Goal: Task Accomplishment & Management: Use online tool/utility

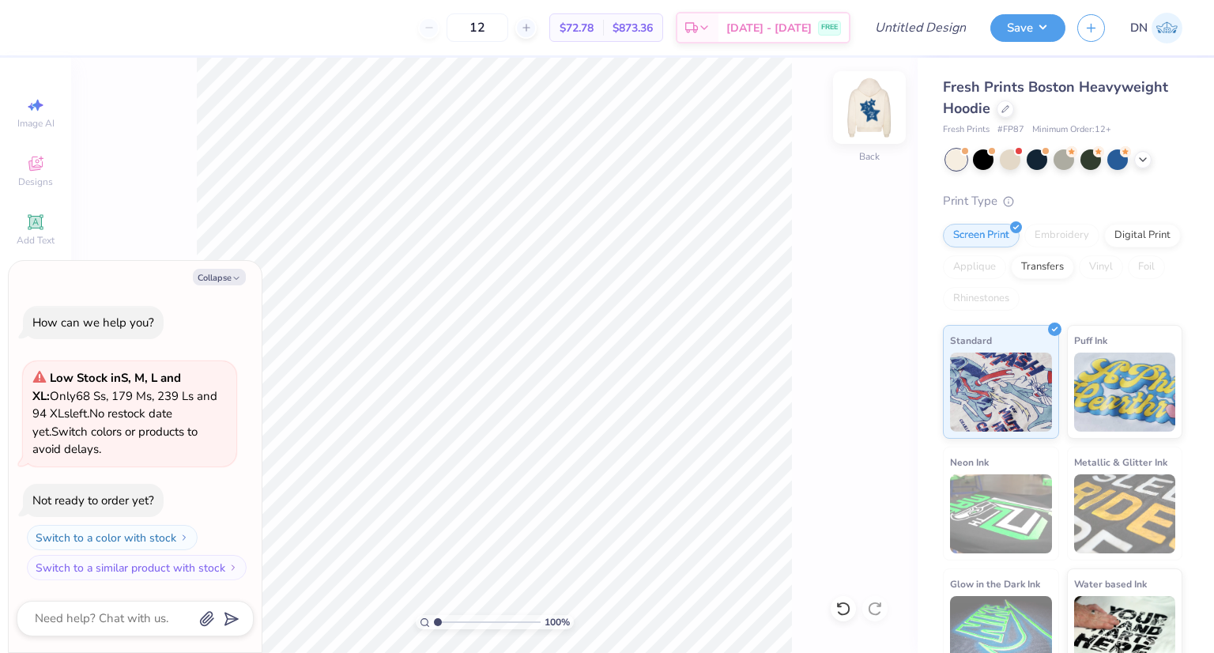
click at [864, 104] on img at bounding box center [869, 107] width 63 height 63
click at [871, 108] on img at bounding box center [869, 107] width 63 height 63
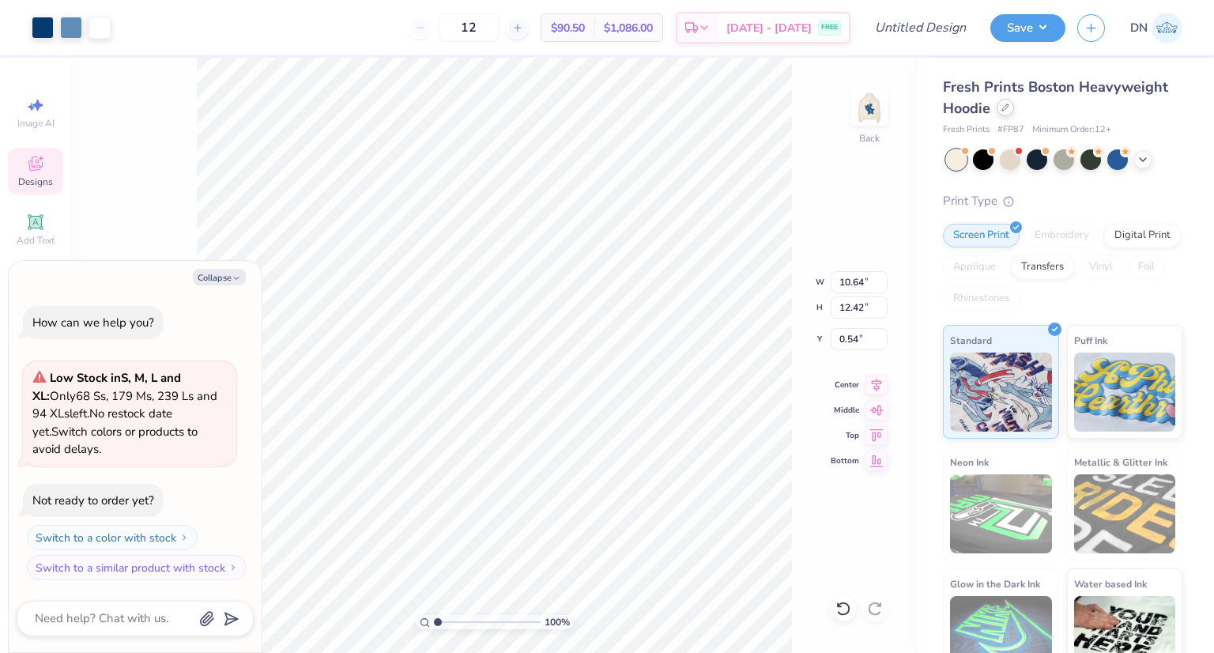
click at [1002, 111] on icon at bounding box center [1005, 107] width 6 height 6
type textarea "x"
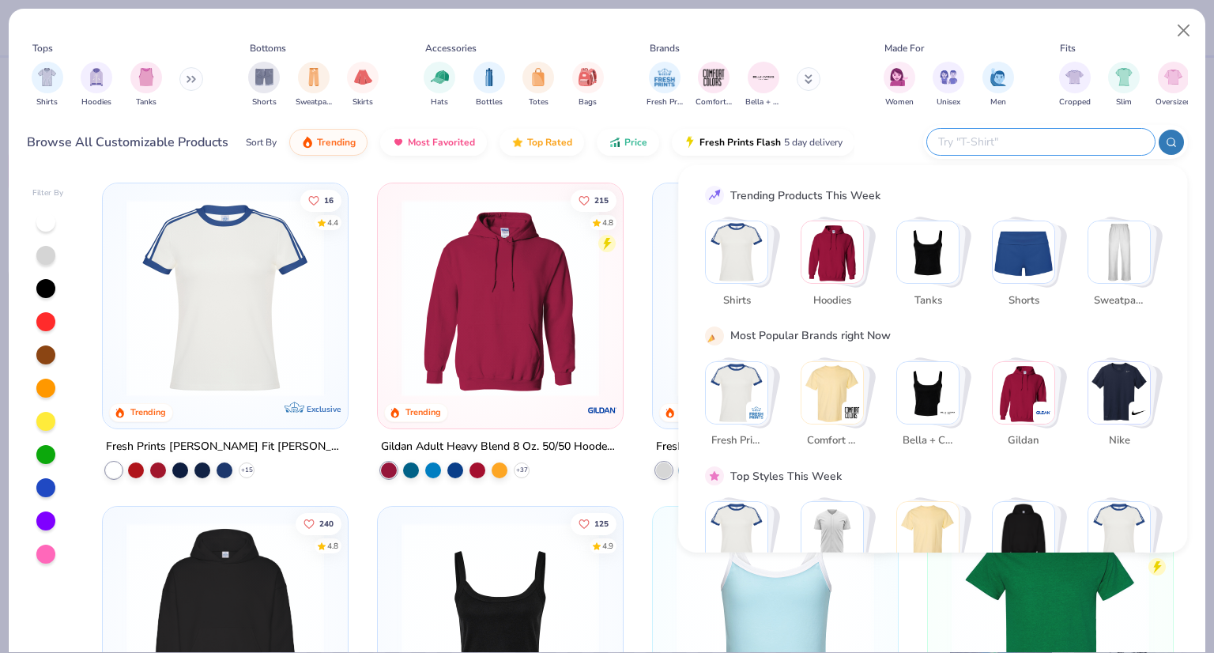
click at [1046, 149] on input "text" at bounding box center [1039, 142] width 207 height 18
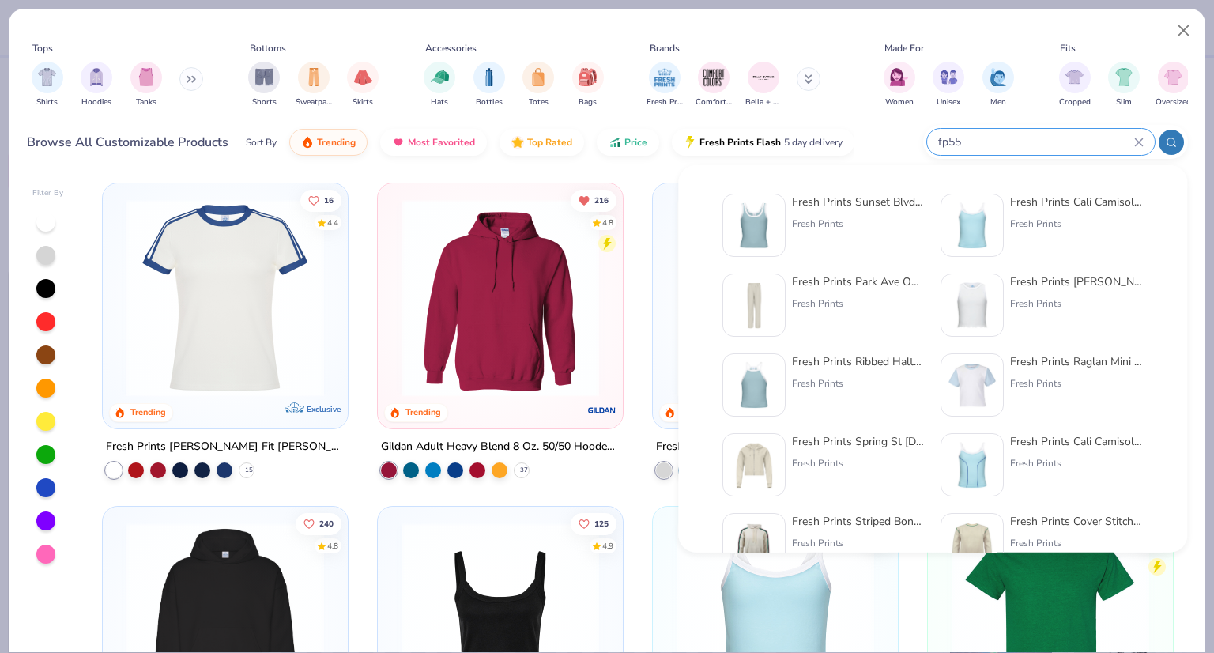
type input "fp55"
click at [845, 232] on div "Fresh Prints Sunset Blvd Ribbed Scoop Tank Top Fresh Prints" at bounding box center [858, 225] width 133 height 63
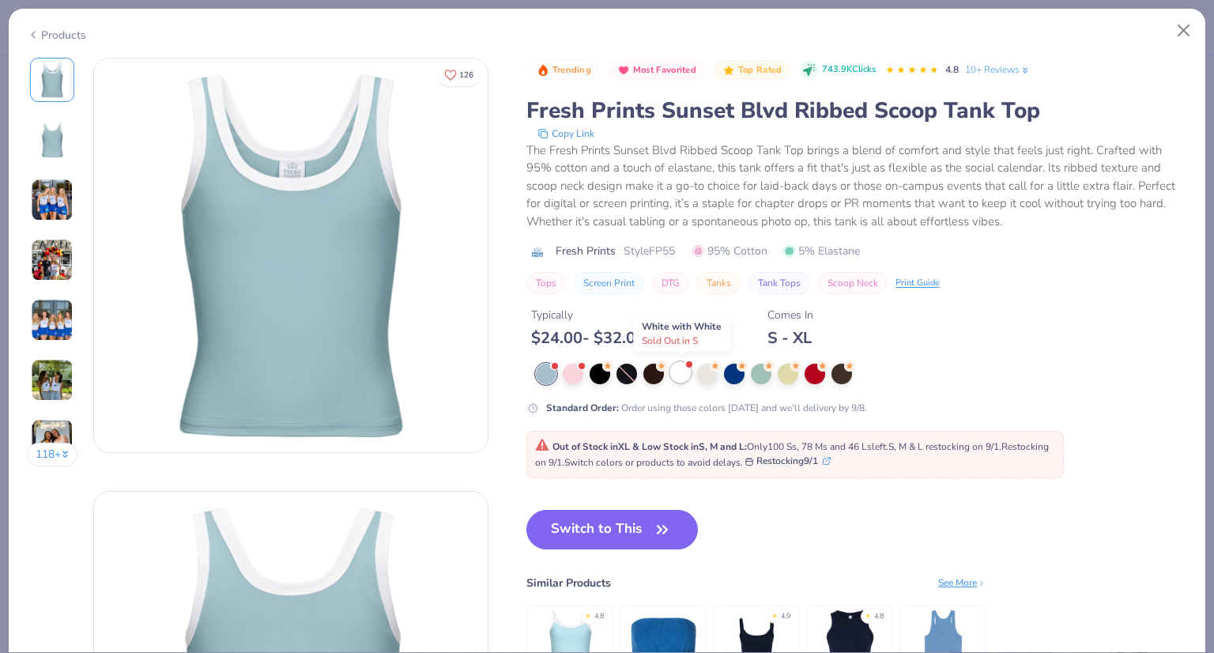
click at [684, 377] on div at bounding box center [680, 372] width 21 height 21
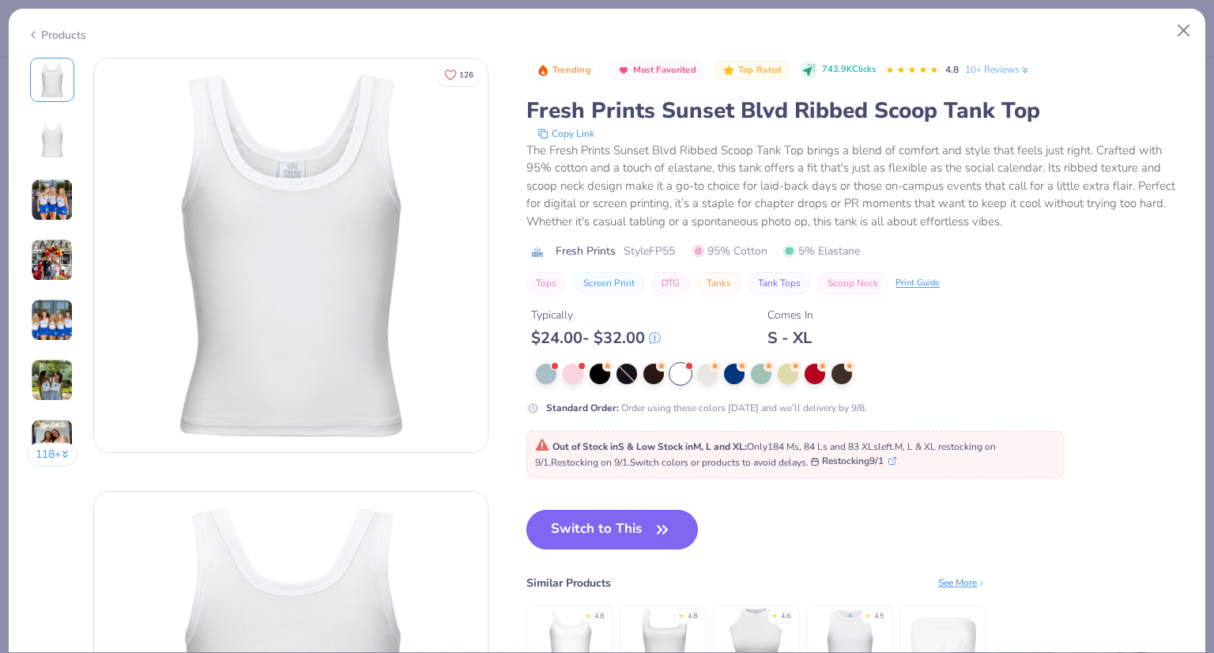
click at [654, 527] on icon "button" at bounding box center [662, 529] width 22 height 22
type textarea "x"
type input "50"
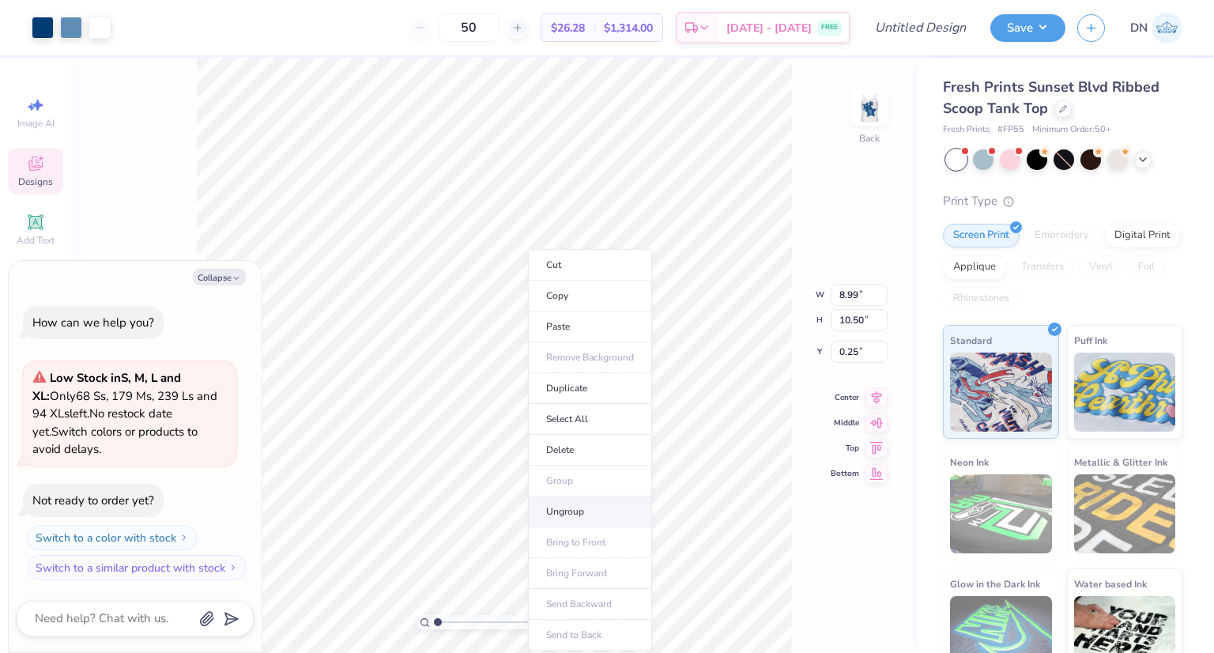
click at [565, 513] on li "Ungroup" at bounding box center [590, 511] width 124 height 31
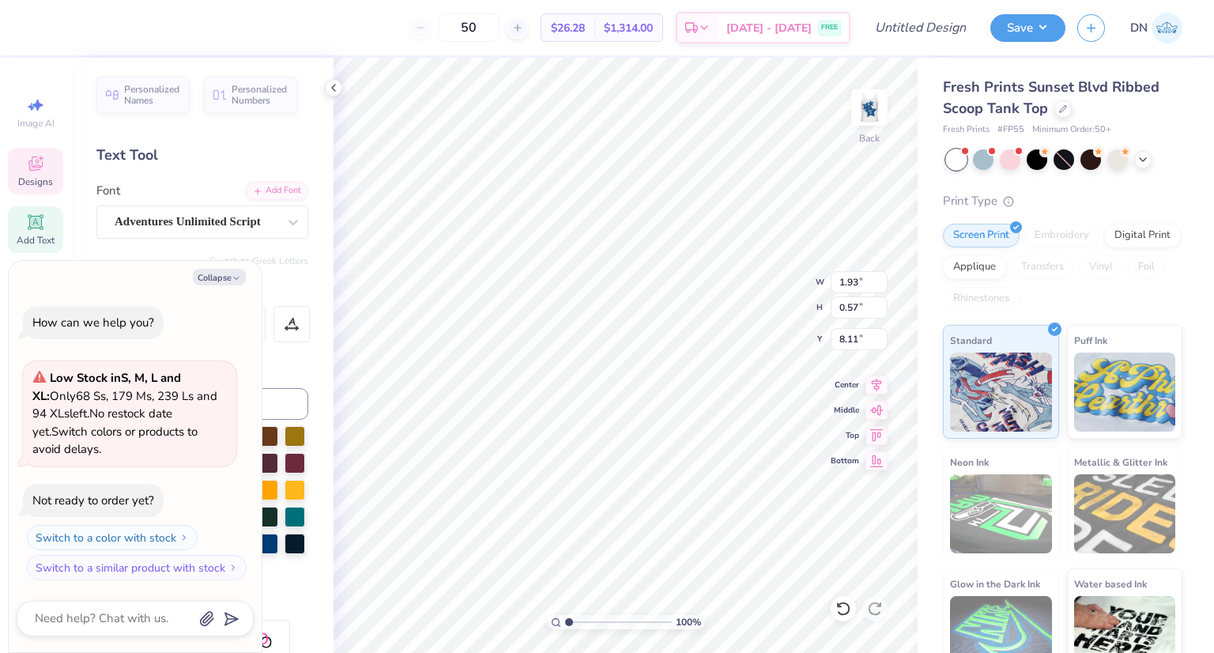
type textarea "x"
type input "3.29"
type input "1.25"
type input "6.06"
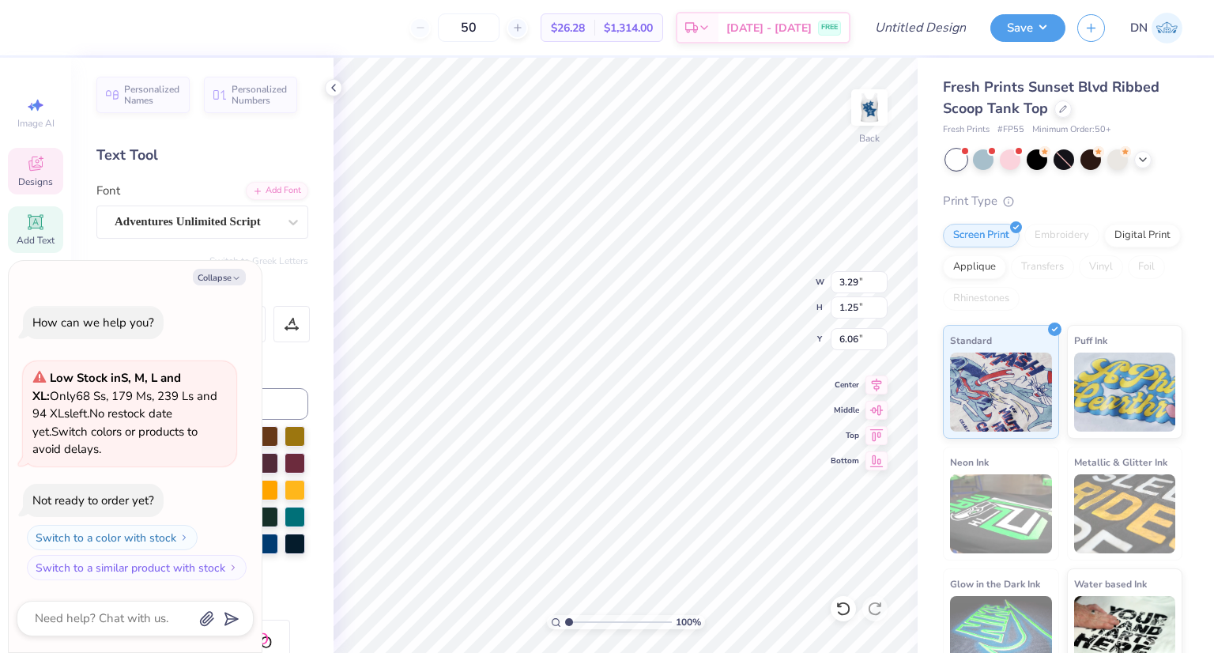
type textarea "x"
type textarea "shin"
type textarea "x"
type textarea "shi"
type textarea "x"
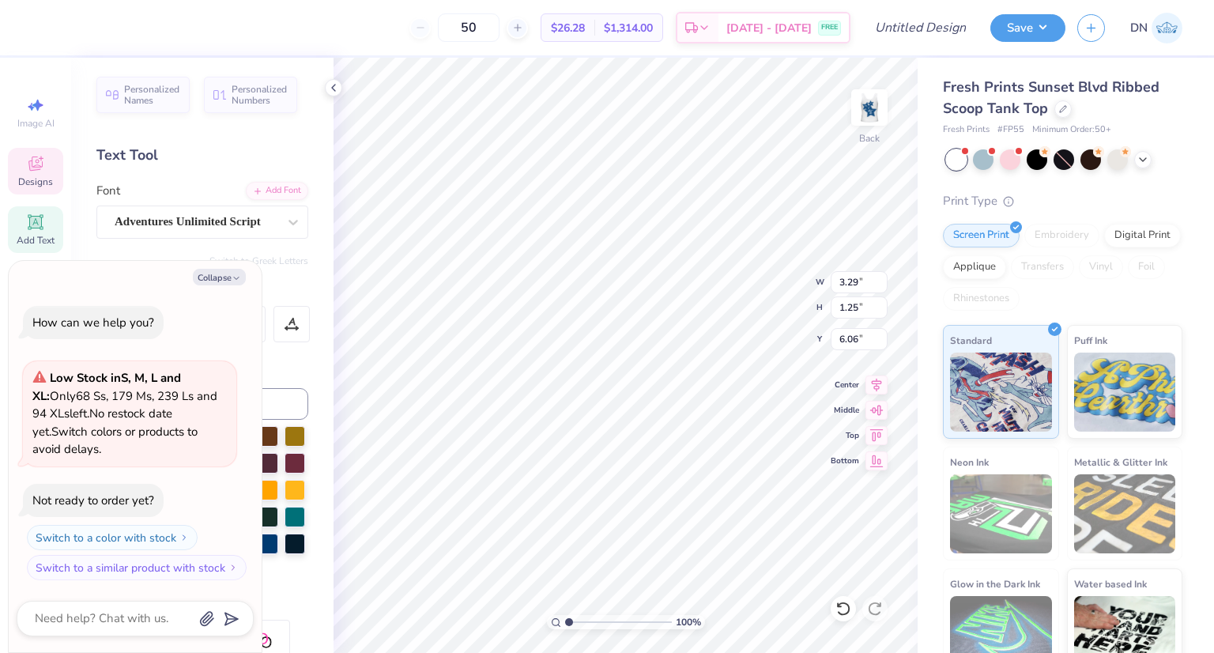
type textarea "sh"
type textarea "x"
type textarea "s"
type textarea "x"
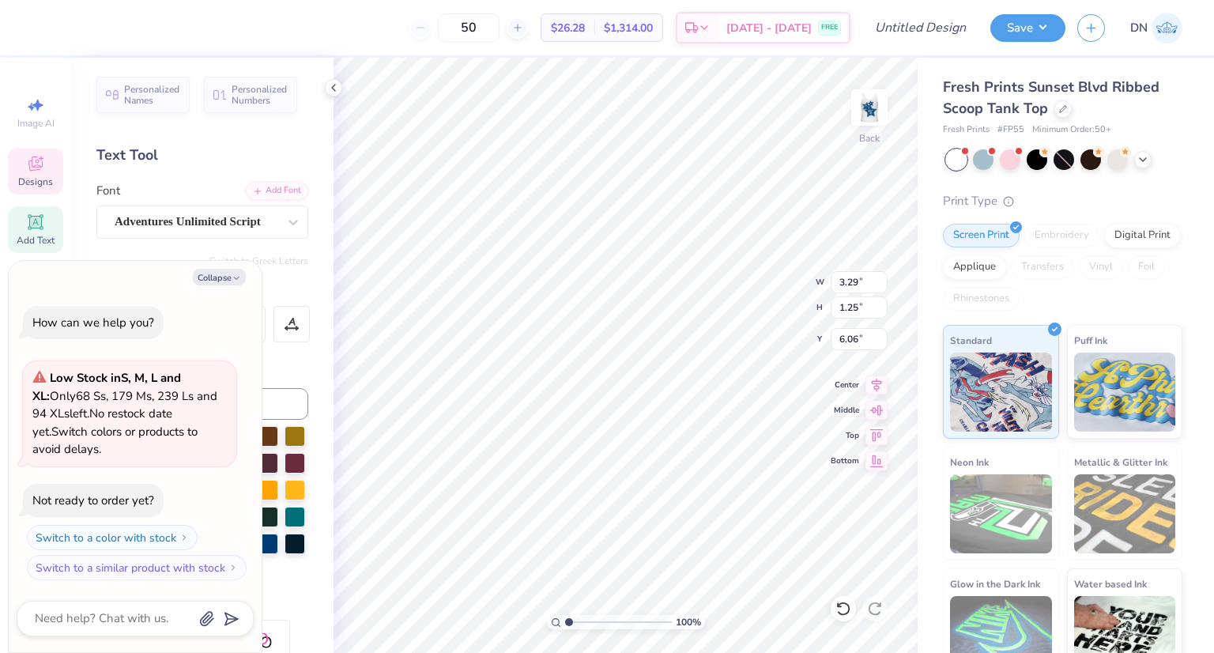
type textarea "p"
type textarea "x"
type textarea "pe"
type textarea "x"
type textarea "per"
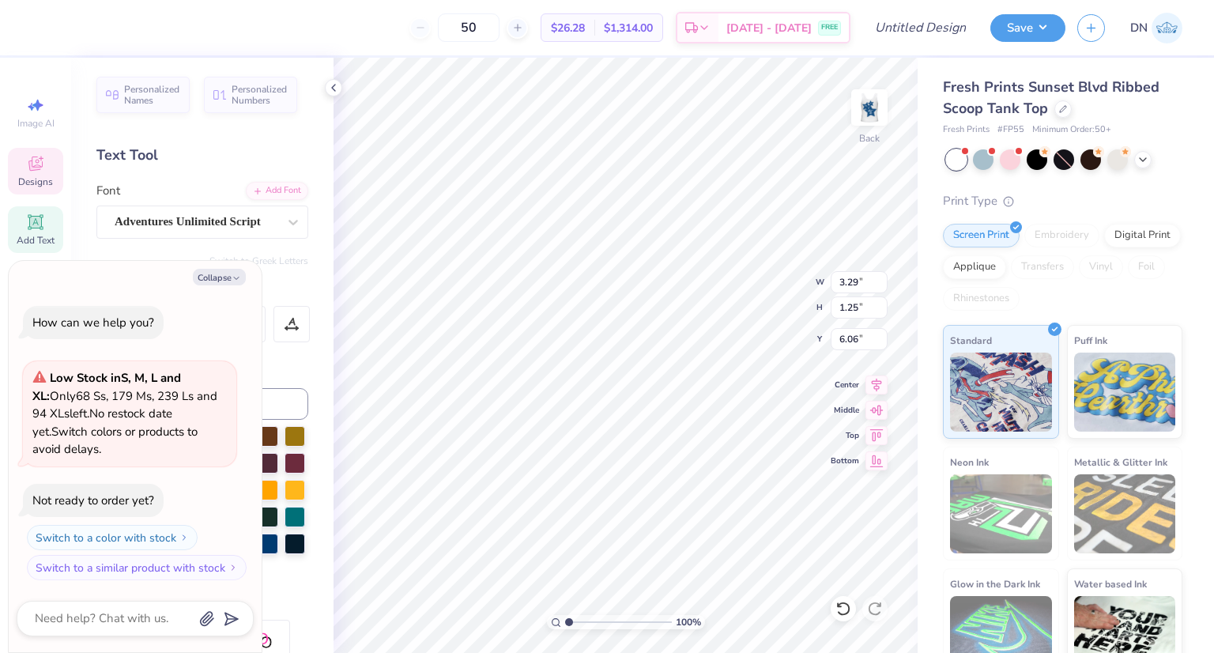
type textarea "x"
type textarea "perf"
type textarea "x"
type textarea "perfe"
type textarea "x"
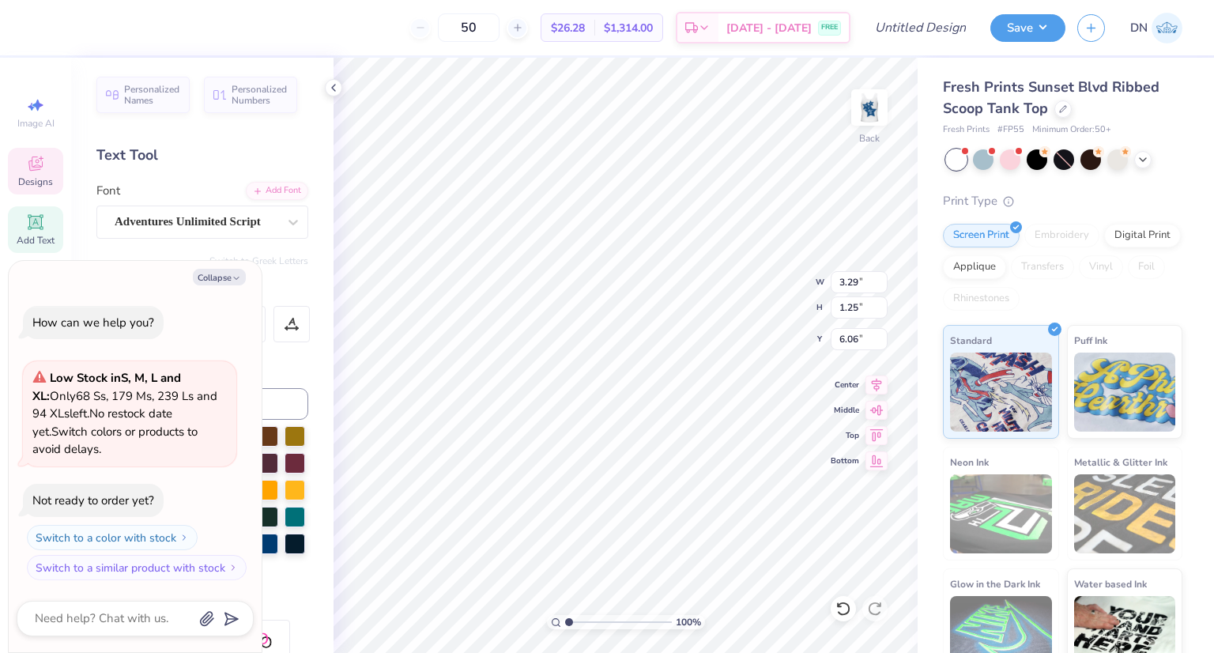
type textarea "perfec"
type textarea "x"
type textarea "perfect"
type textarea "x"
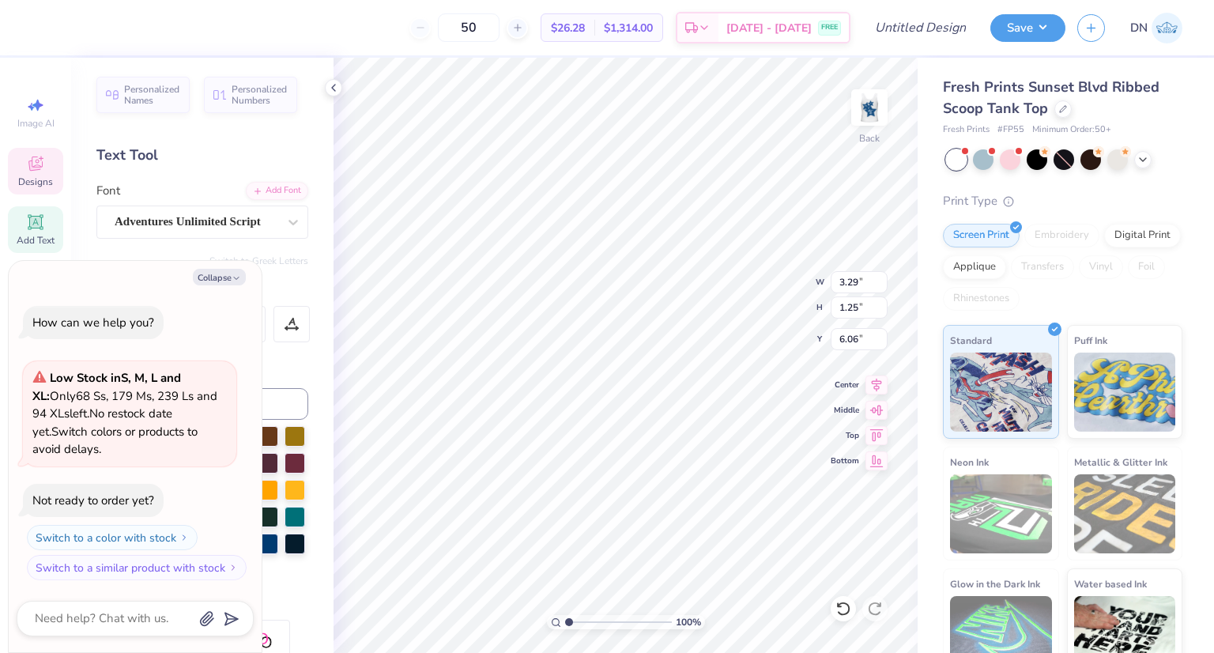
type textarea "perfect"
type textarea "x"
type textarea "perfect"
type textarea "x"
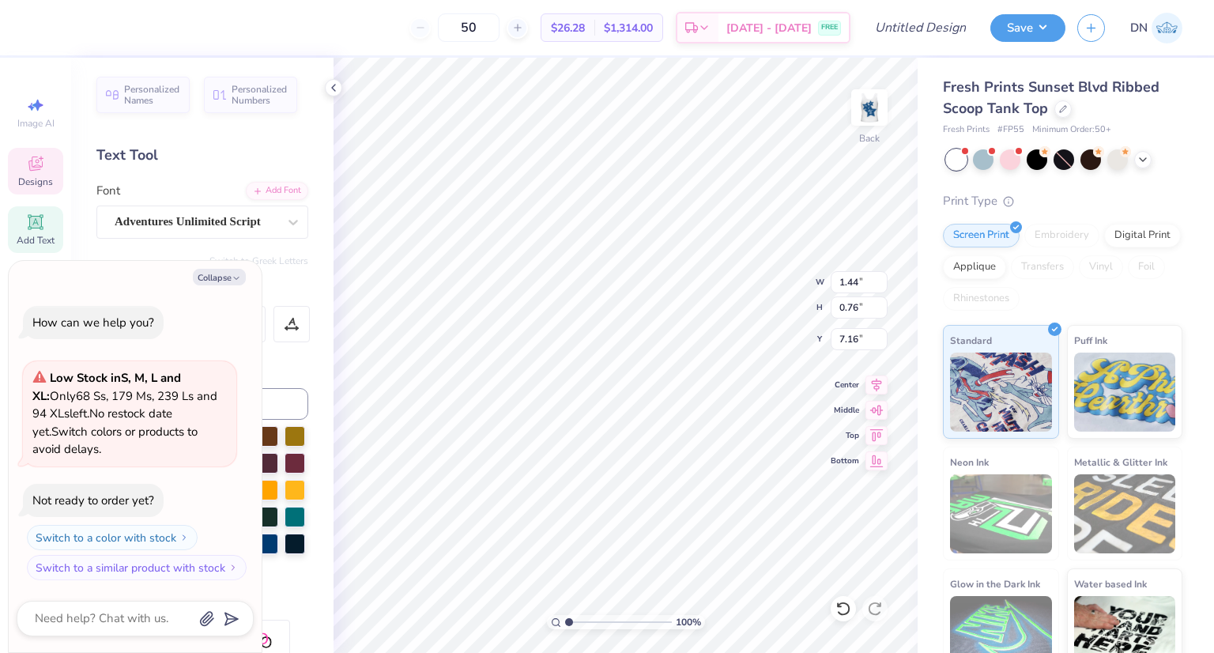
type textarea "a"
type textarea "x"
type textarea "f"
type textarea "x"
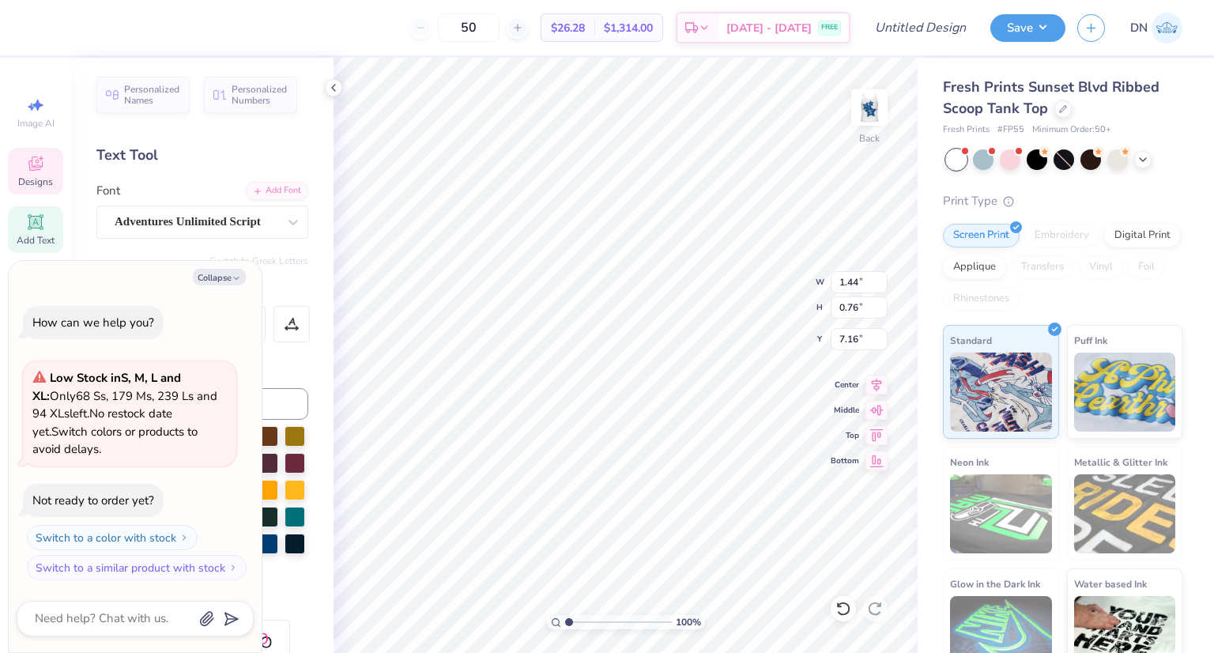
type textarea "fi"
type textarea "x"
type textarea "fit"
type textarea "x"
type input "7.61"
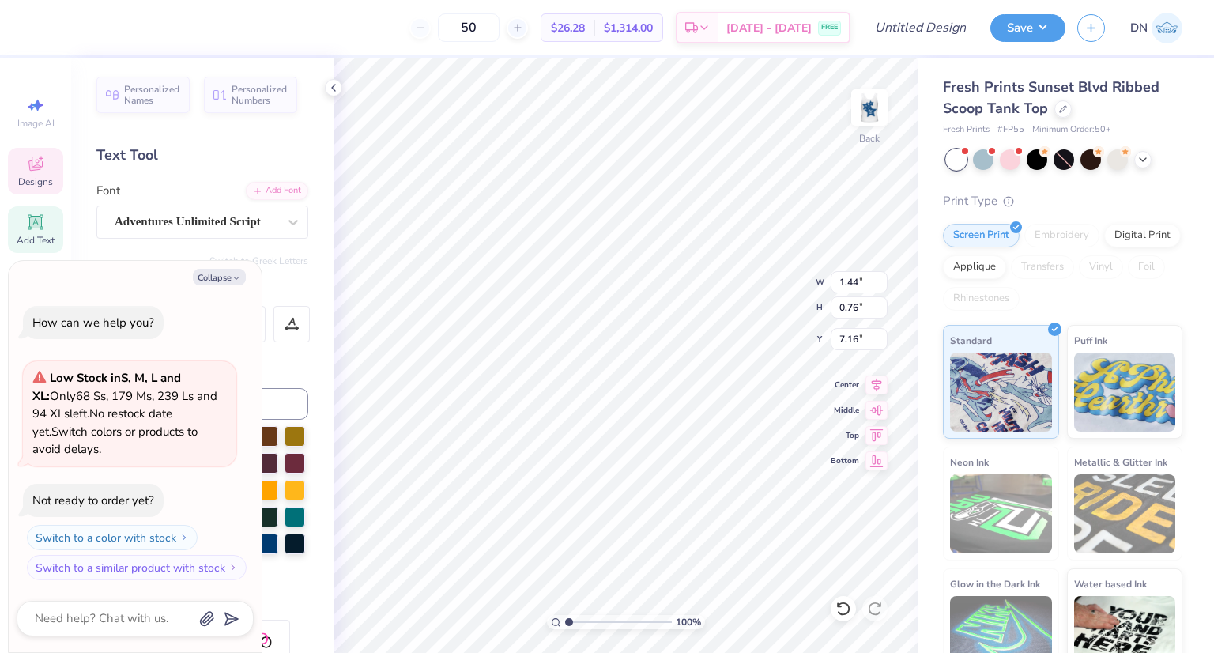
type input "7.43"
type input "3.26"
type textarea "x"
type input "1.93"
type input "0.57"
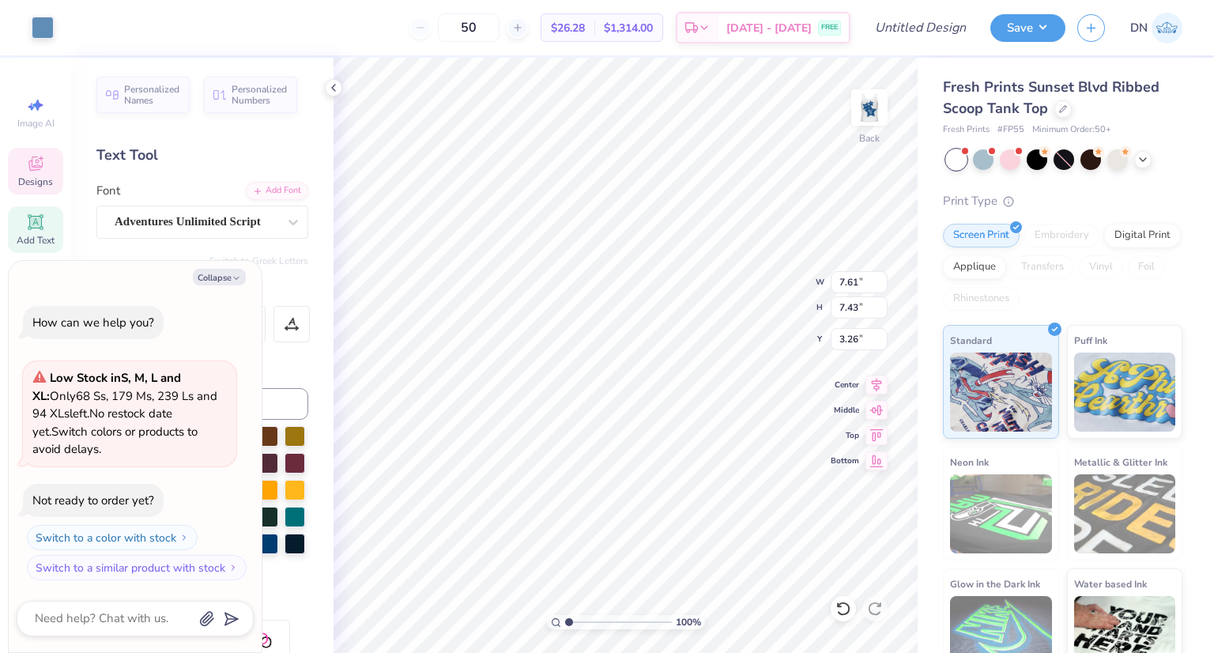
type input "8.11"
type textarea "x"
type input "7.15"
type textarea "x"
type input "7.61"
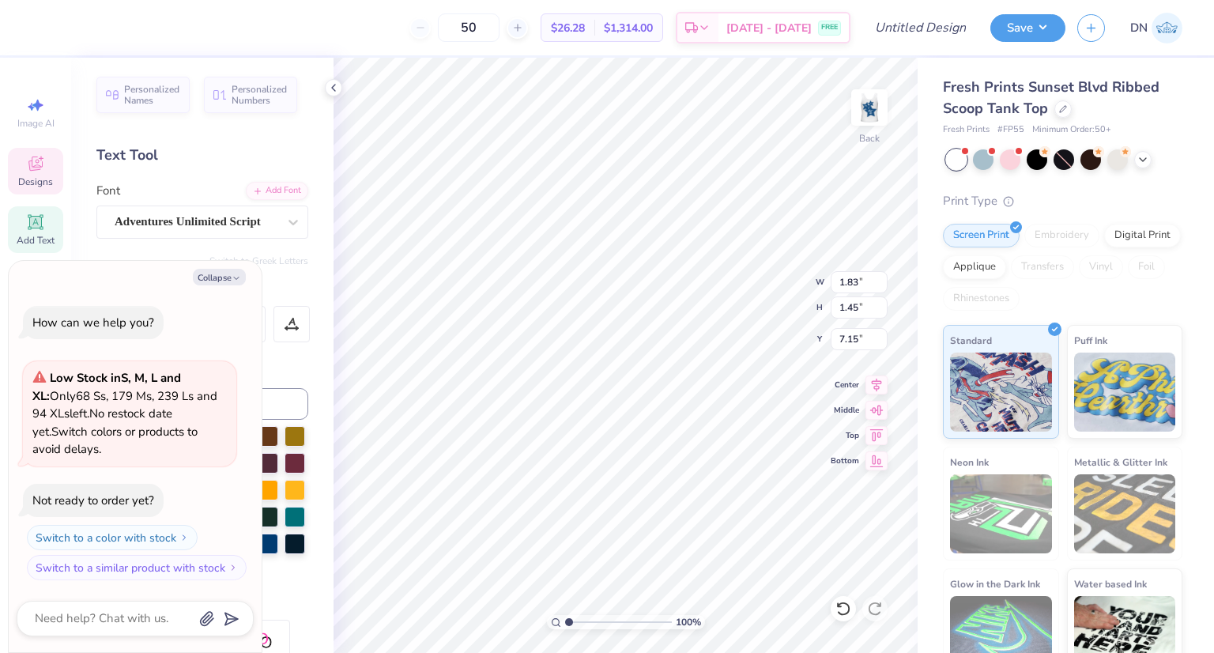
type input "7.43"
type input "3.26"
click at [721, 415] on li "Select All" at bounding box center [736, 419] width 124 height 31
click at [735, 480] on li "Group" at bounding box center [767, 480] width 124 height 31
type textarea "x"
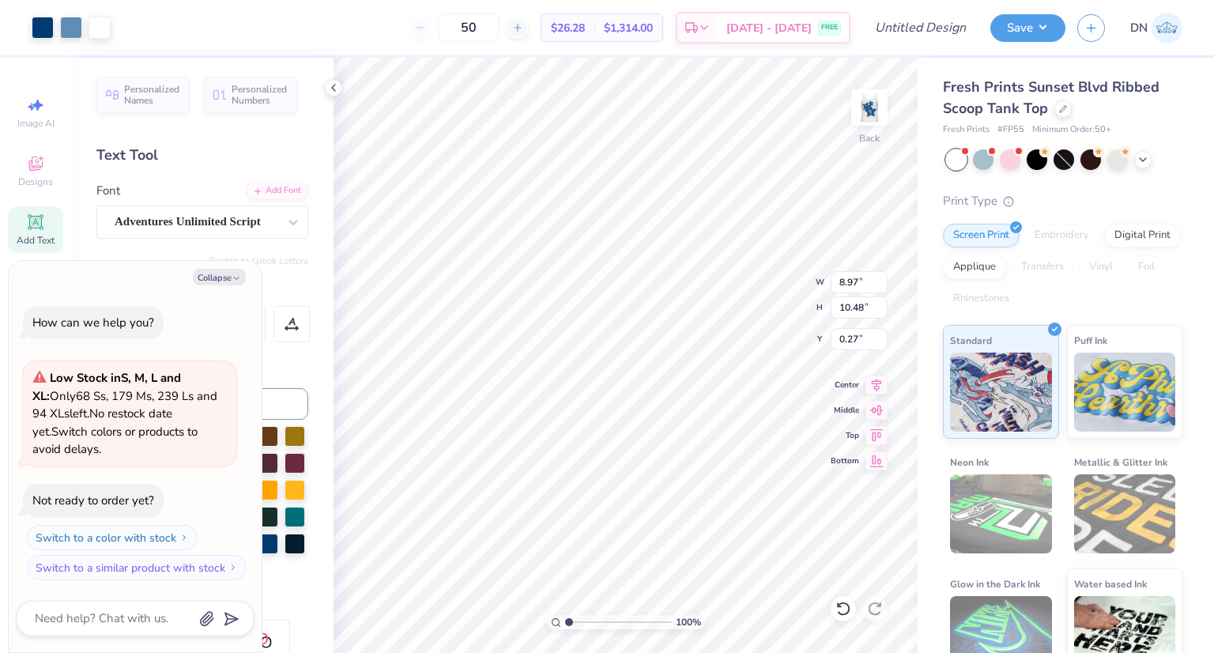
type input "3.10"
type input "3.62"
type textarea "x"
type input "0.84"
type textarea "x"
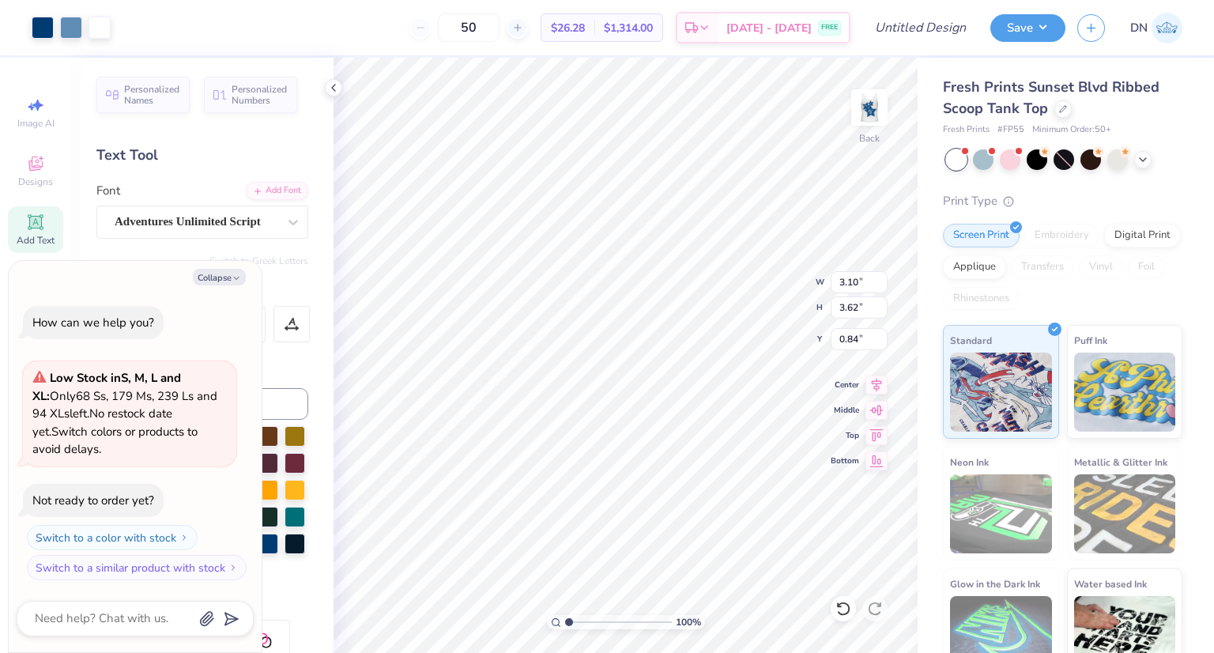
type input "3.39"
type input "3.96"
click at [869, 374] on icon at bounding box center [876, 382] width 22 height 19
type textarea "x"
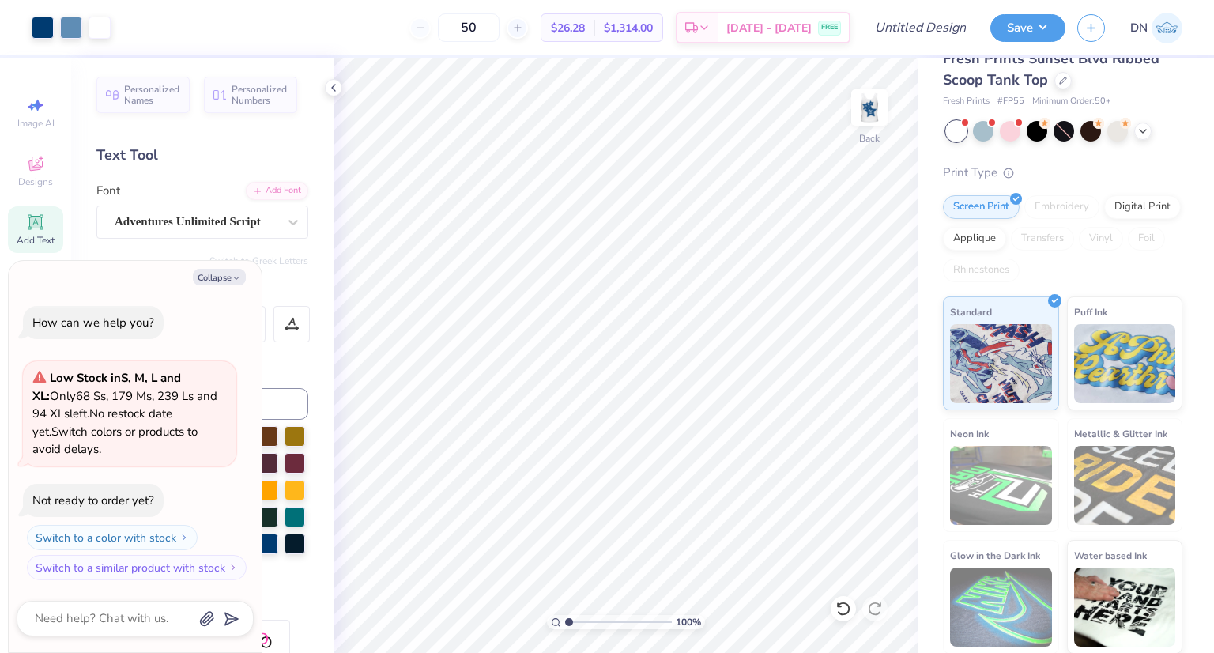
scroll to position [0, 0]
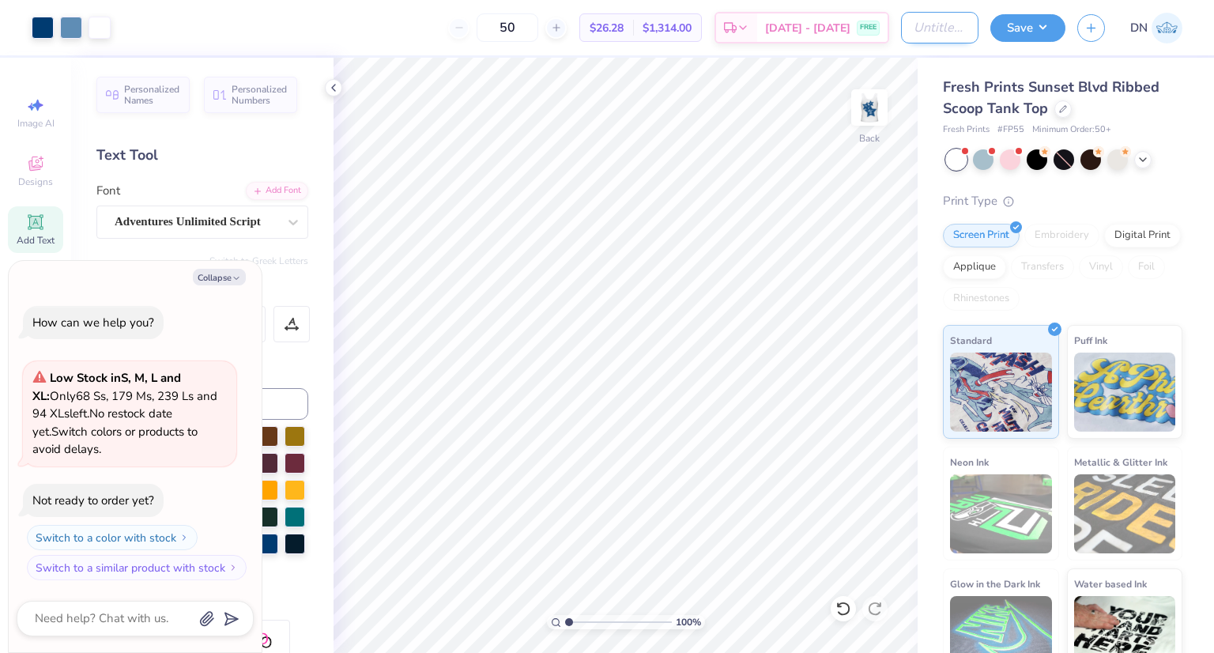
click at [939, 33] on input "Design Title" at bounding box center [939, 28] width 77 height 32
type input "s"
type textarea "x"
type input "sd"
type textarea "x"
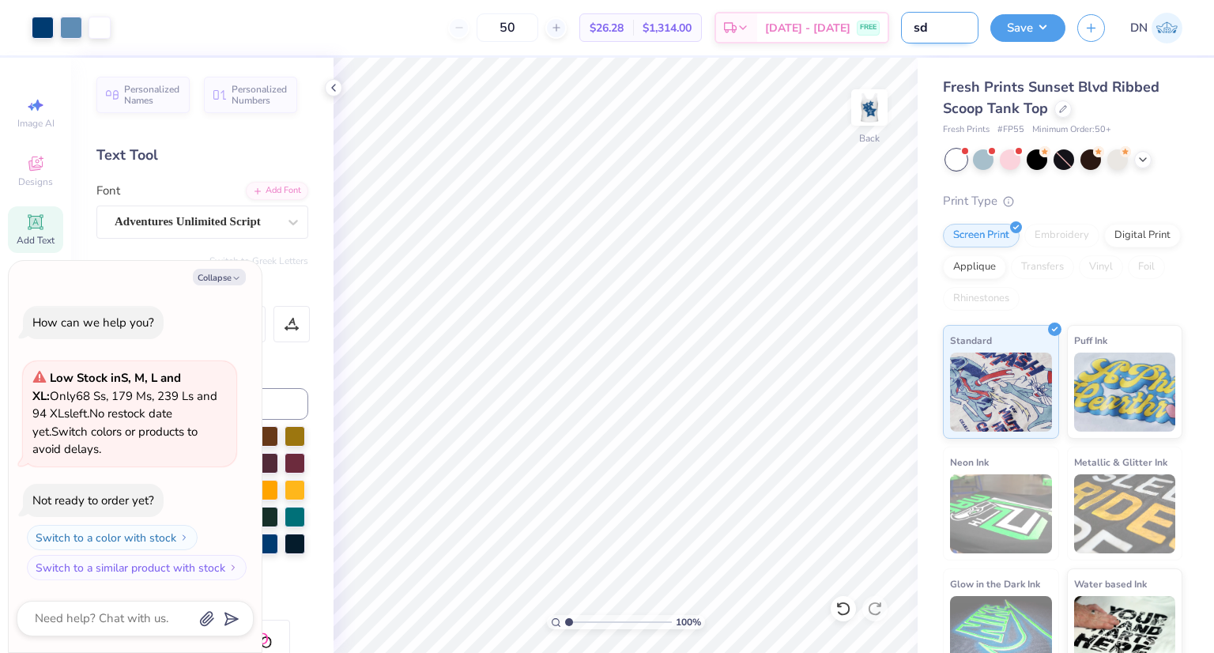
type input "sdt"
type textarea "x"
type input "sdt"
type textarea "x"
type input "sdt p"
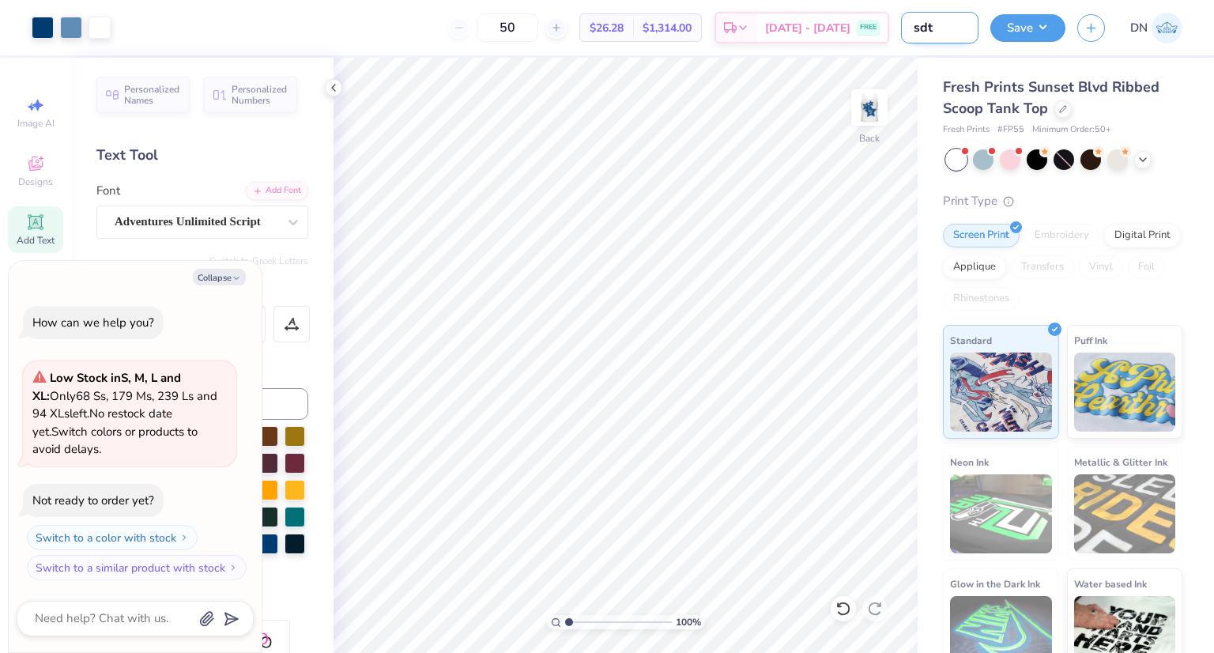
type textarea "x"
type input "sdt pe"
type textarea "x"
type input "sdt per"
type textarea "x"
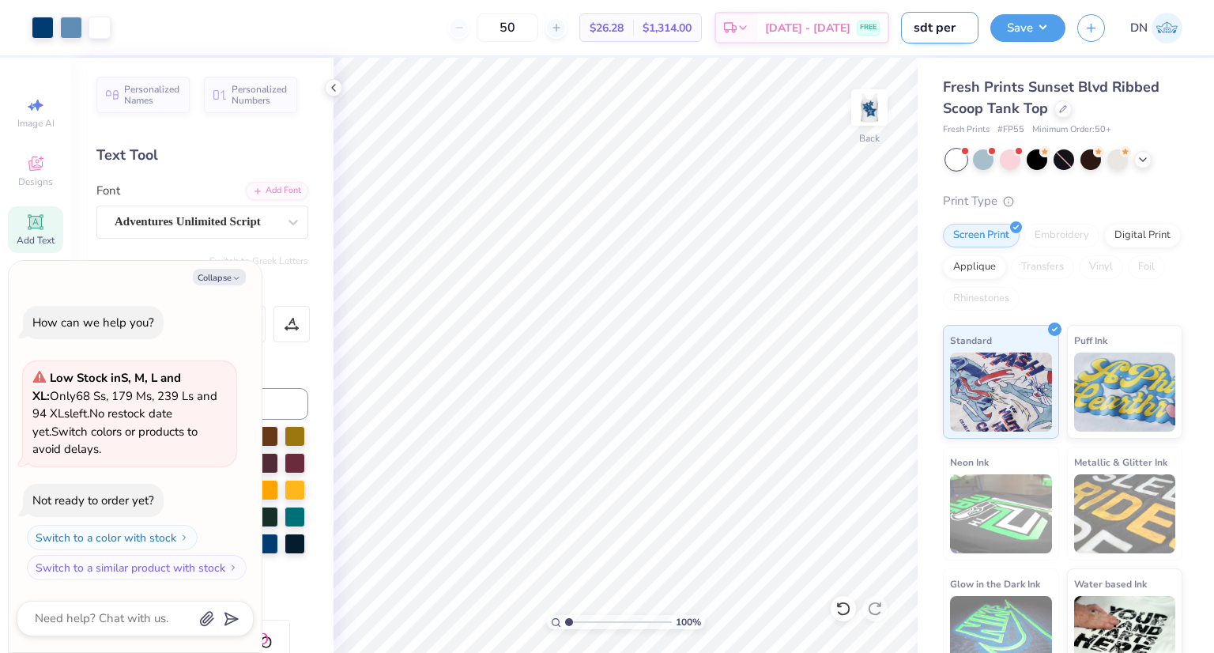
type input "sdt perf"
type textarea "x"
type input "sdt perfe"
type textarea "x"
type input "sdt perfec"
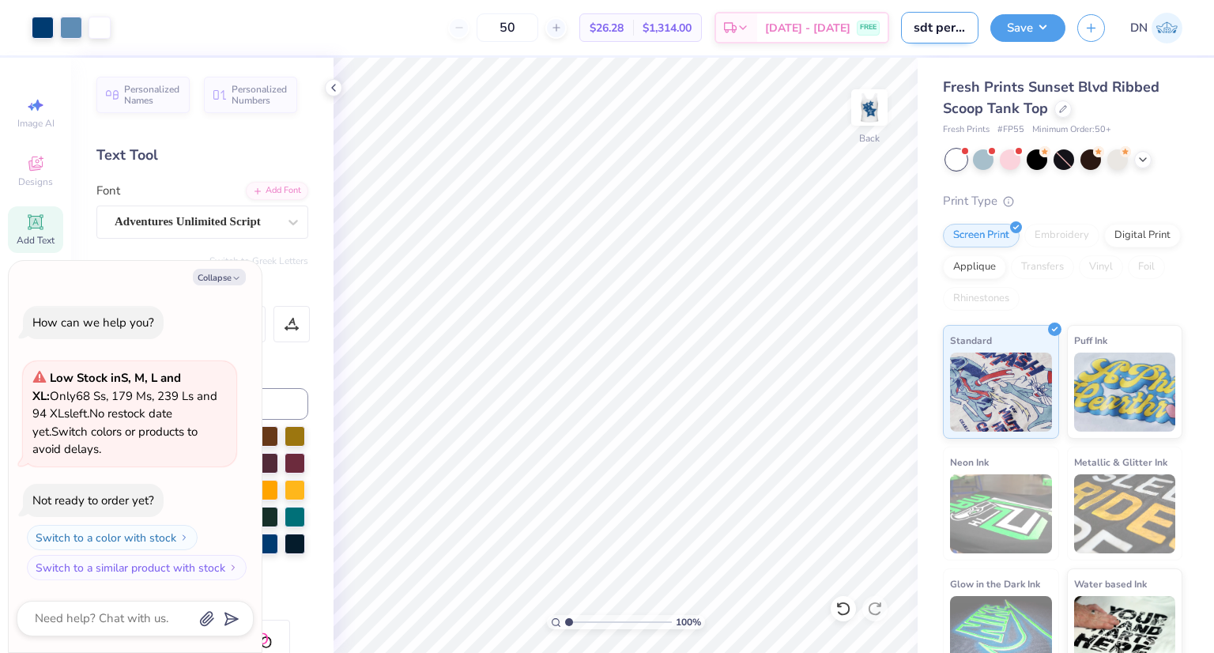
type textarea "x"
type input "sdt perfect"
type textarea "x"
type input "sdt perfect"
type textarea "x"
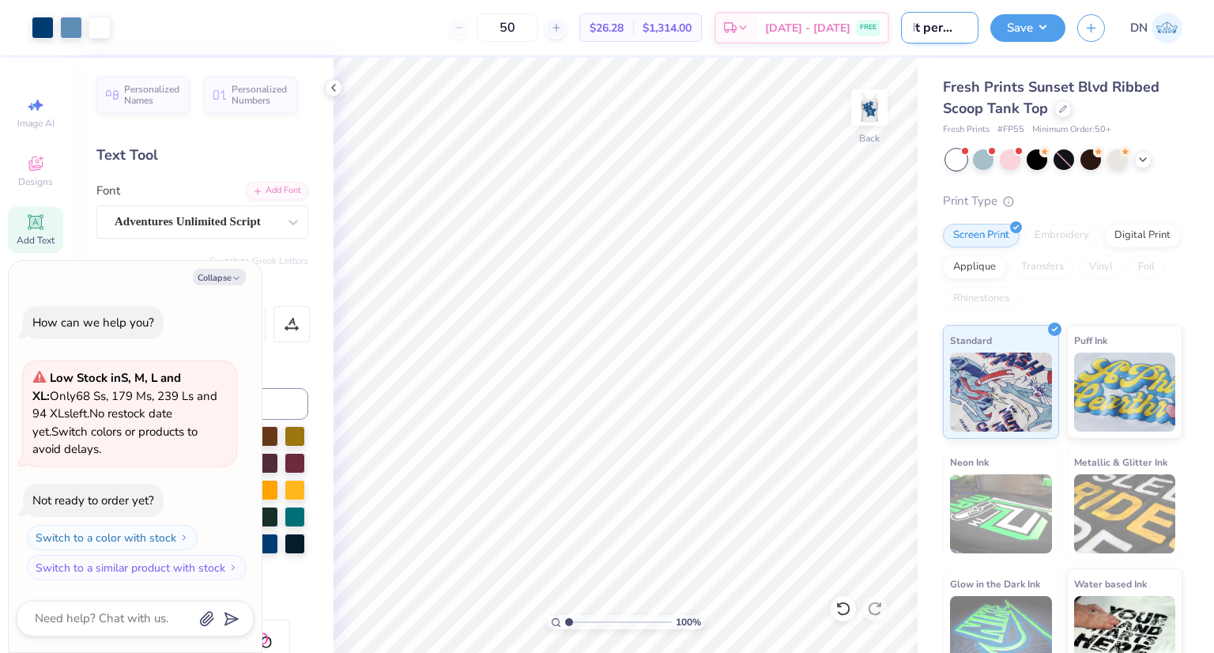
type input "sdt perfect f"
type textarea "x"
type input "sdt perfect fi"
type textarea "x"
type input "sdt perfect fit"
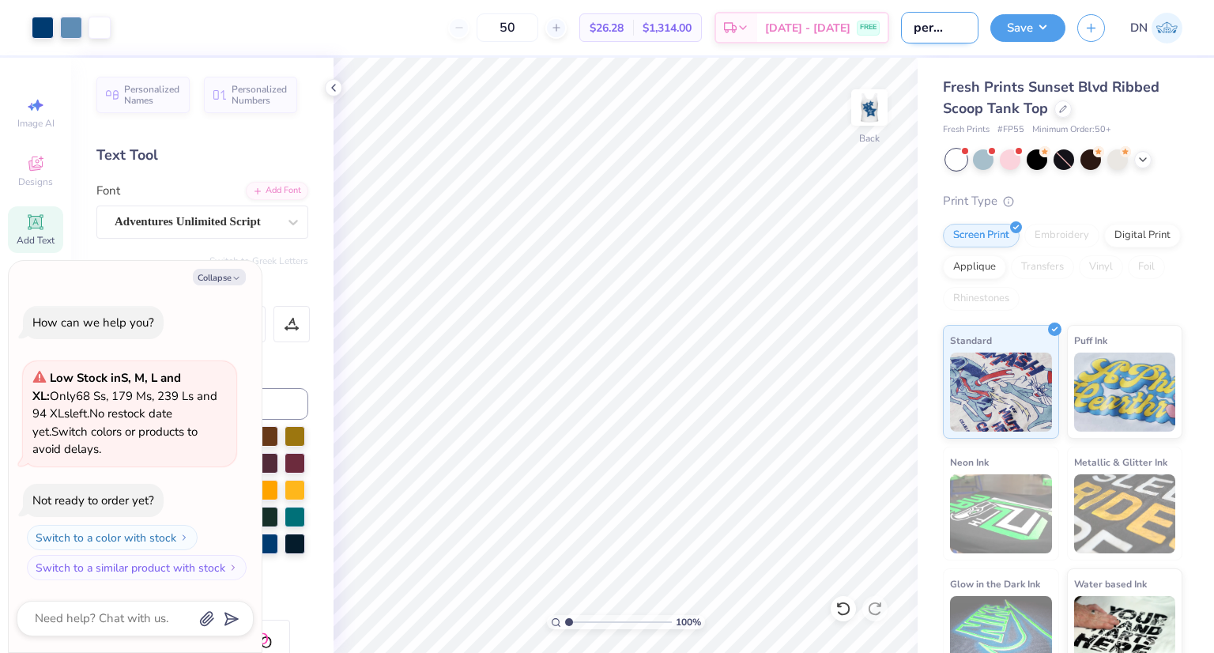
type textarea "x"
type input "sdt perfect fit"
type textarea "x"
type input "sdt perfect fit t"
type textarea "x"
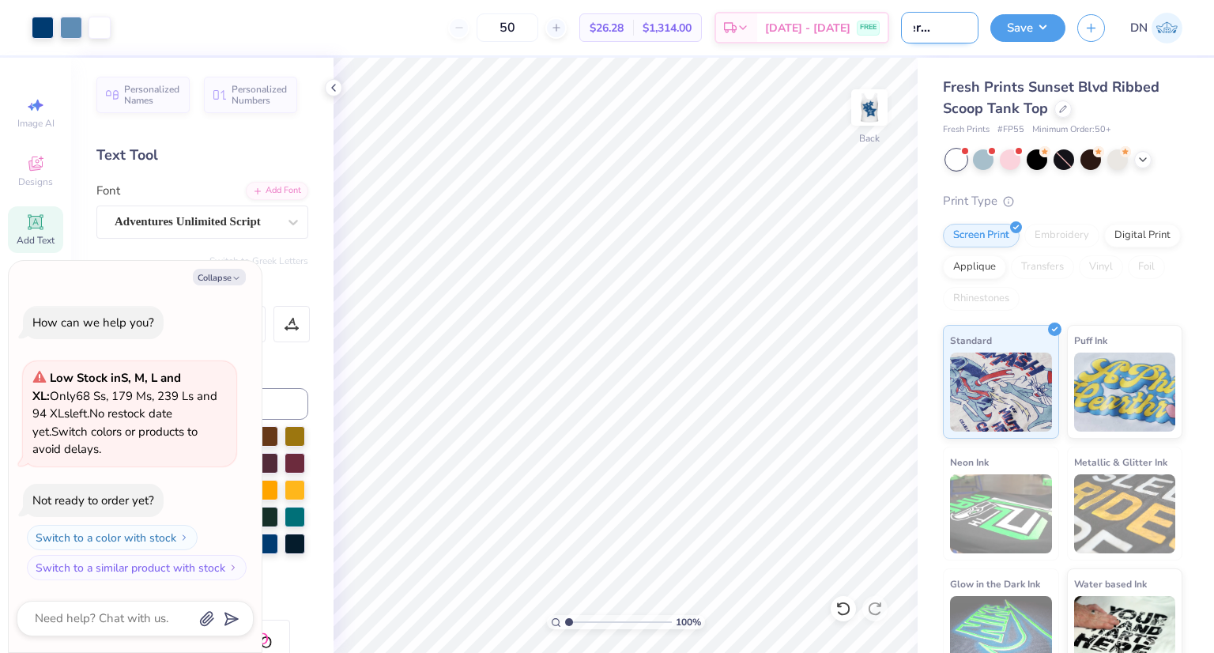
type input "sdt perfect fit ta"
type textarea "x"
type input "sdt perfect fit tan"
type textarea "x"
type input "sdt perfect fit tank"
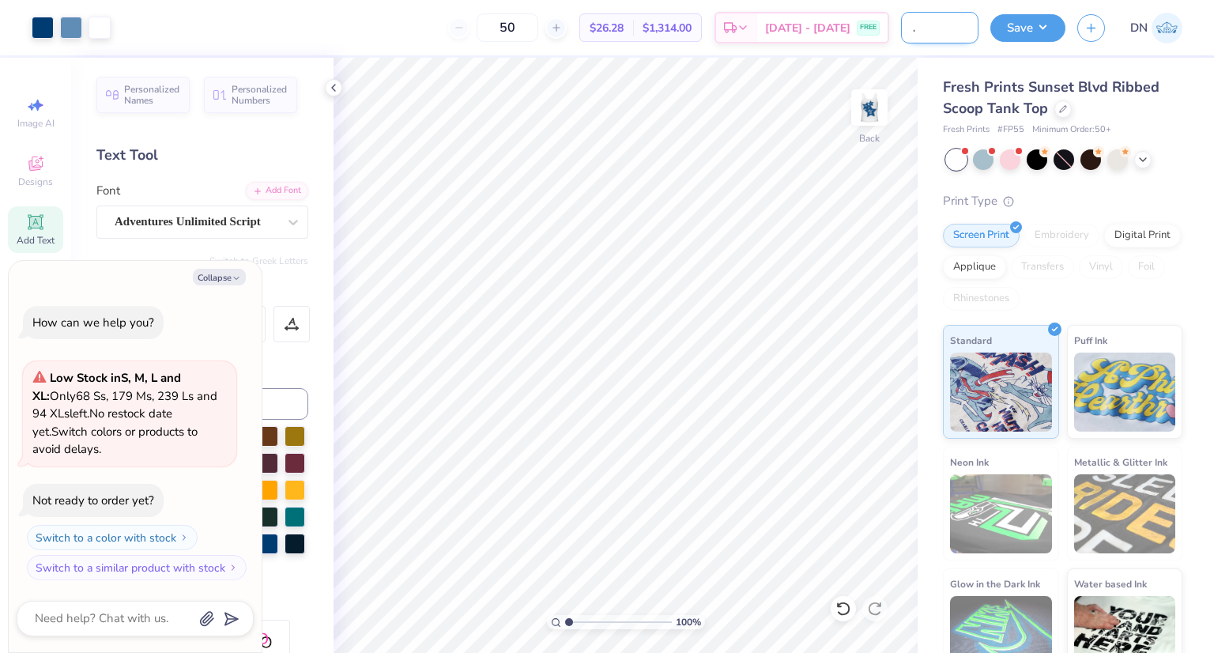
type textarea "x"
type input "sdt perfect fit tank"
click at [1046, 23] on button "Save" at bounding box center [1027, 26] width 75 height 28
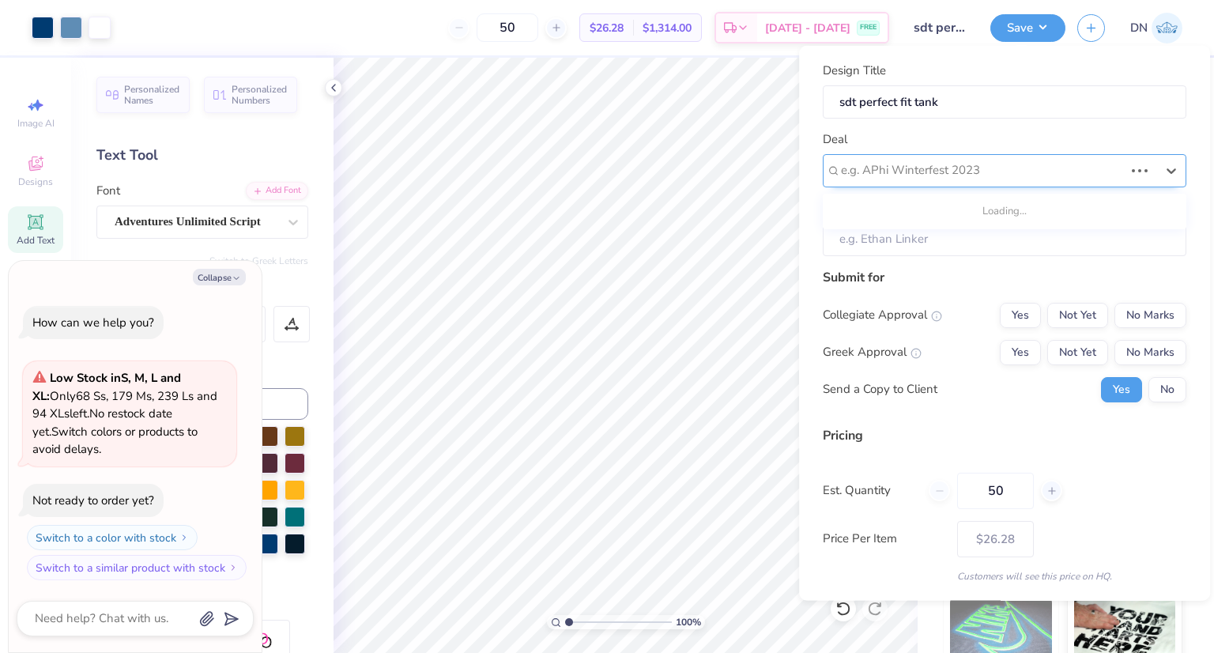
click at [989, 174] on div at bounding box center [982, 170] width 283 height 21
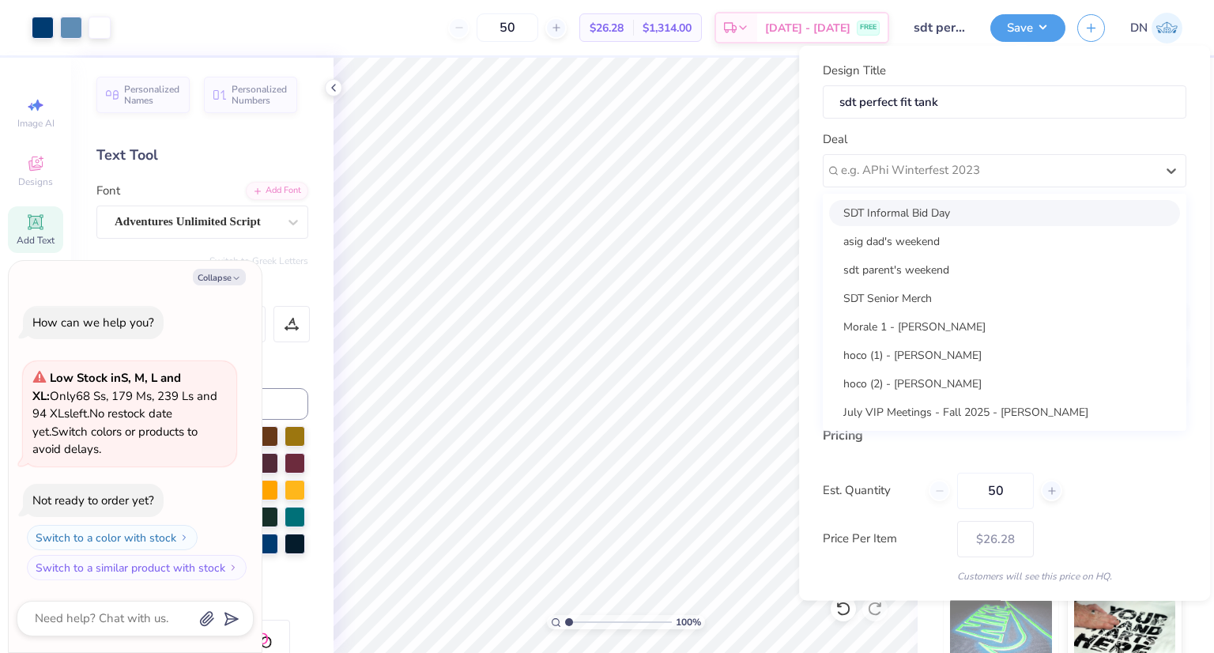
click at [948, 209] on div "SDT Informal Bid Day" at bounding box center [1004, 212] width 351 height 26
type textarea "x"
type input "[PERSON_NAME]"
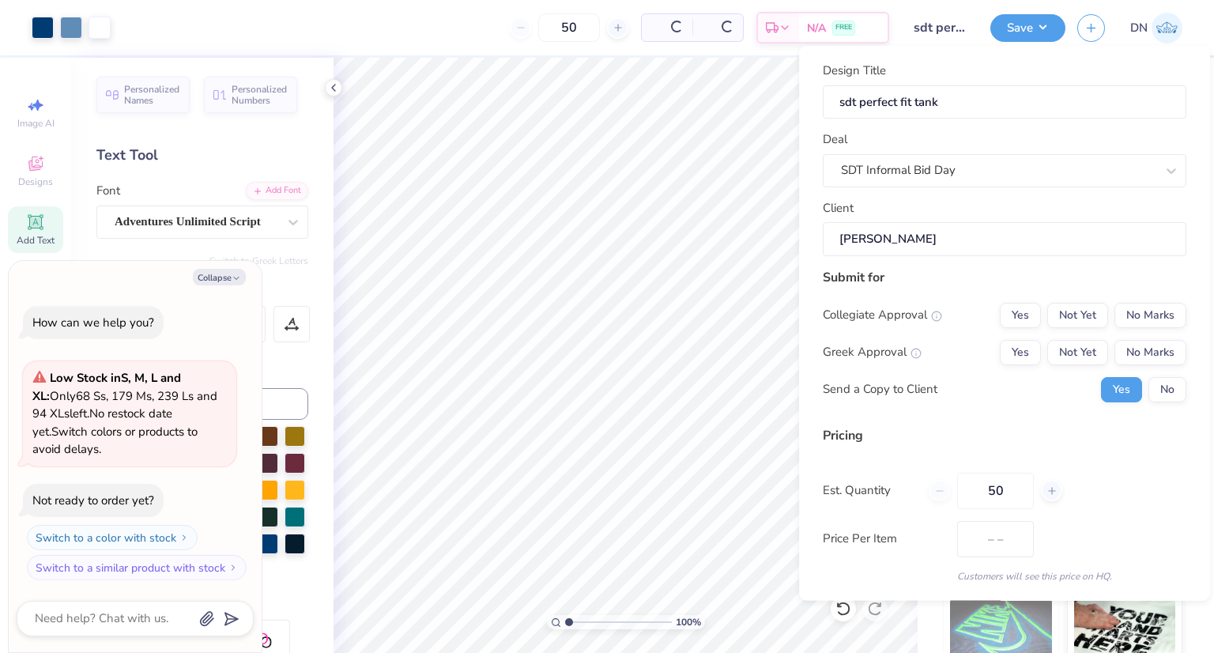
type input "$31.17"
click at [1159, 386] on button "No" at bounding box center [1167, 388] width 38 height 25
type textarea "x"
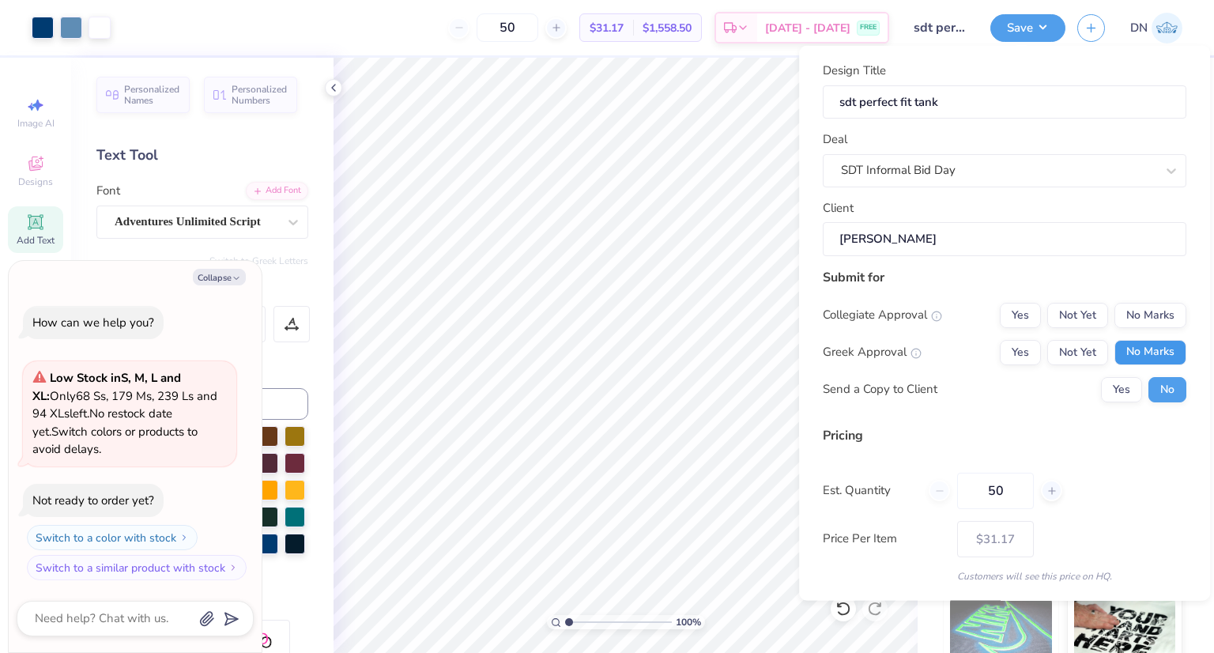
click at [1136, 342] on button "No Marks" at bounding box center [1150, 351] width 72 height 25
click at [1013, 316] on button "Yes" at bounding box center [1020, 314] width 41 height 25
click at [1129, 310] on button "No Marks" at bounding box center [1150, 314] width 72 height 25
click at [1018, 352] on button "Yes" at bounding box center [1020, 351] width 41 height 25
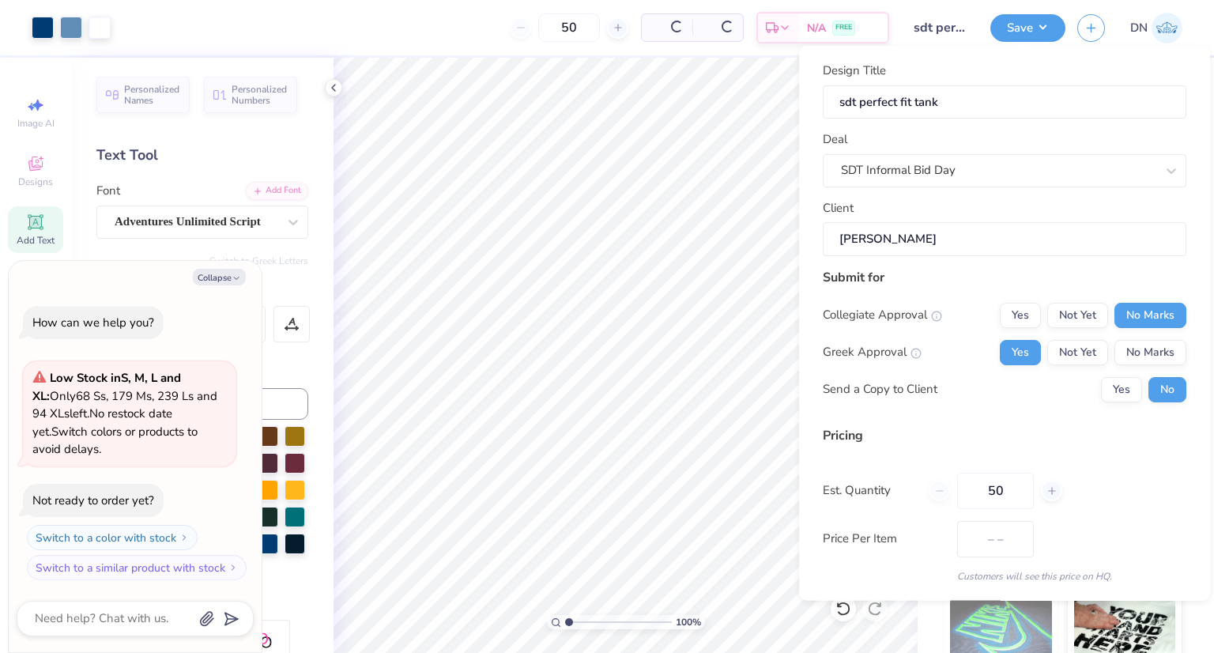
type input "$31.17"
click at [1009, 489] on input "50" at bounding box center [995, 490] width 77 height 36
type input "110"
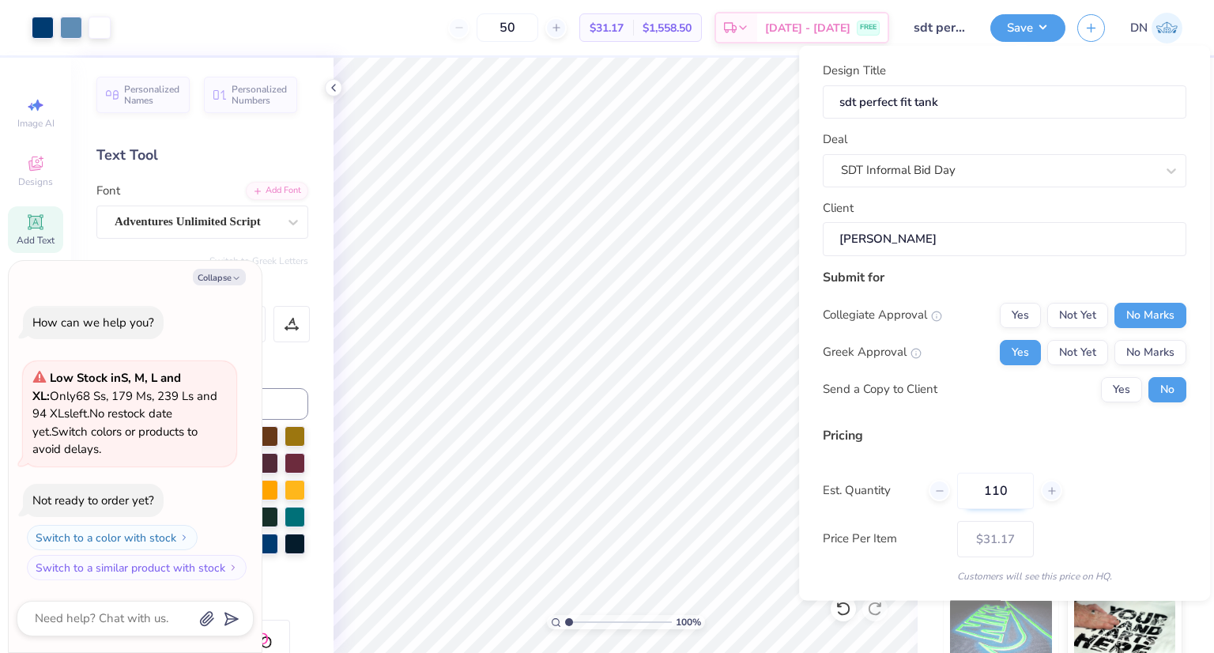
type input "110"
type input "$27.97"
type input "108"
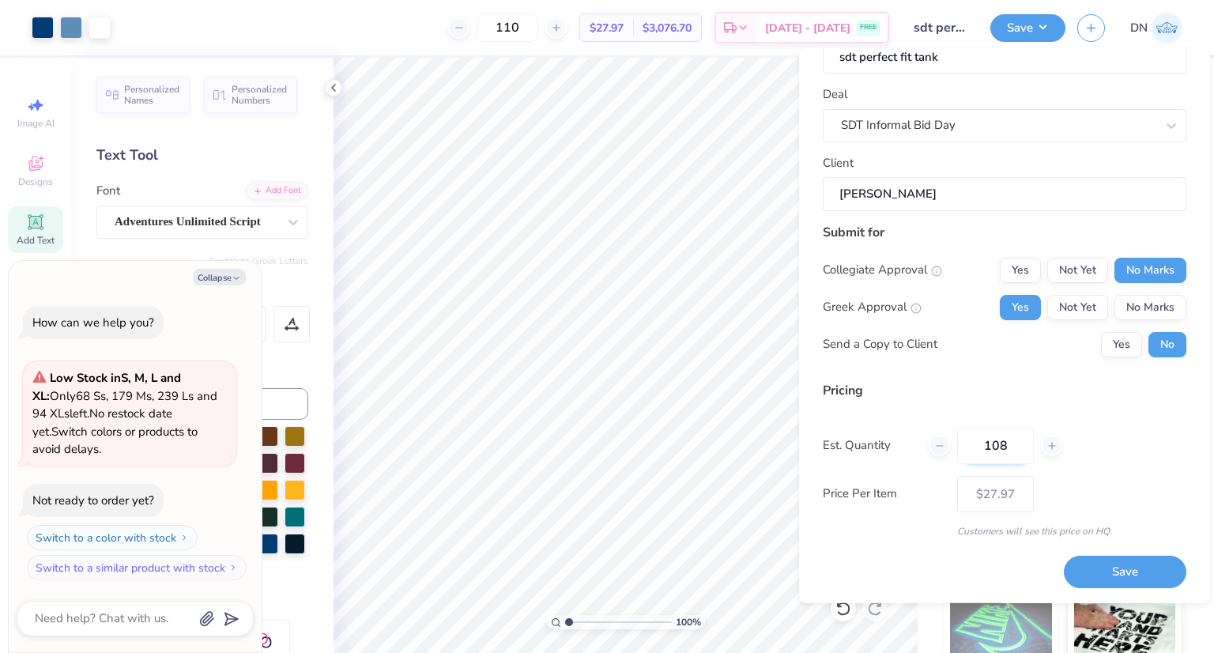
type input "108"
type input "– –"
type input "108"
click at [1089, 575] on button "Save" at bounding box center [1125, 572] width 122 height 32
type input "$27.97"
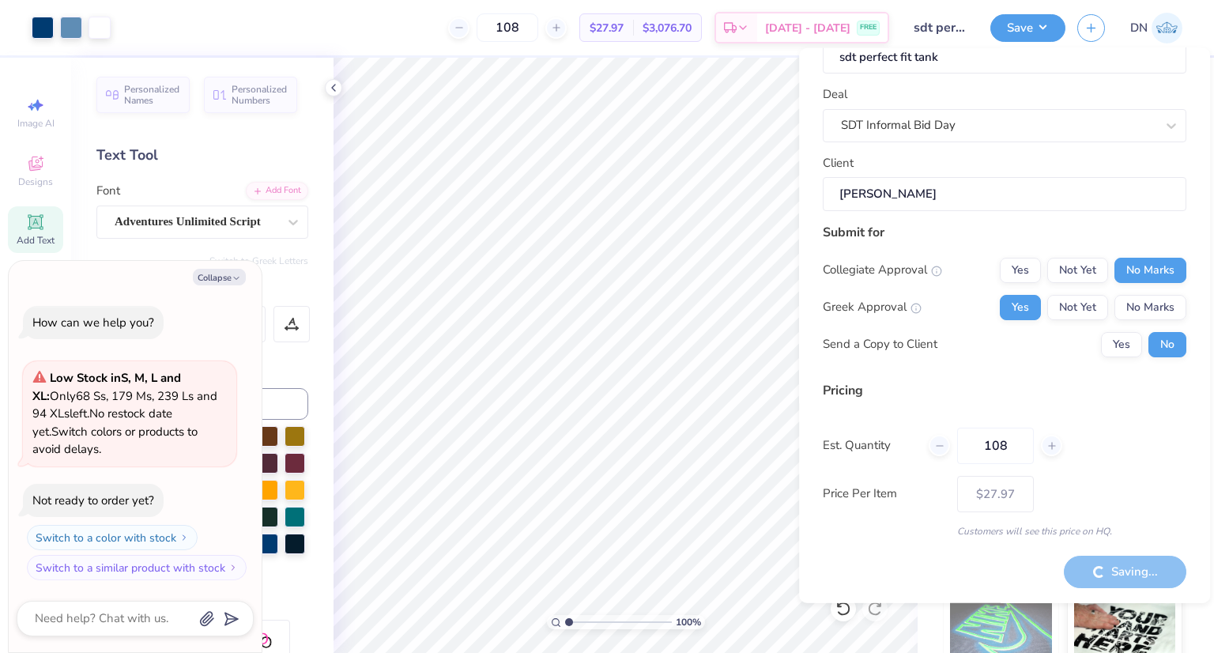
type textarea "x"
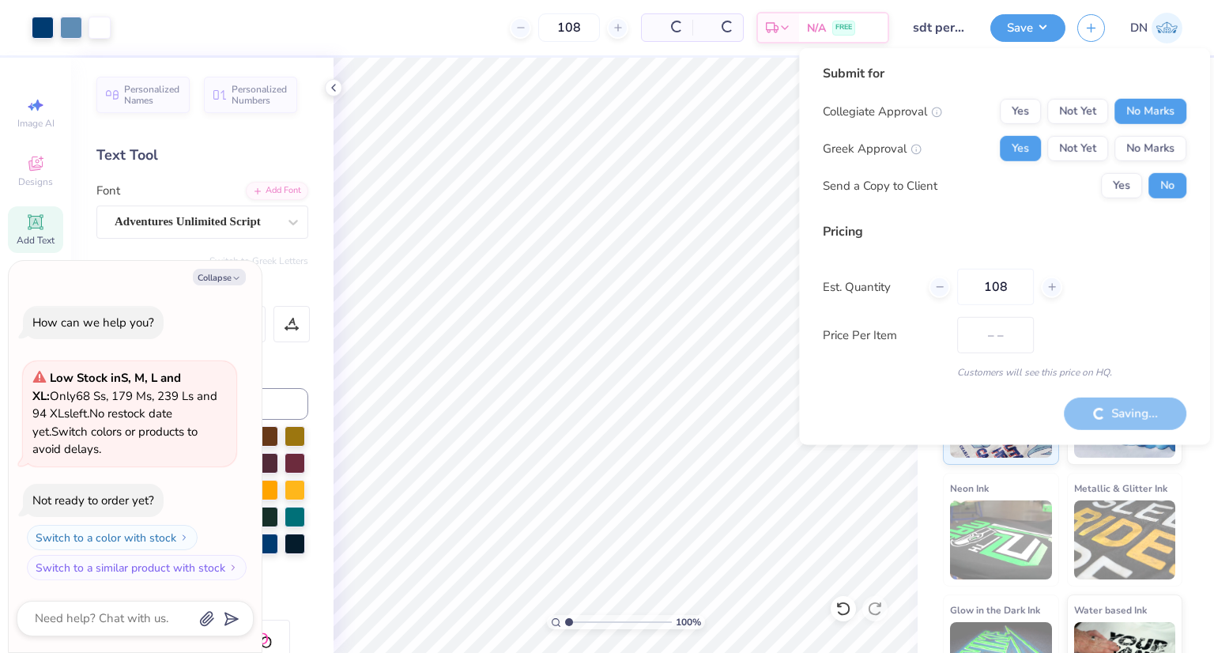
type input "$23.61"
type textarea "x"
type input "– –"
type input "110"
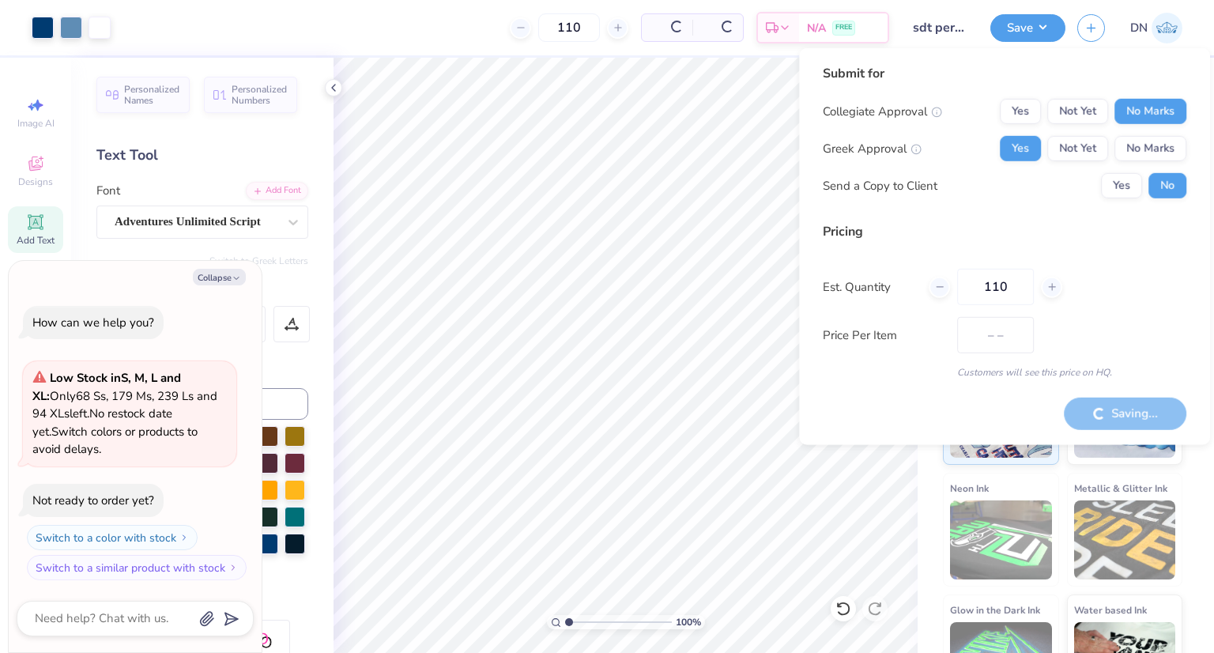
type input "$27.97"
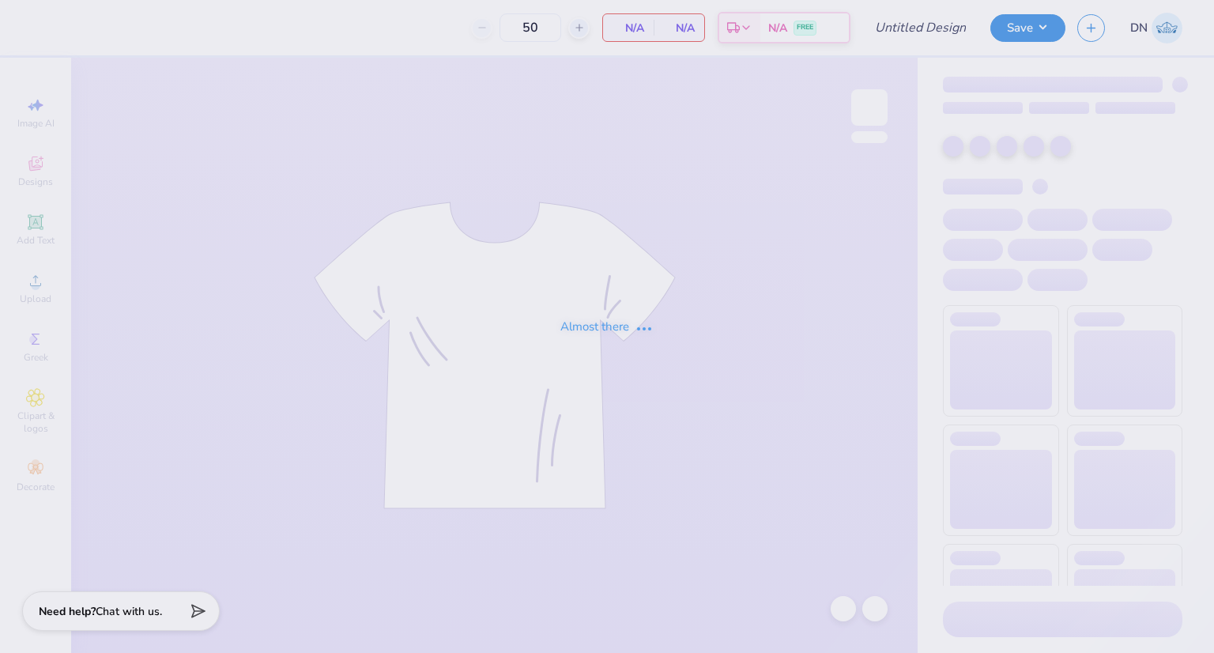
type input "sdt perfect fit tank"
type input "110"
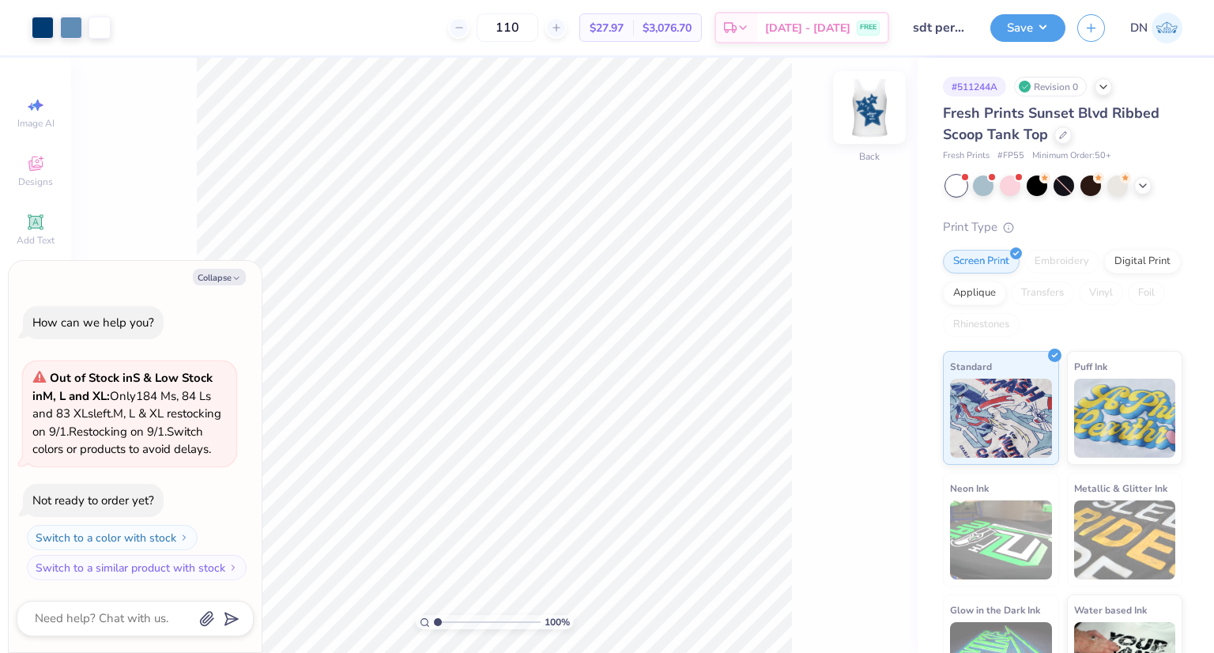
click at [867, 109] on img at bounding box center [869, 107] width 63 height 63
click at [1036, 26] on button "Save" at bounding box center [1027, 26] width 75 height 28
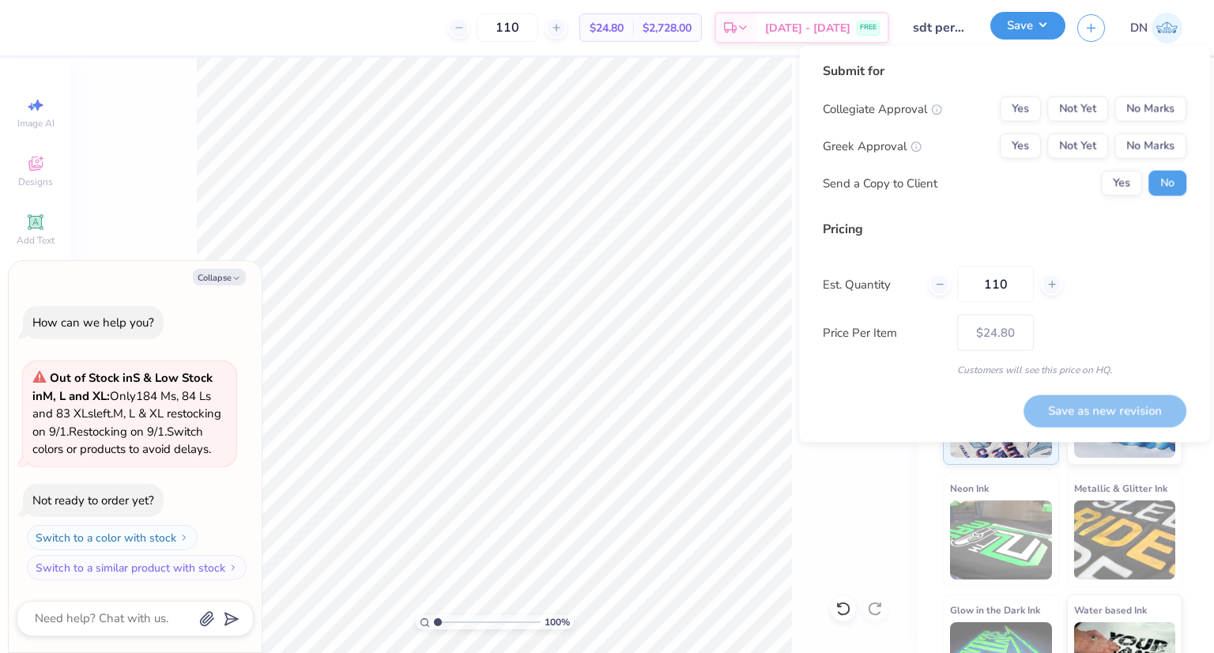
type textarea "x"
click at [1031, 146] on button "Yes" at bounding box center [1020, 146] width 41 height 25
click at [1103, 134] on button "Not Yet" at bounding box center [1077, 146] width 61 height 25
click at [1150, 105] on button "No Marks" at bounding box center [1150, 108] width 72 height 25
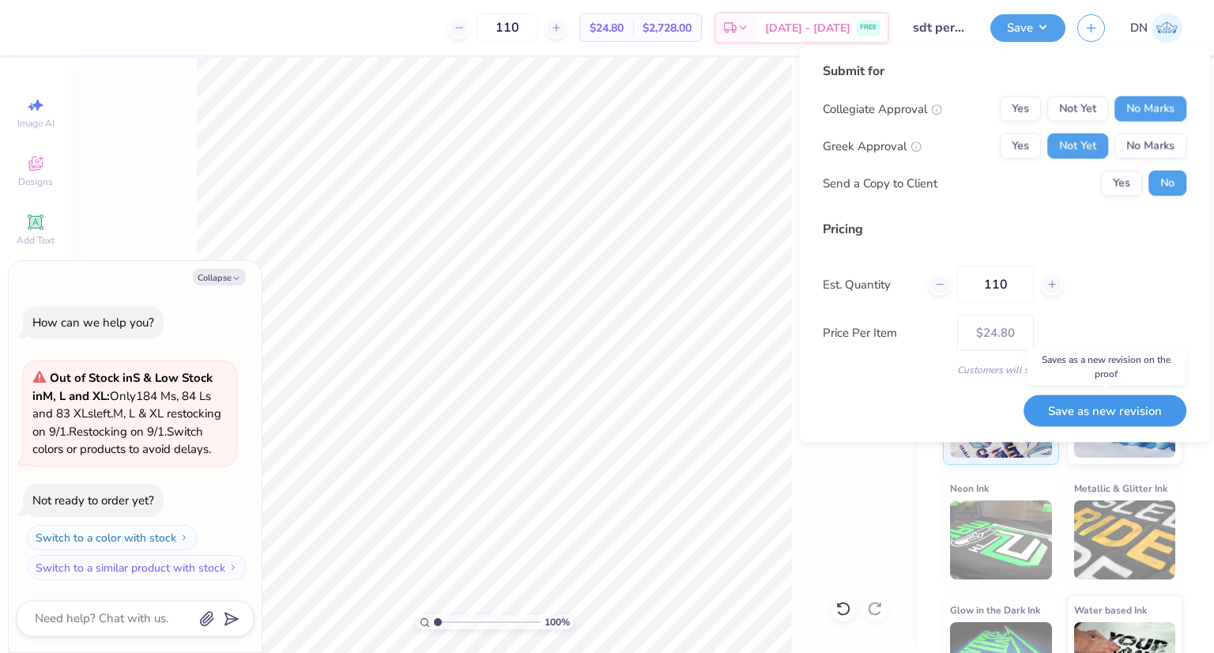
click at [1109, 416] on button "Save as new revision" at bounding box center [1104, 410] width 163 height 32
type input "$24.80"
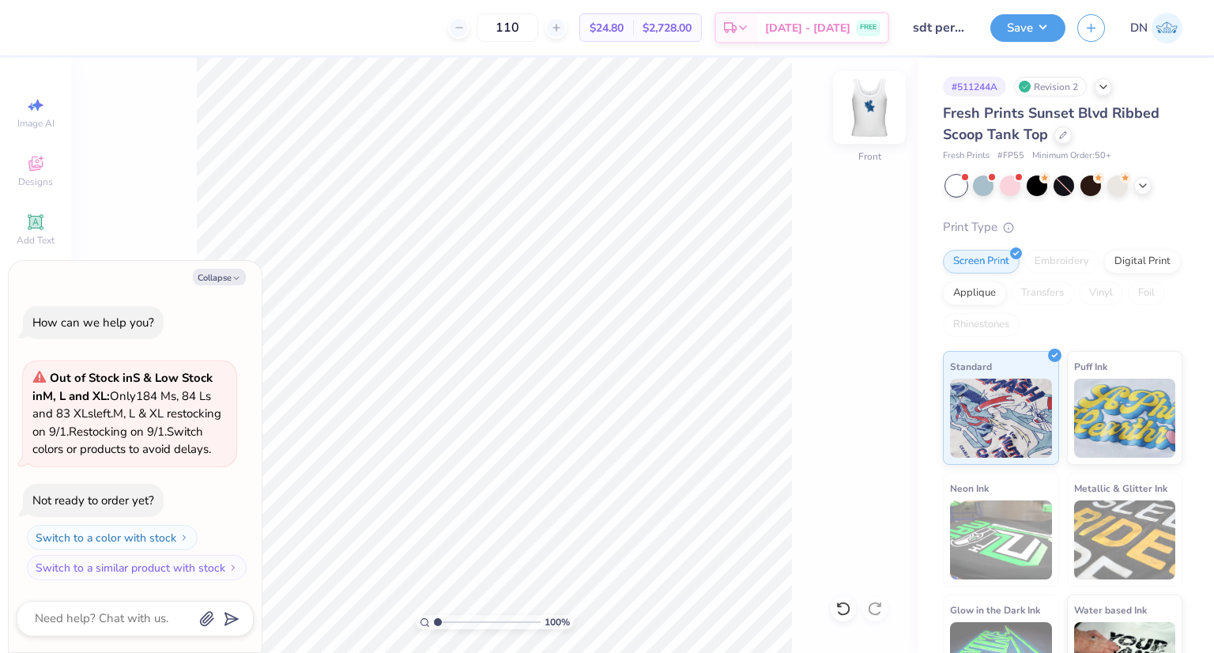
click at [866, 111] on img at bounding box center [869, 107] width 63 height 63
type textarea "x"
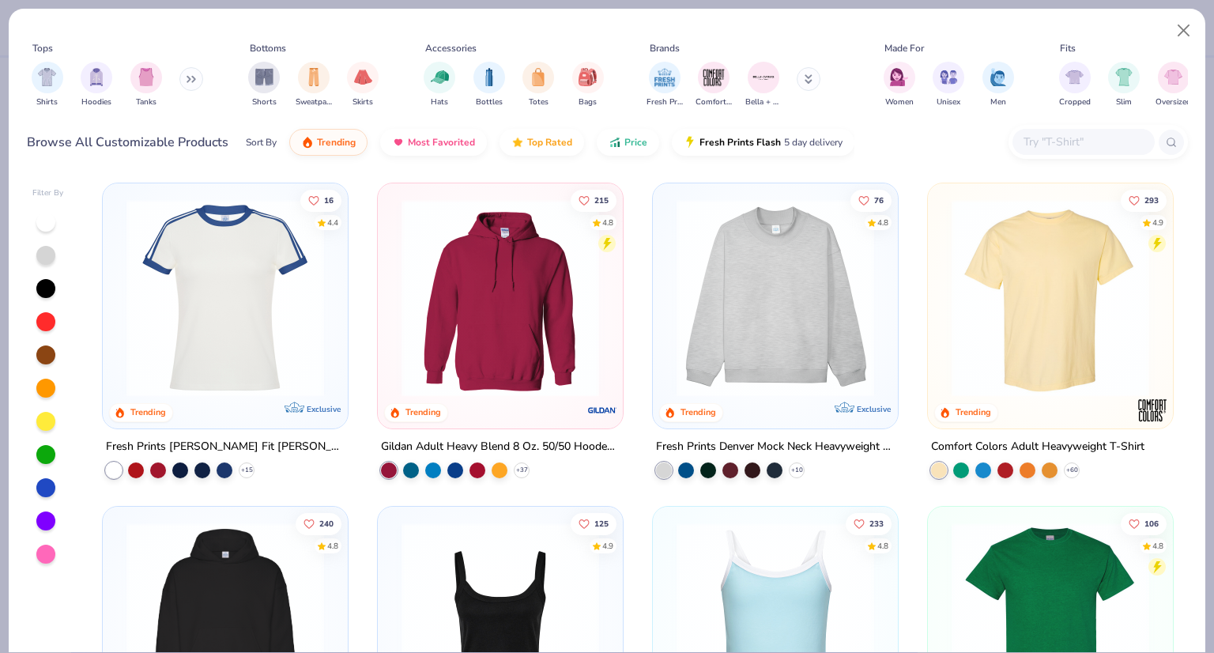
click at [1186, 32] on button "Close" at bounding box center [1184, 31] width 30 height 30
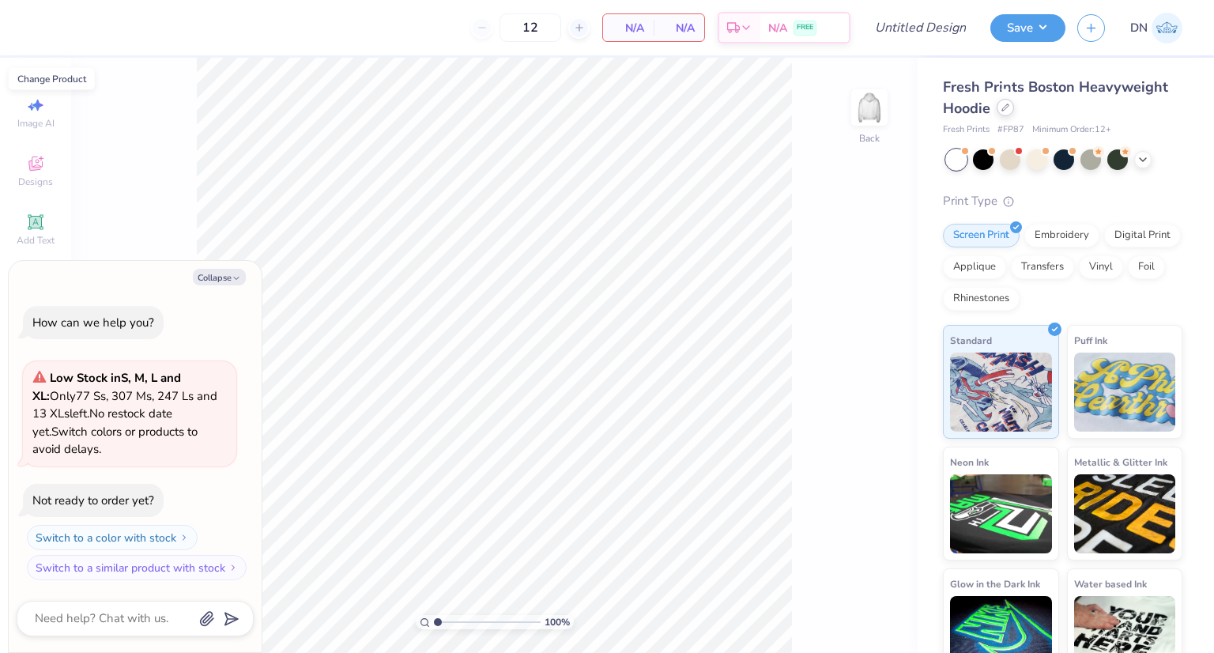
click at [1003, 108] on icon at bounding box center [1005, 108] width 8 height 8
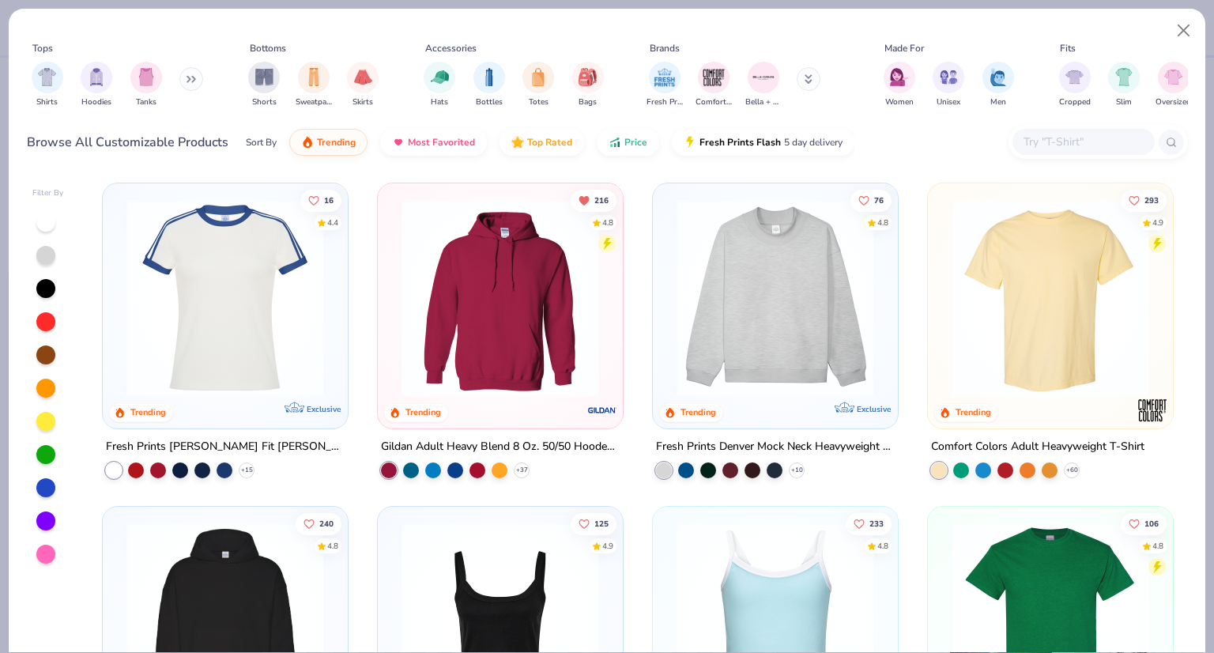
click at [1053, 140] on input "text" at bounding box center [1083, 142] width 122 height 18
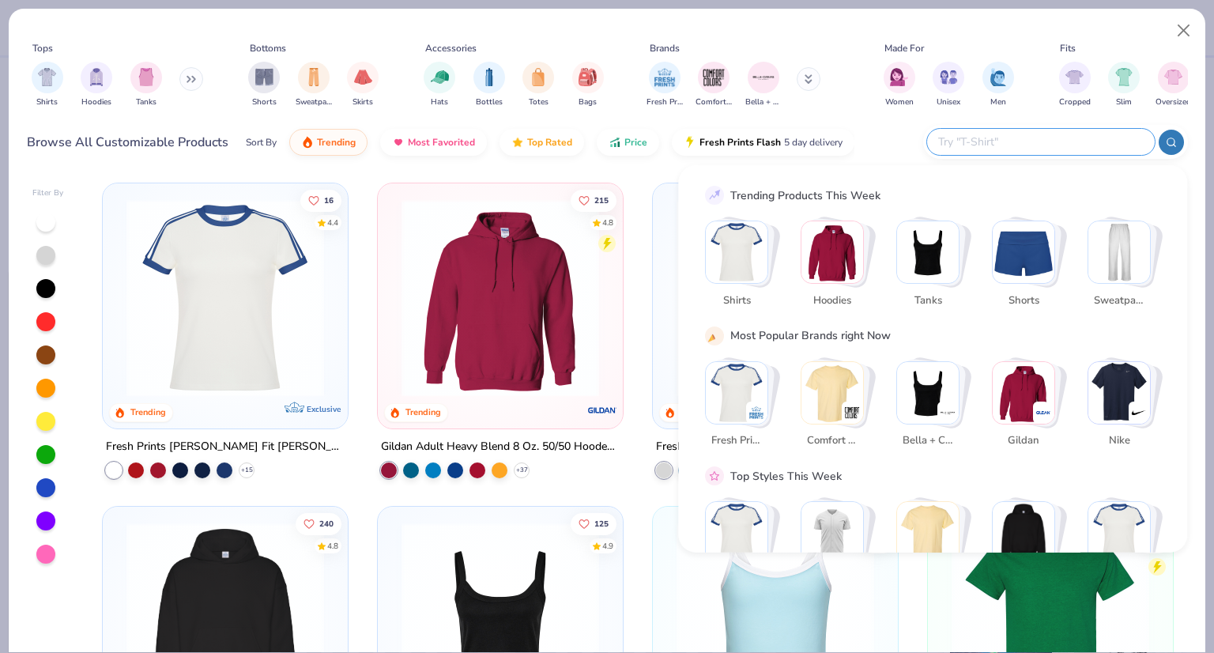
type textarea "x"
type input "fp55"
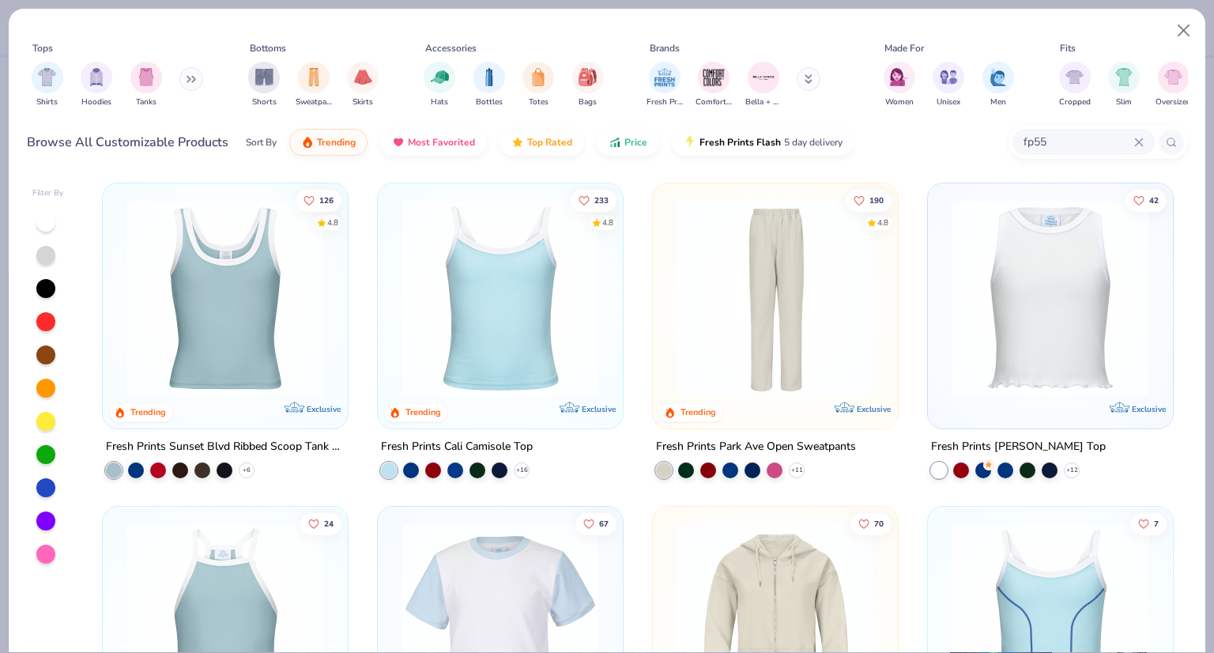
click at [272, 301] on img at bounding box center [225, 298] width 213 height 198
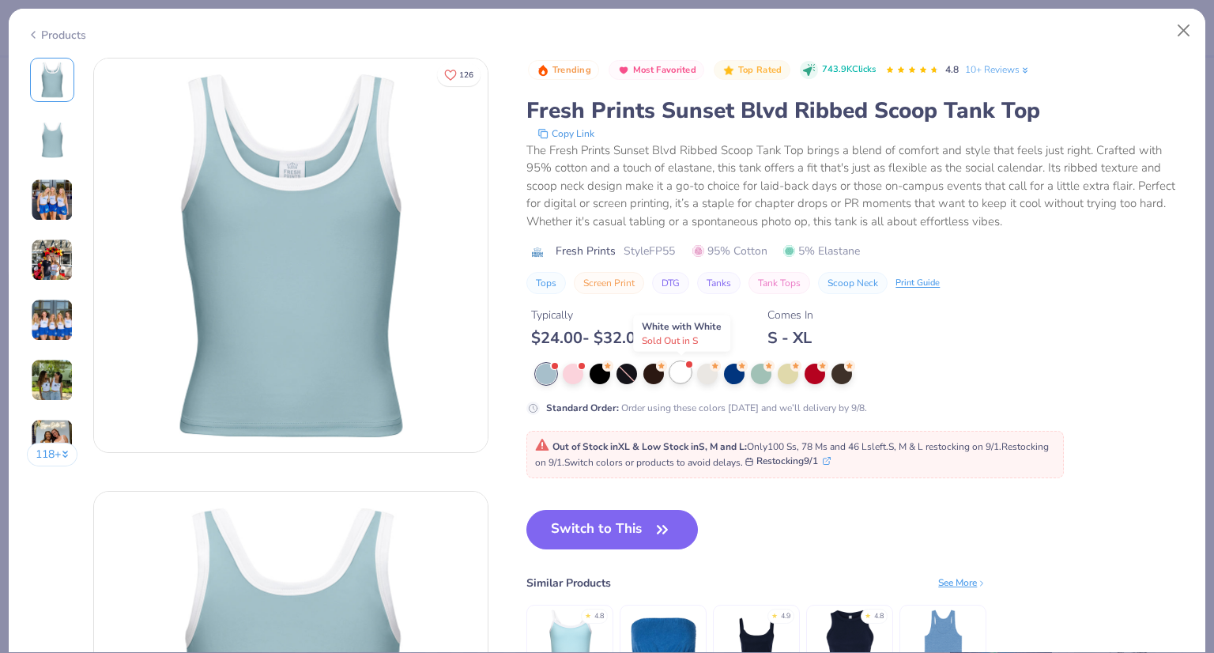
click at [676, 374] on div at bounding box center [680, 372] width 21 height 21
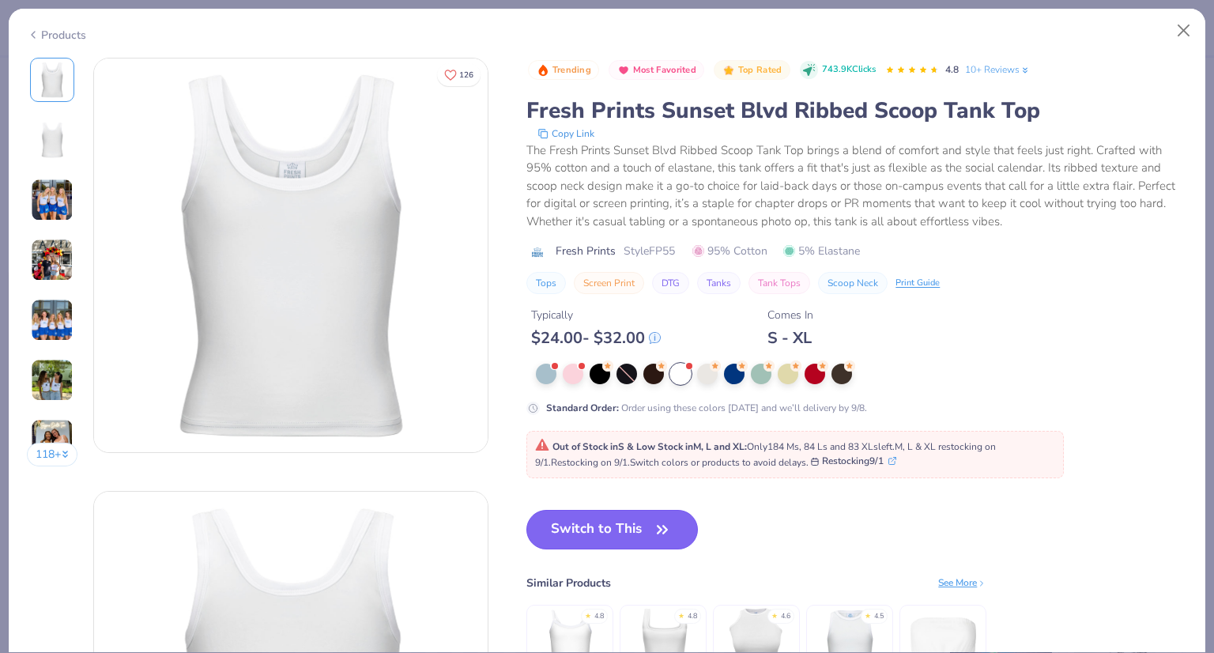
click at [639, 525] on button "Switch to This" at bounding box center [611, 530] width 171 height 40
click at [646, 530] on button "Switch to This" at bounding box center [611, 530] width 171 height 40
type textarea "x"
type input "50"
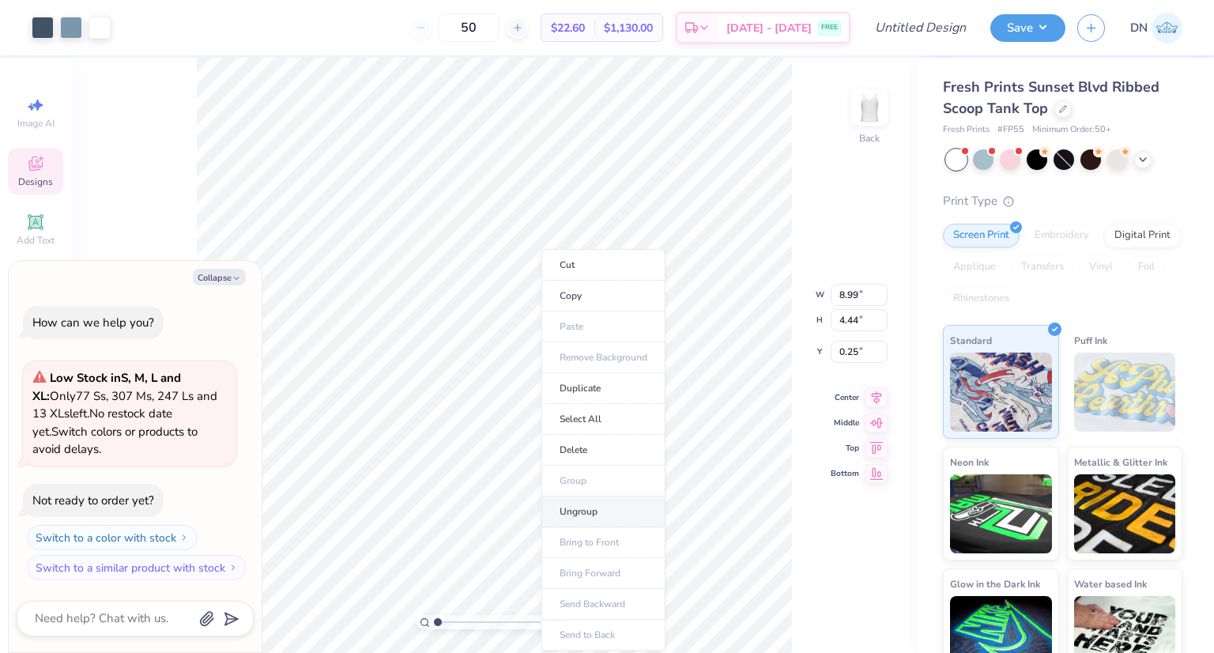
click at [593, 511] on li "Ungroup" at bounding box center [603, 511] width 124 height 31
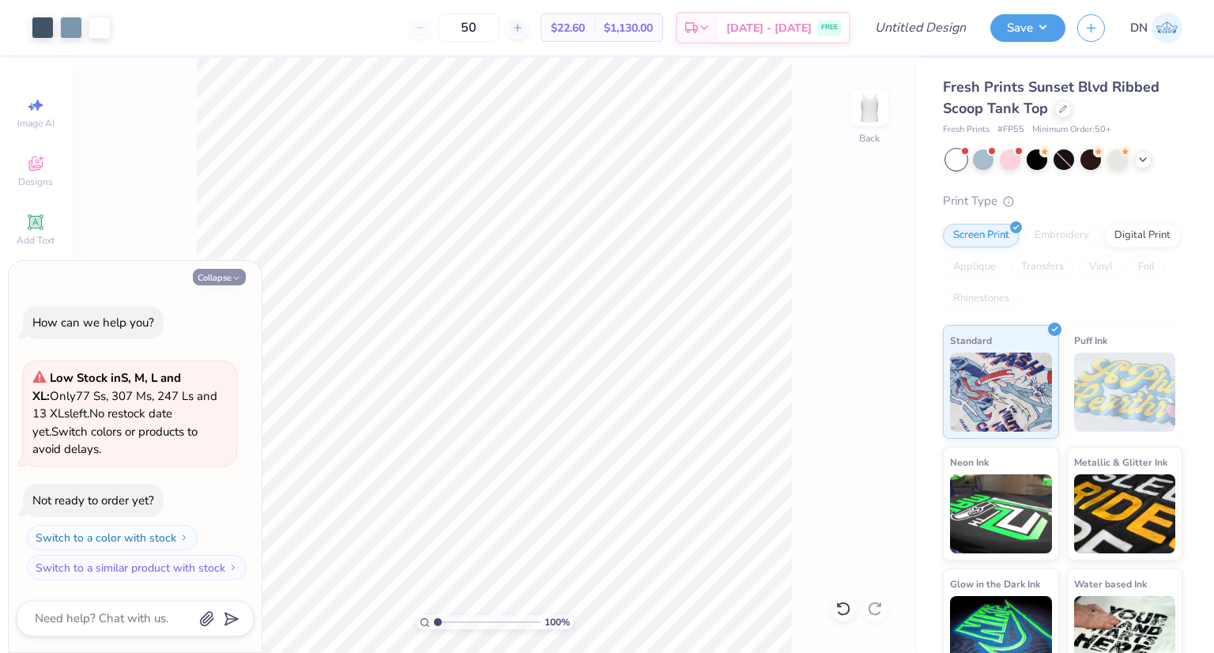
click at [229, 276] on button "Collapse" at bounding box center [219, 277] width 53 height 17
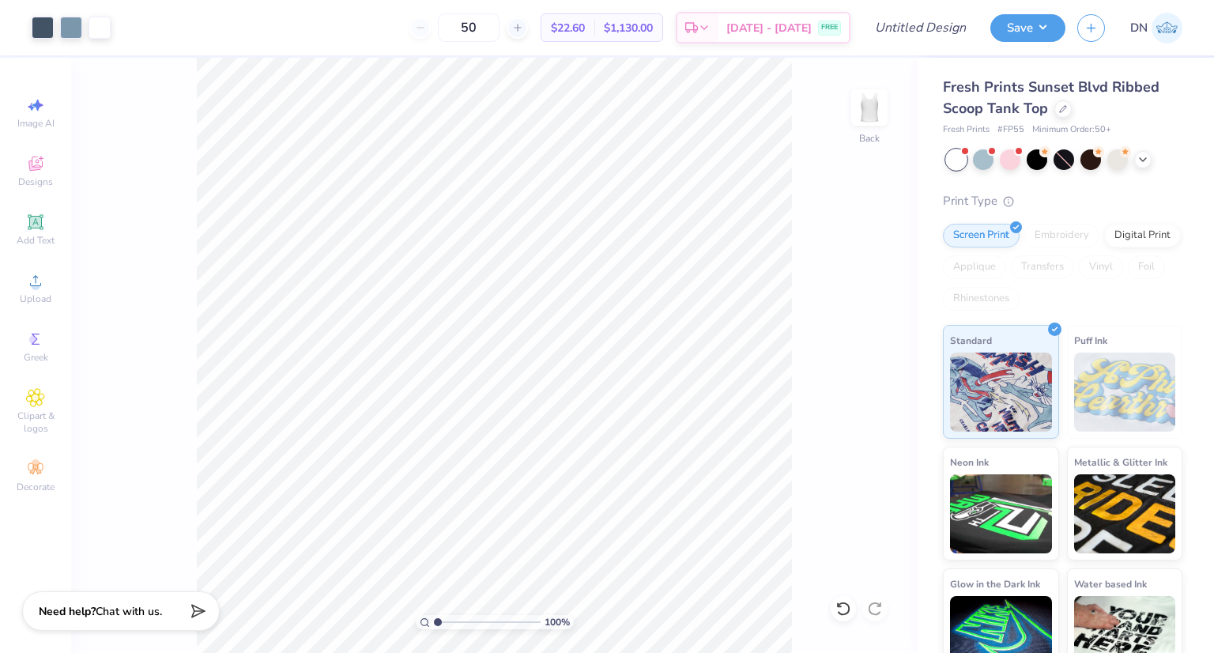
type textarea "x"
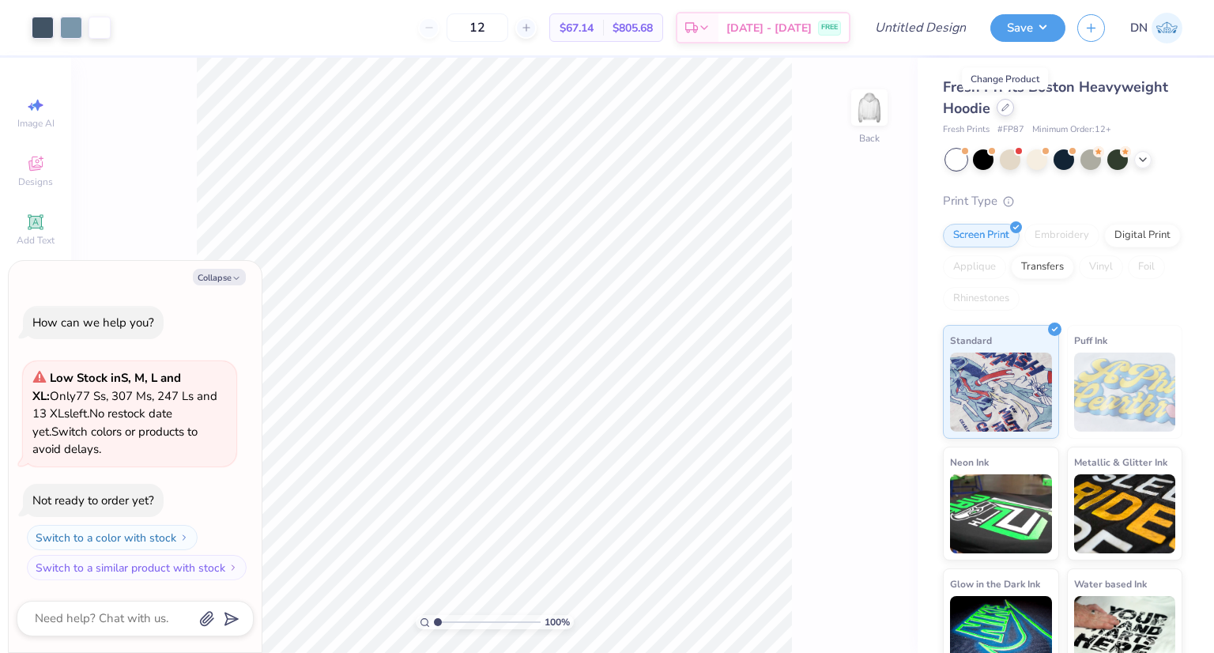
click at [999, 111] on div at bounding box center [1005, 107] width 17 height 17
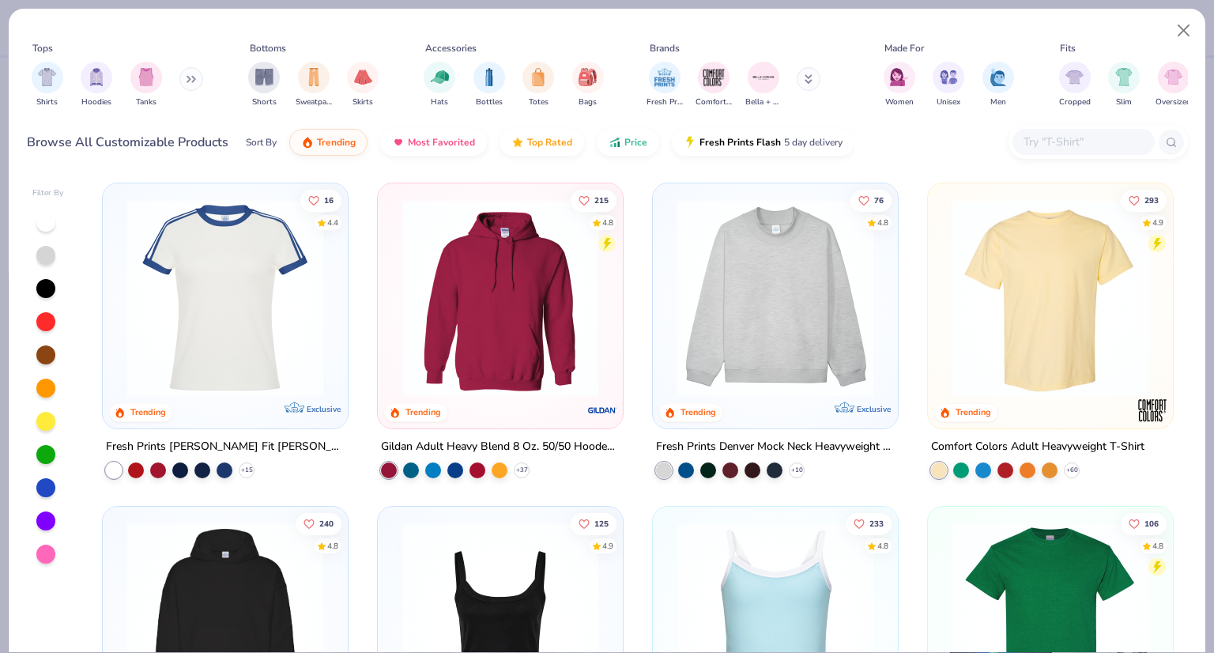
type textarea "x"
click at [1049, 139] on input "text" at bounding box center [1083, 142] width 122 height 18
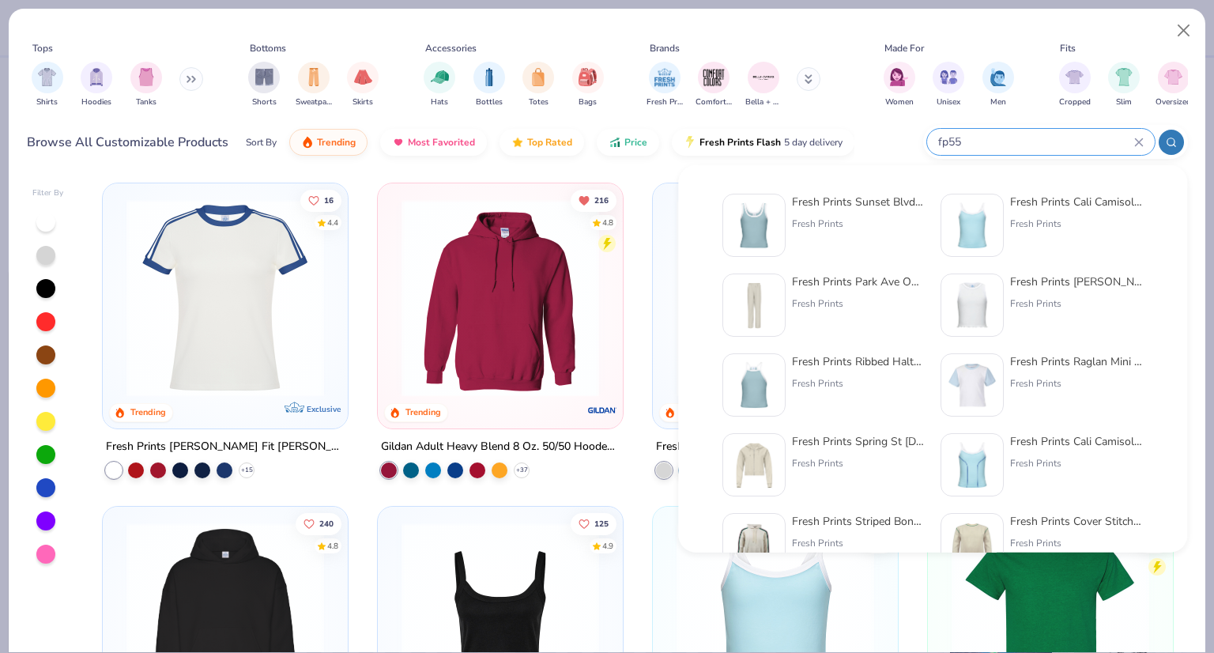
type input "fp55"
click at [761, 231] on img at bounding box center [753, 225] width 49 height 49
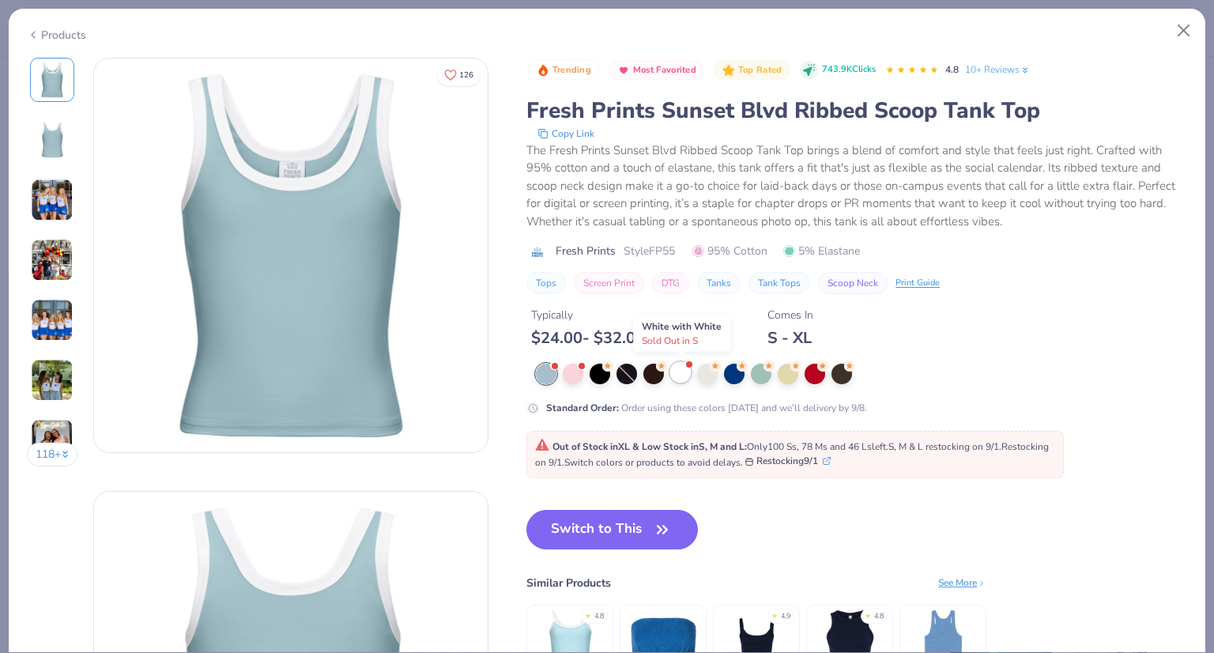
click at [685, 371] on div at bounding box center [680, 372] width 21 height 21
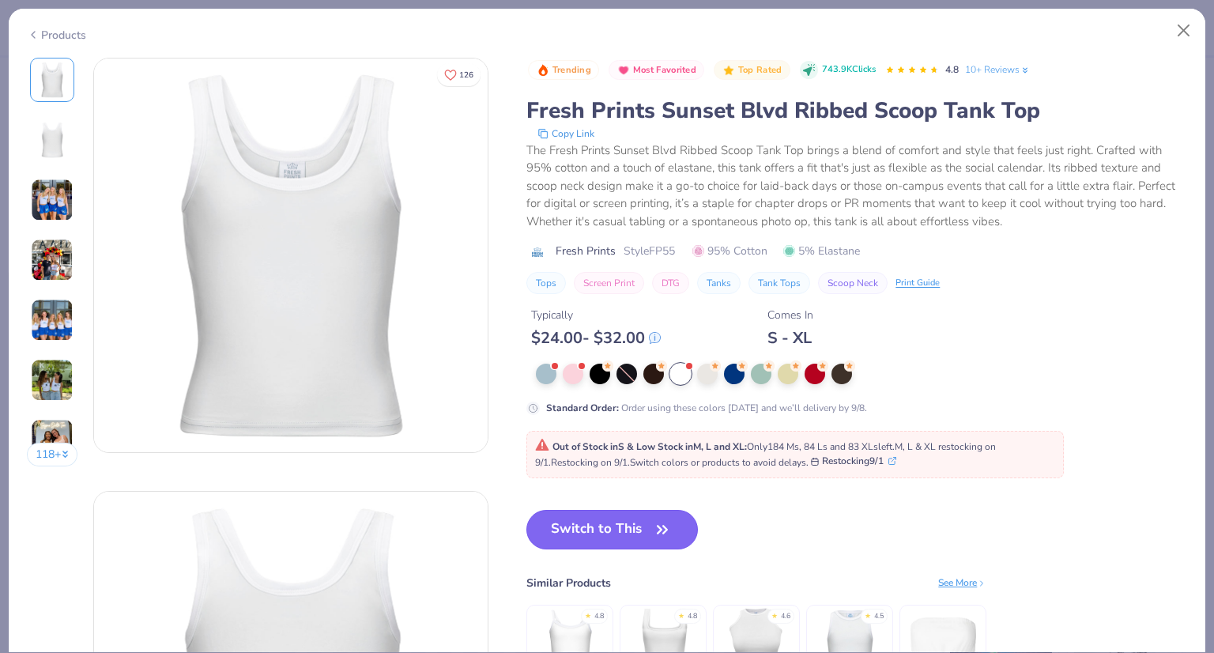
click at [665, 543] on button "Switch to This" at bounding box center [611, 530] width 171 height 40
type textarea "x"
type input "50"
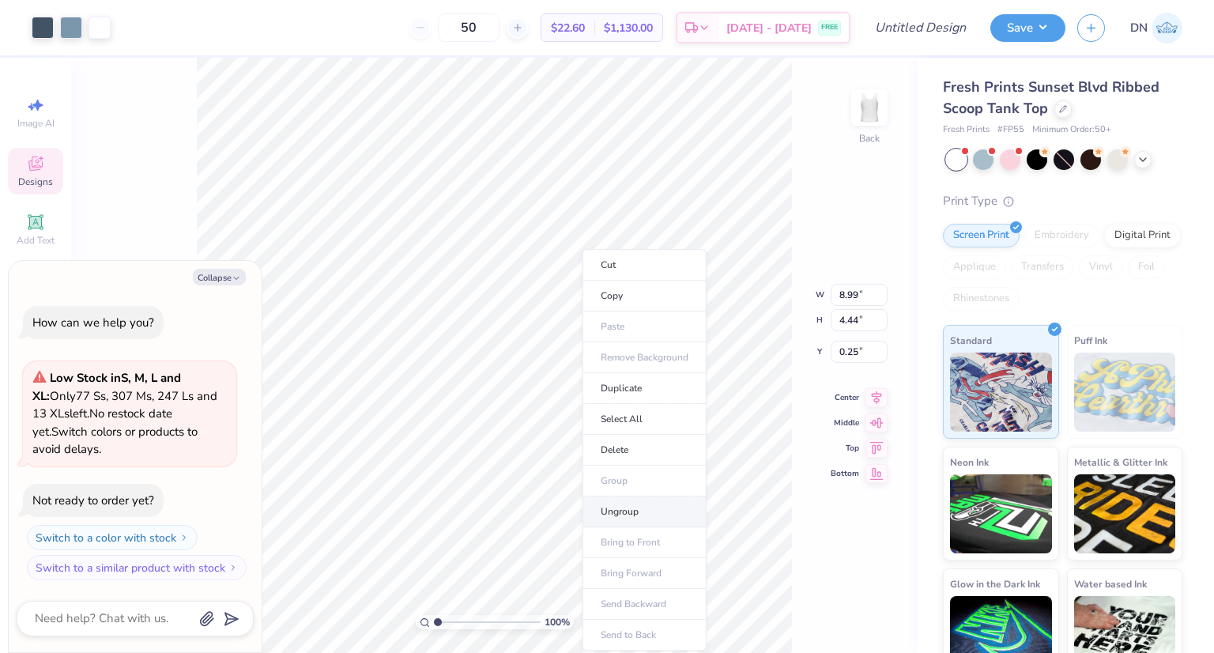
click at [624, 509] on li "Ungroup" at bounding box center [644, 511] width 124 height 31
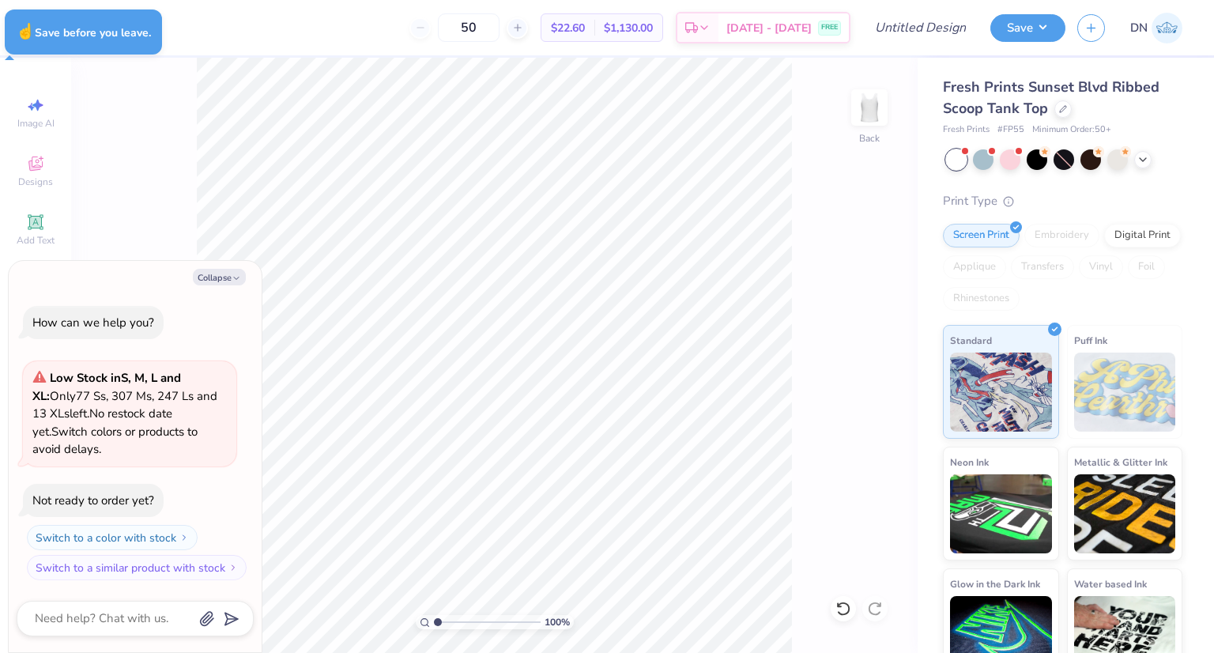
type textarea "x"
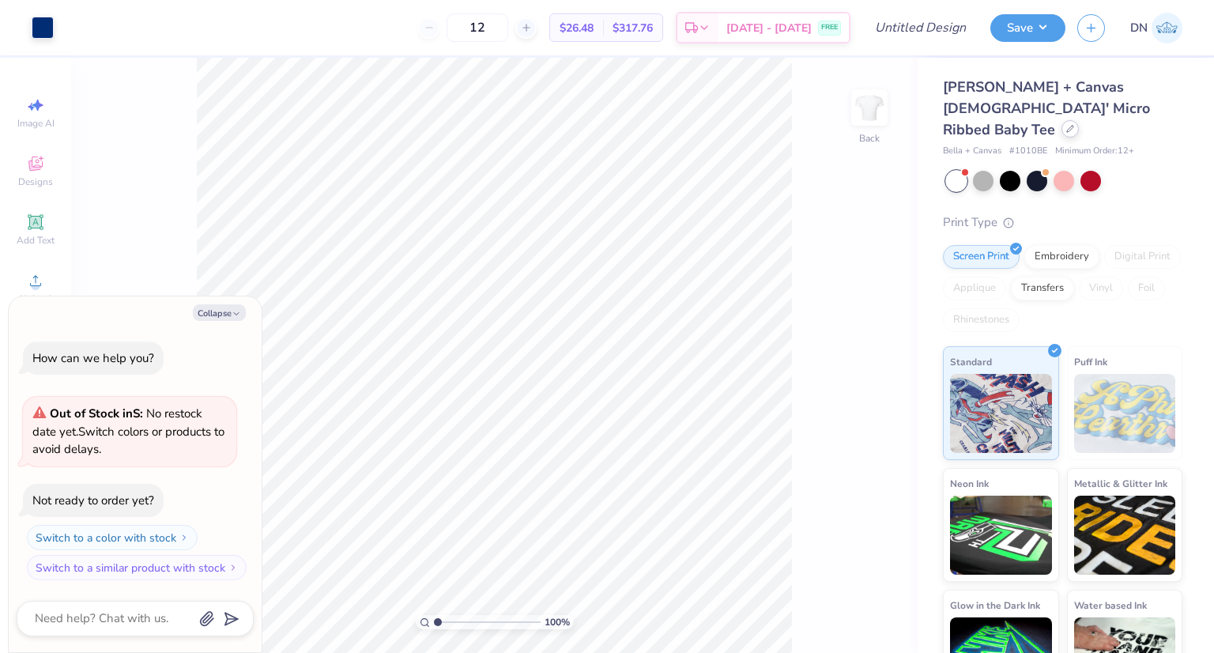
click at [1072, 125] on icon at bounding box center [1070, 129] width 8 height 8
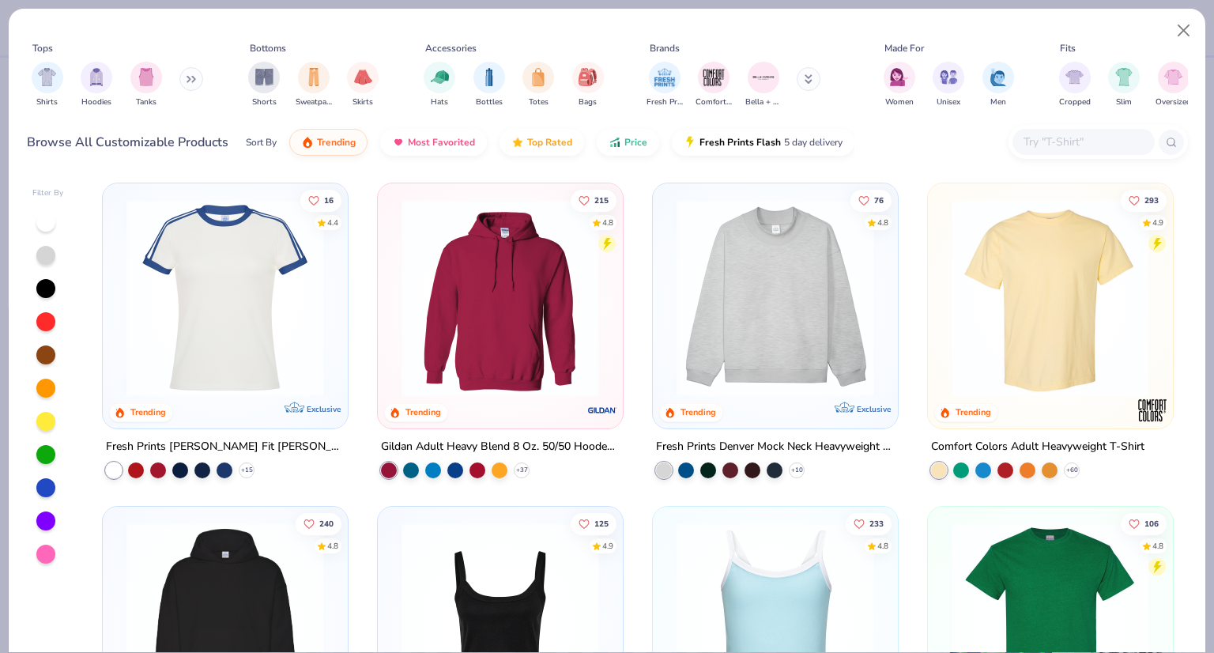
type textarea "x"
click at [1065, 140] on input "text" at bounding box center [1083, 142] width 122 height 18
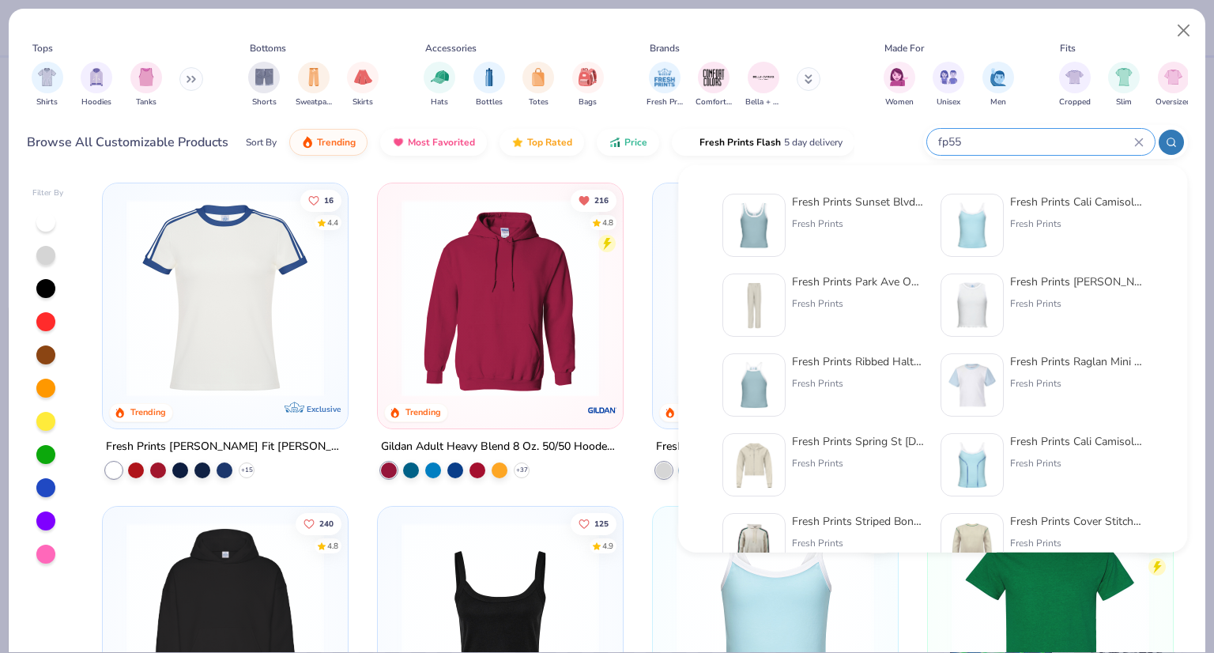
type input "fp55"
click at [901, 215] on div "Fresh Prints Sunset Blvd Ribbed Scoop Tank Top Fresh Prints" at bounding box center [858, 225] width 133 height 63
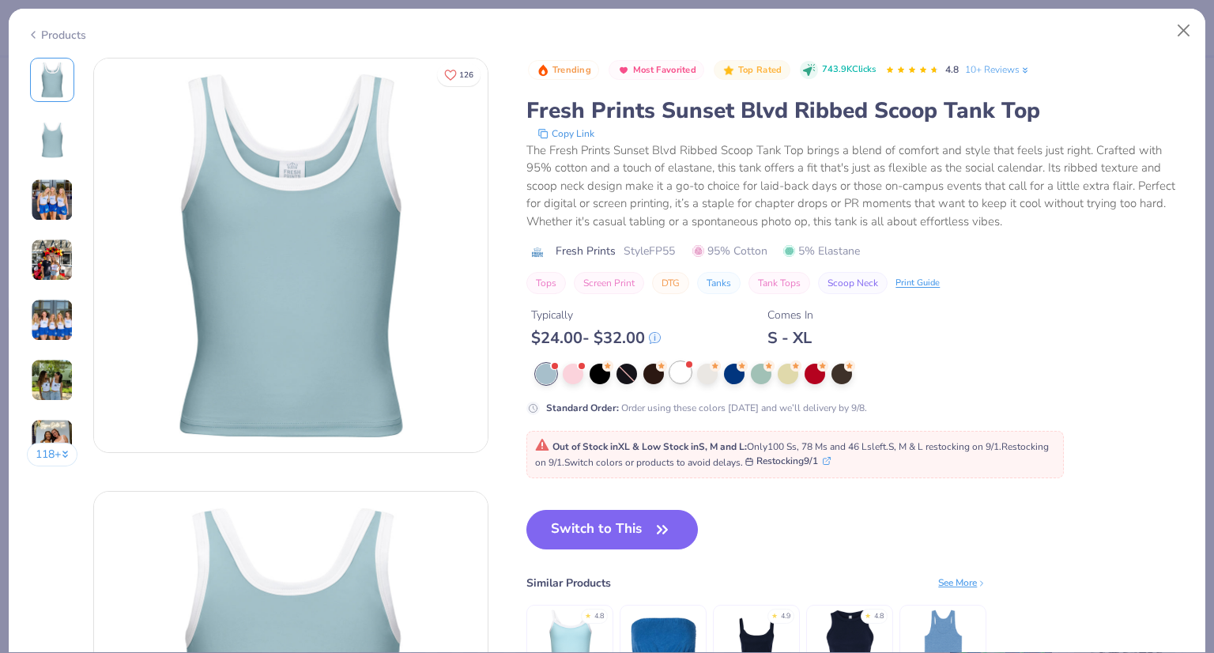
click at [682, 375] on div at bounding box center [680, 372] width 21 height 21
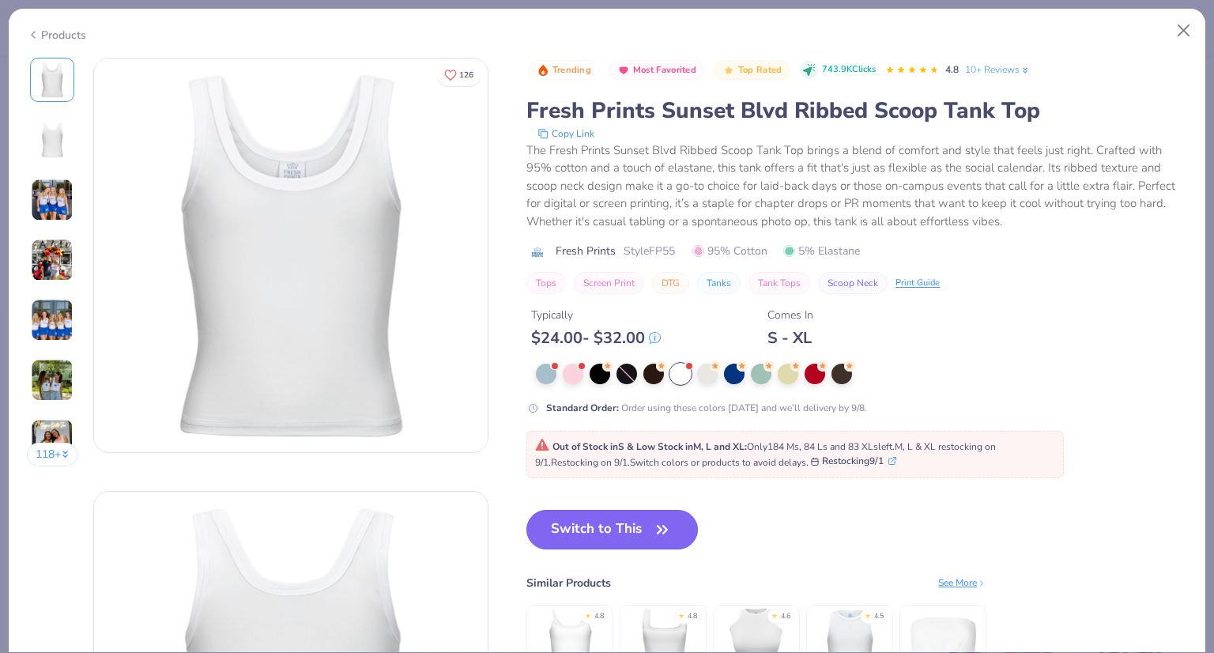
click at [652, 529] on span "button" at bounding box center [662, 529] width 22 height 22
type textarea "x"
type input "50"
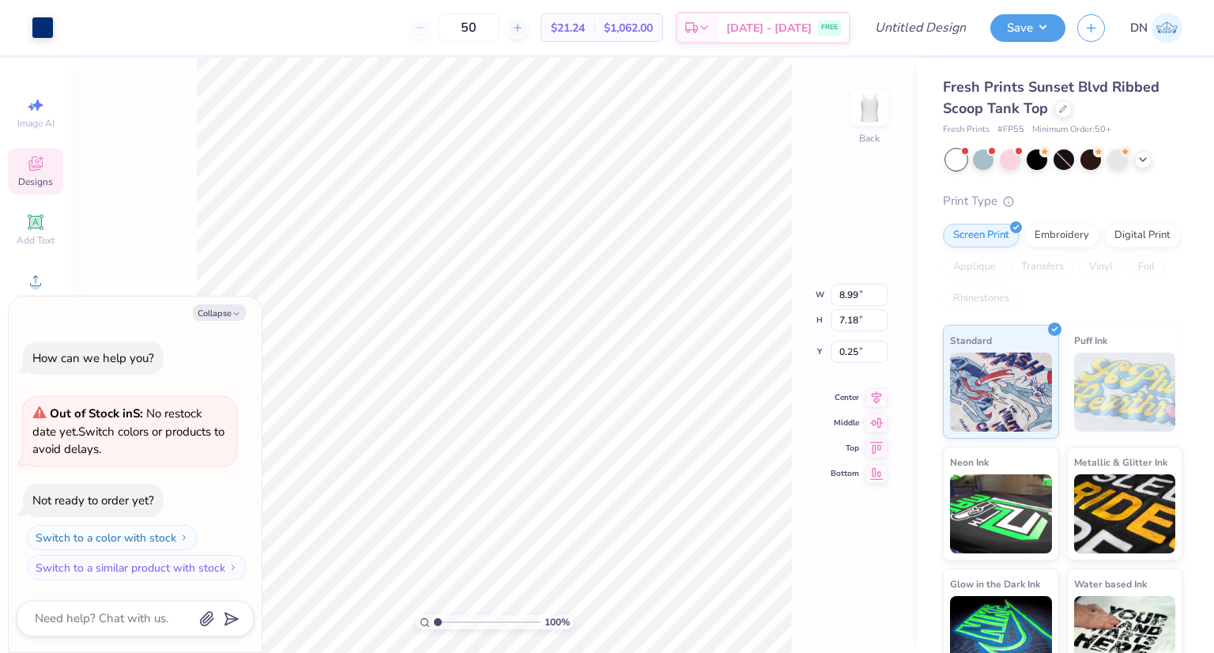
type textarea "x"
type input "7.02"
type input "5.61"
type input "1.82"
type textarea "x"
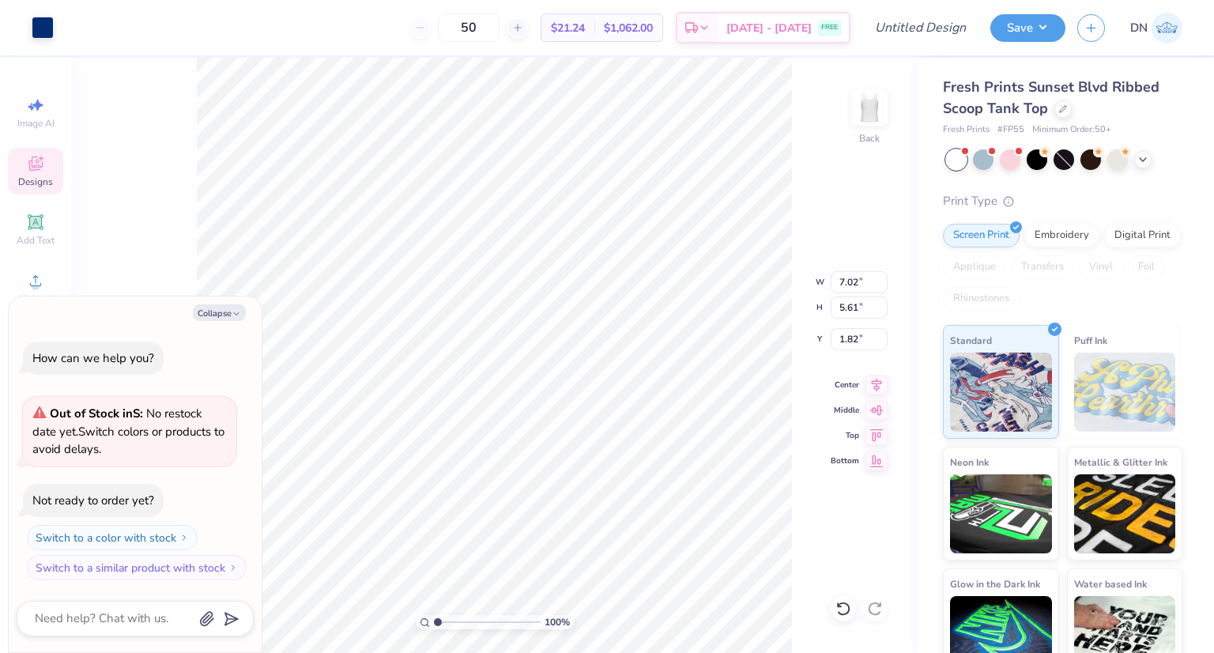
type input "4.45"
type input "3.55"
type input "3.88"
type textarea "x"
type input "0.97"
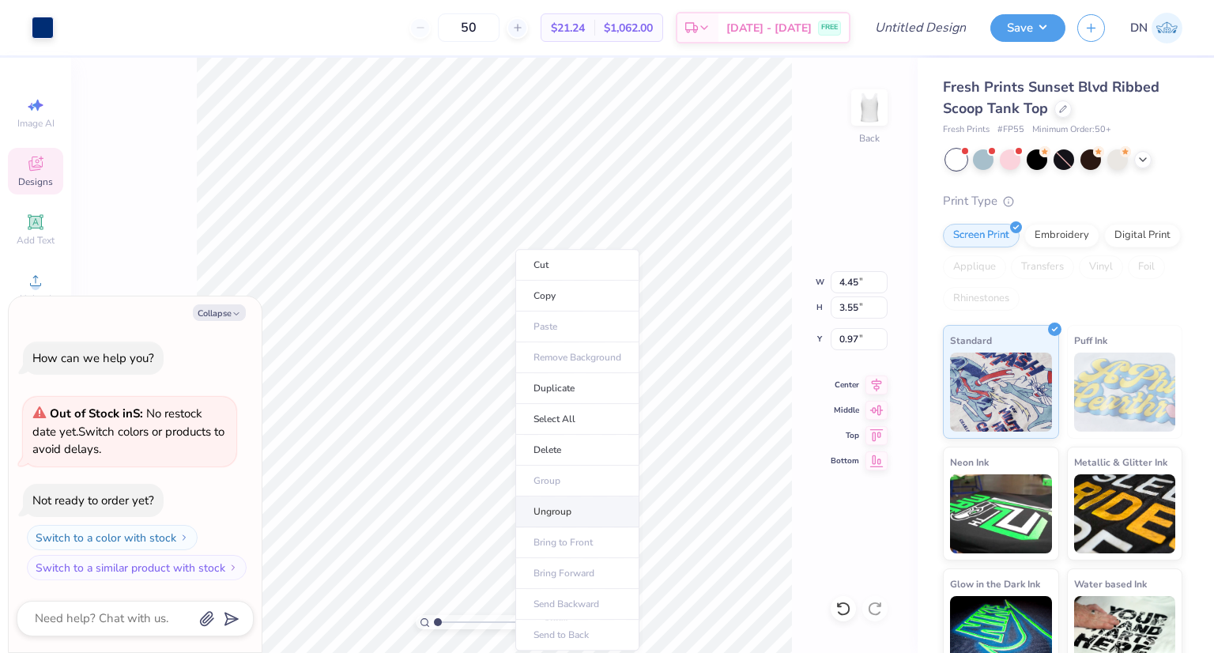
click at [555, 510] on li "Ungroup" at bounding box center [577, 511] width 124 height 31
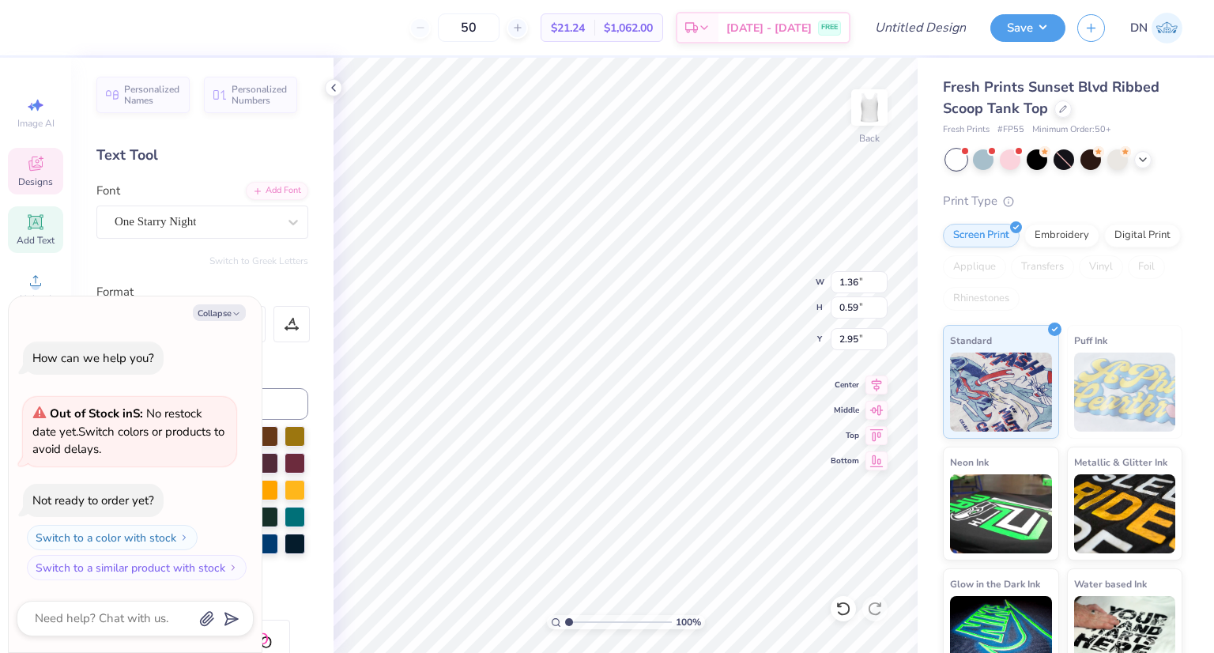
scroll to position [13, 2]
type textarea "x"
type textarea "Chi"
type textarea "x"
type textarea "Chi"
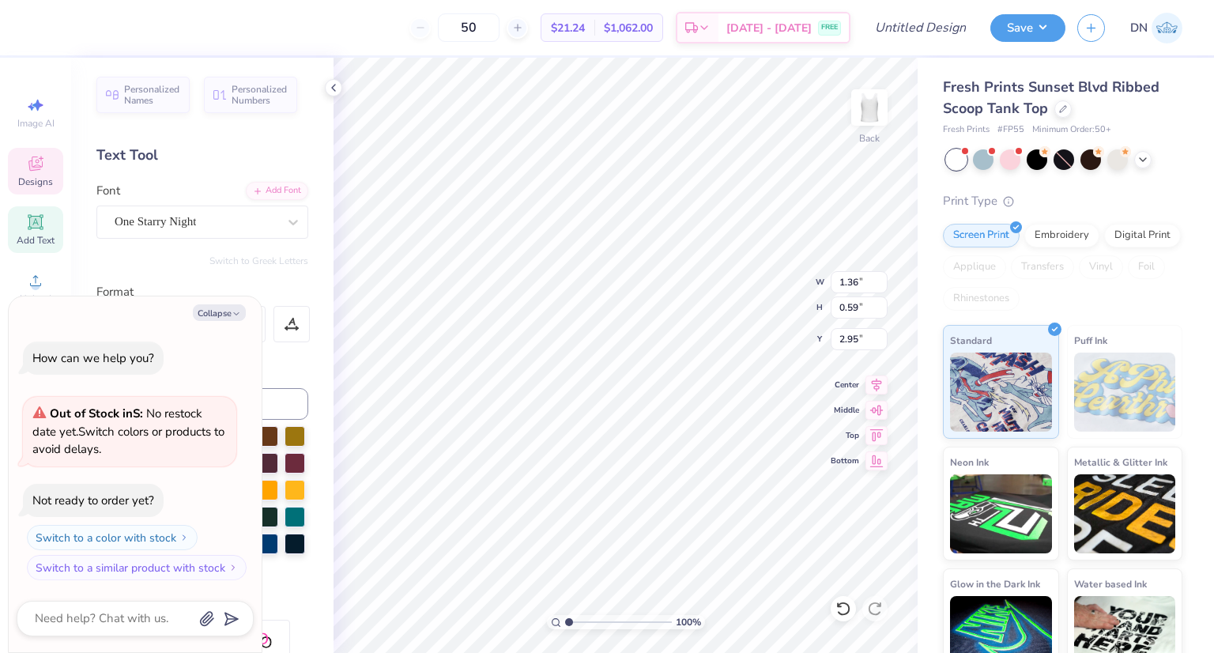
type textarea "x"
type textarea "Ch"
type textarea "x"
type textarea "C"
type textarea "x"
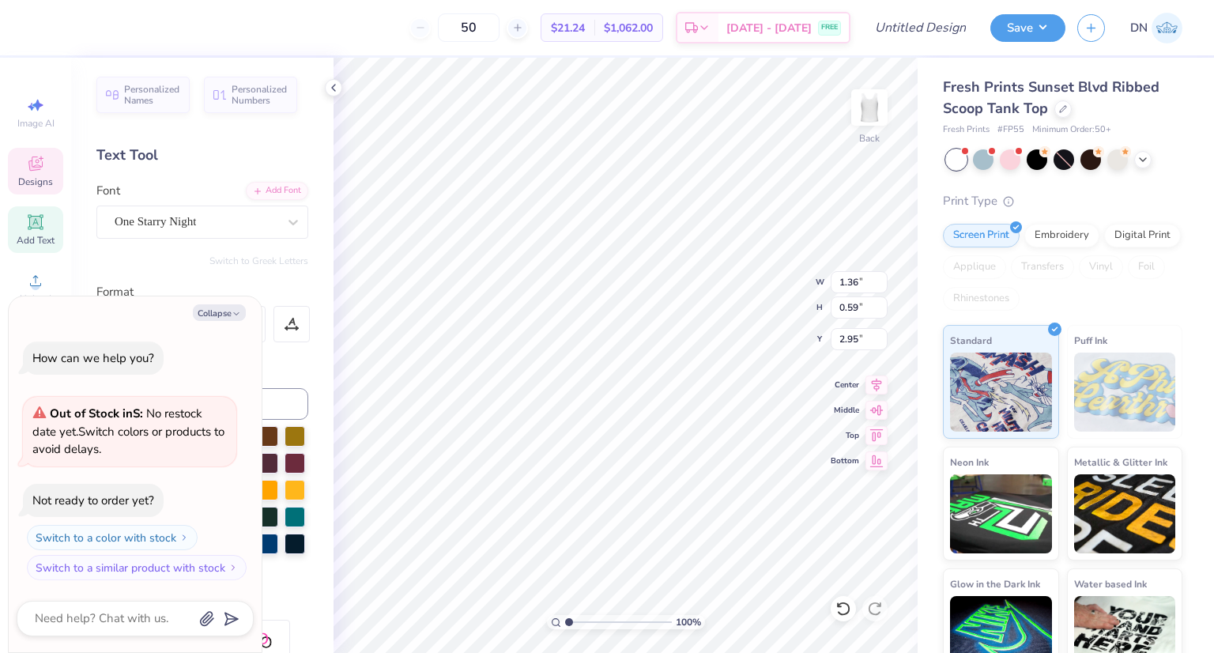
type textarea "x"
type textarea "S"
type textarea "x"
type textarea "Si"
type textarea "x"
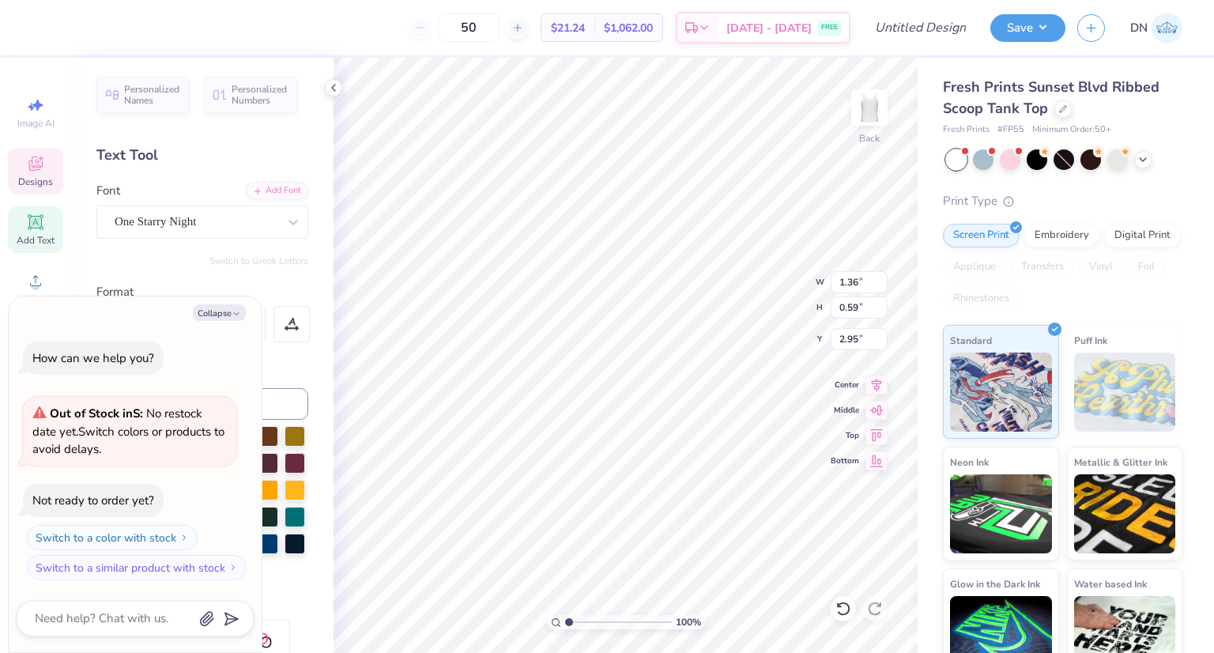
type textarea "Sig"
type textarea "x"
type textarea "Sig"
type textarea "x"
type textarea "Sig D"
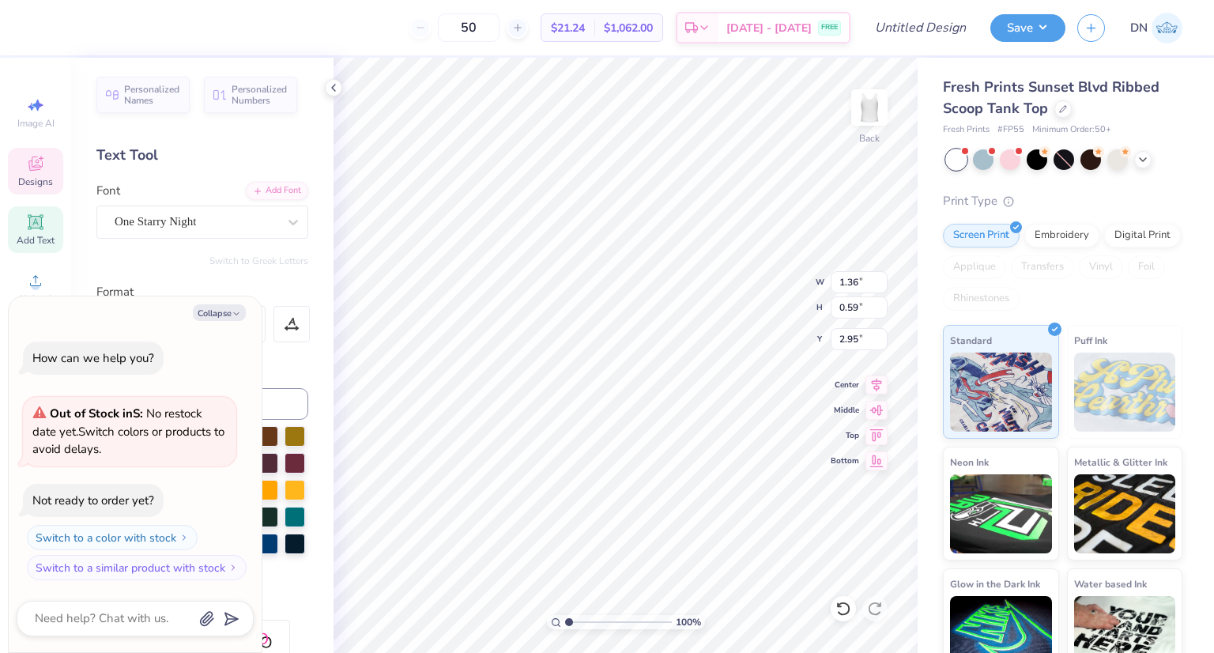
type textarea "x"
type textarea "Sig De"
type textarea "x"
type textarea "Sig Del"
type textarea "x"
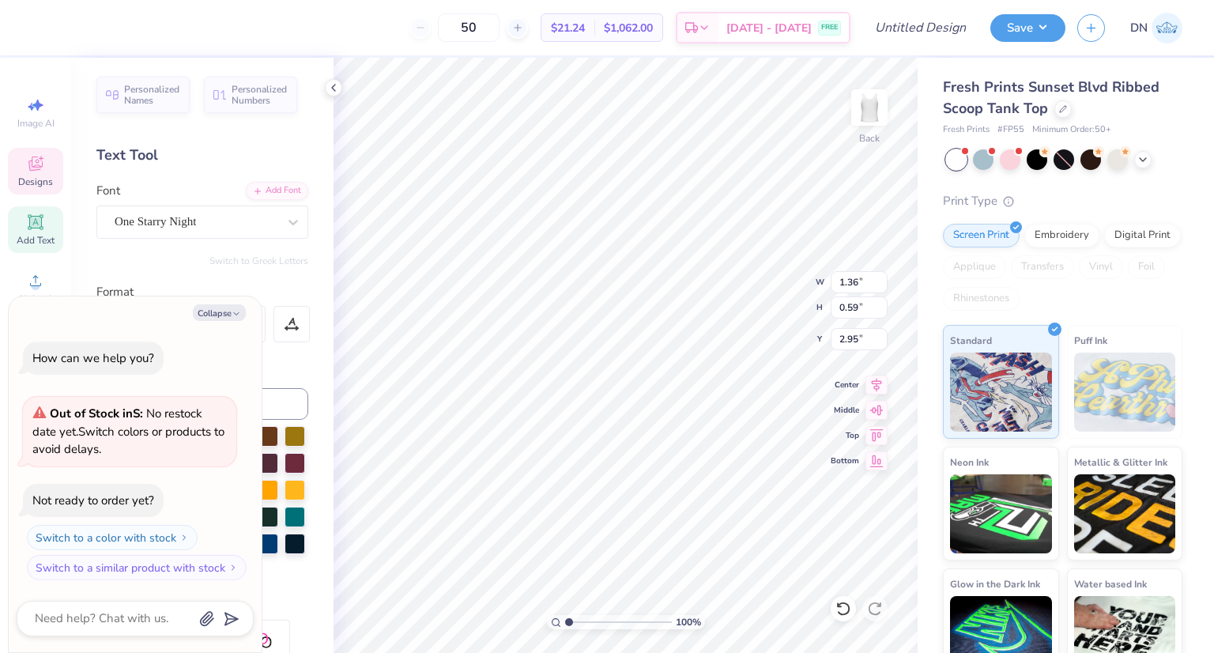
type textarea "Sig Delt"
type textarea "x"
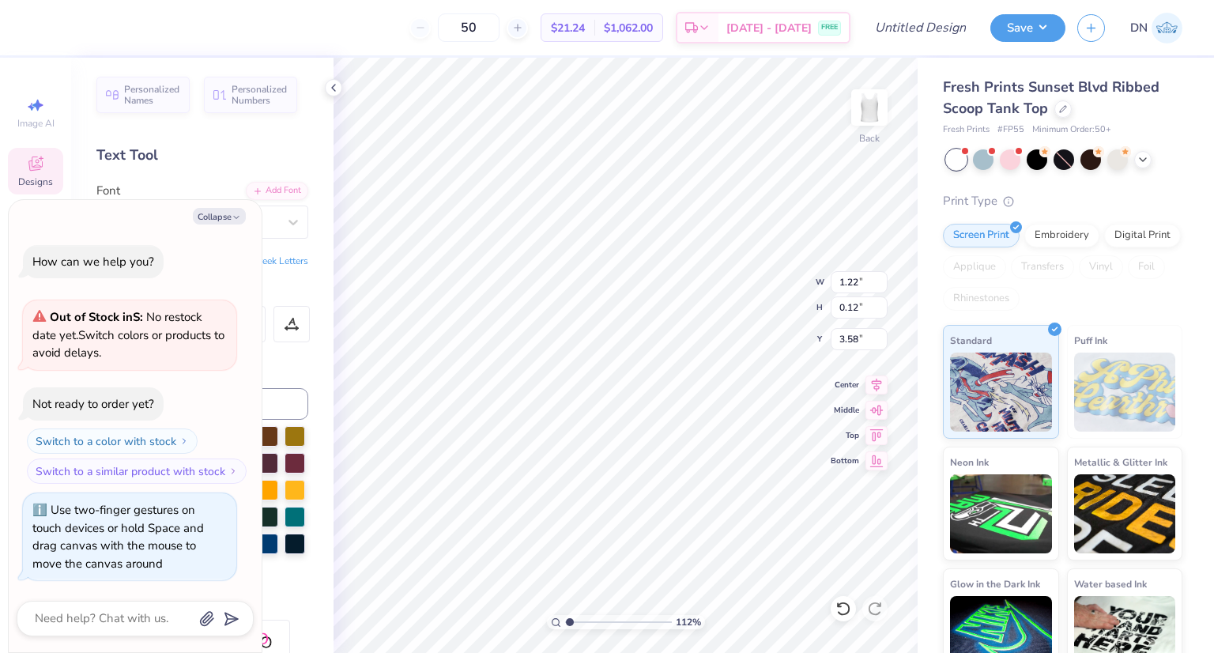
type input "1.11668598316652"
type textarea "x"
type input "1.7072643069773"
type textarea "x"
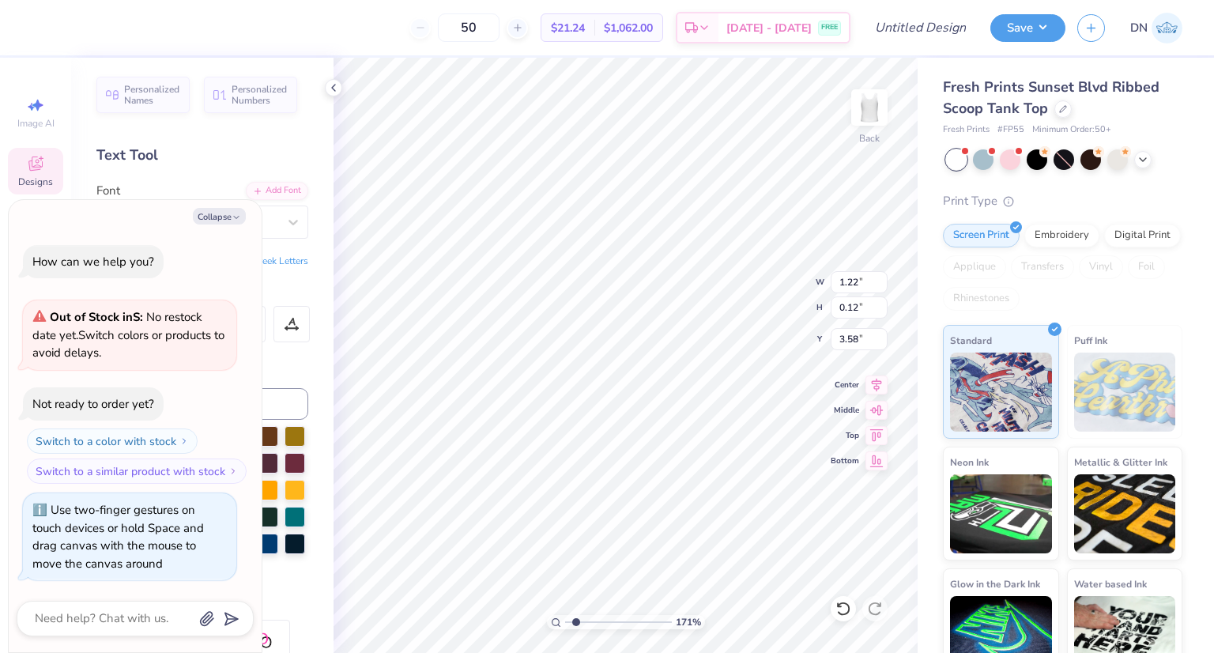
type input "1.7072643069773"
type textarea "x"
type textarea "re"
type input "1.7072643069773"
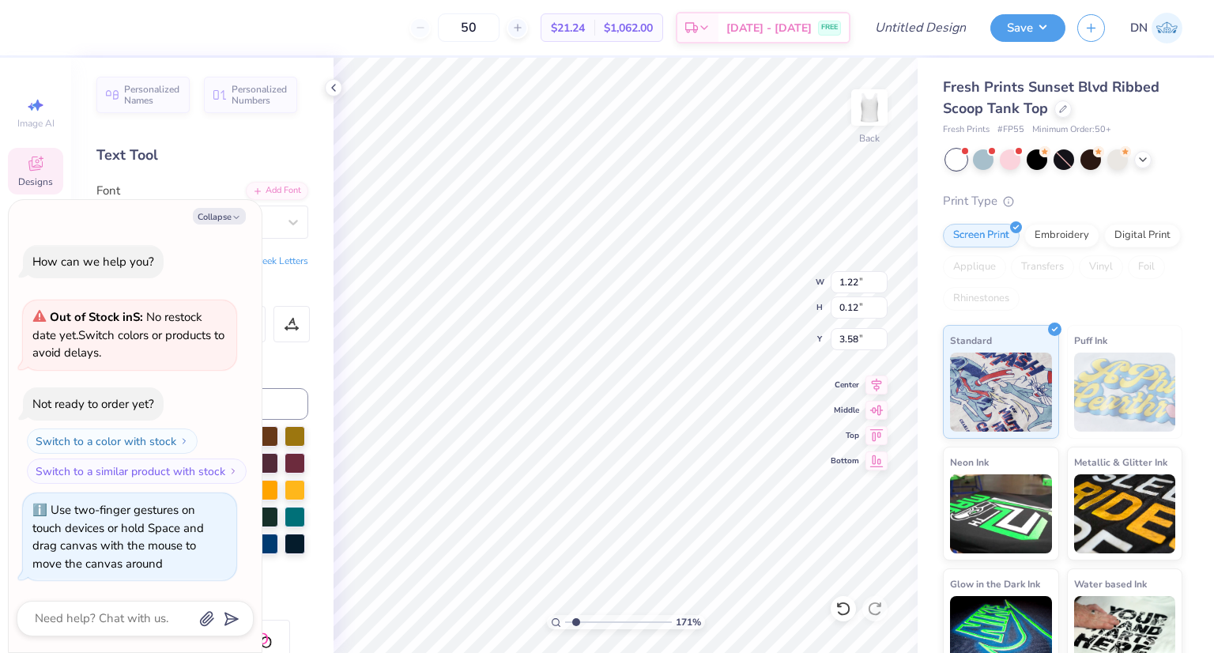
type textarea "x"
type textarea "r"
type input "1.7072643069773"
type textarea "x"
type input "1.7072643069773"
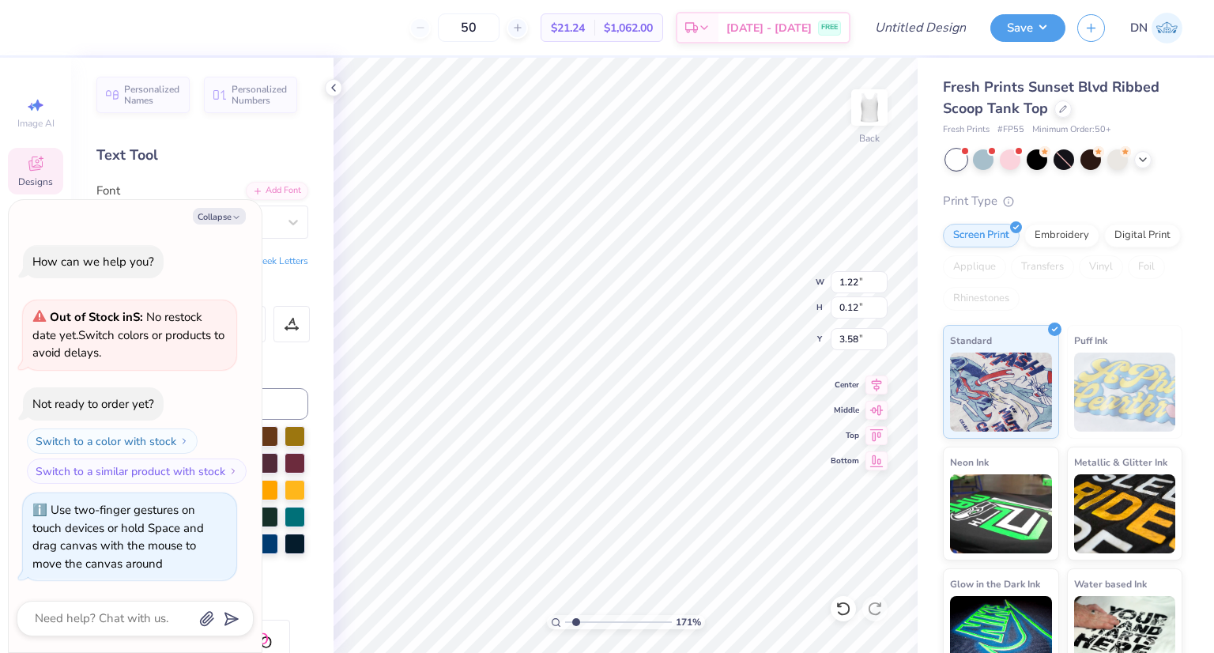
type textarea "x"
type input "1.7072643069773"
type textarea "x"
type textarea "P"
type input "1.7072643069773"
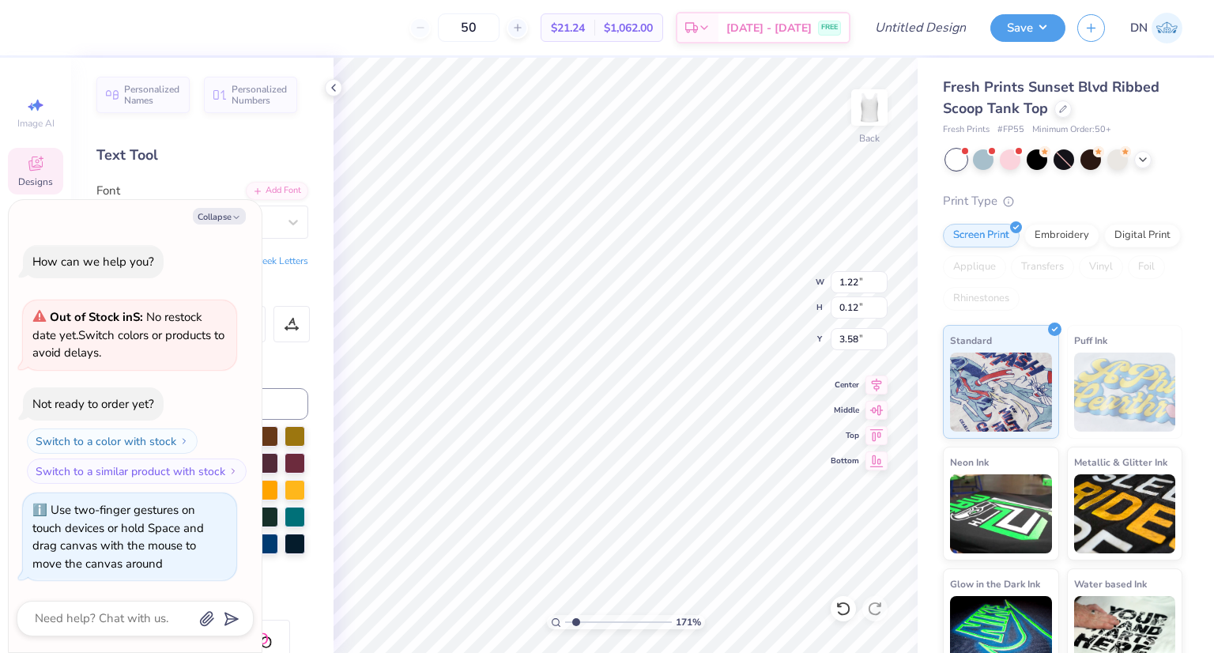
type textarea "x"
type textarea "Pe"
type input "1.7072643069773"
type textarea "x"
type textarea "Per"
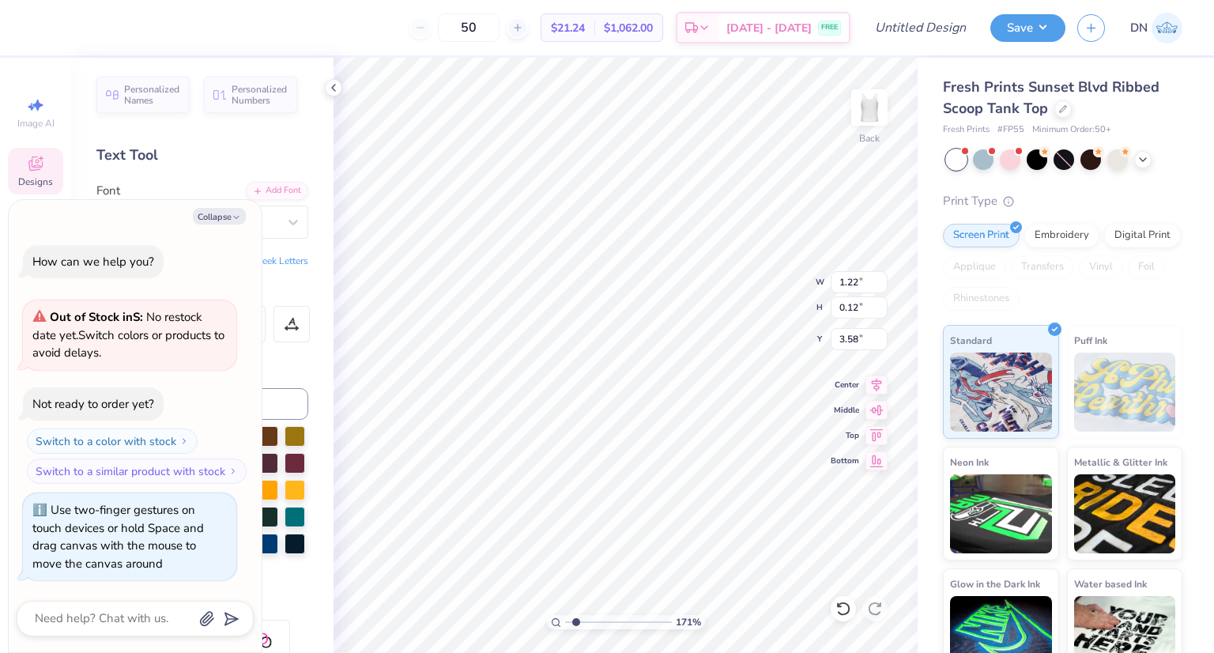
type input "1.7072643069773"
type textarea "x"
type textarea "Perf"
type input "1.7072643069773"
type textarea "x"
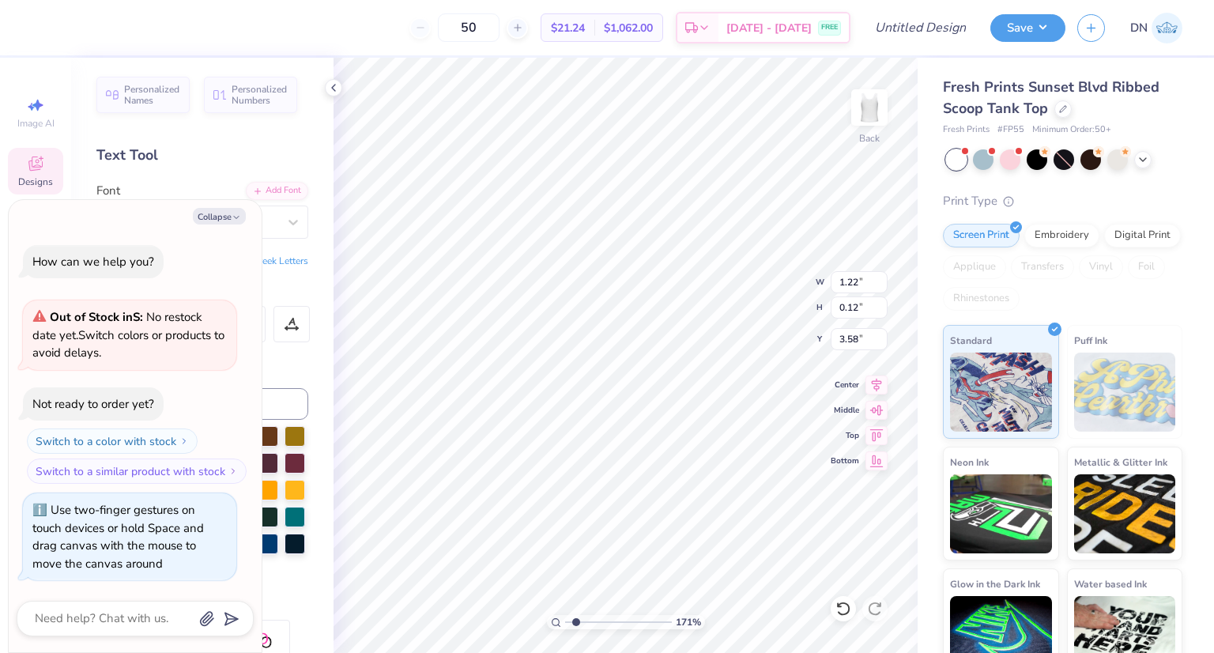
type textarea "Perfe"
type input "1.7072643069773"
type textarea "x"
type textarea "Perfec"
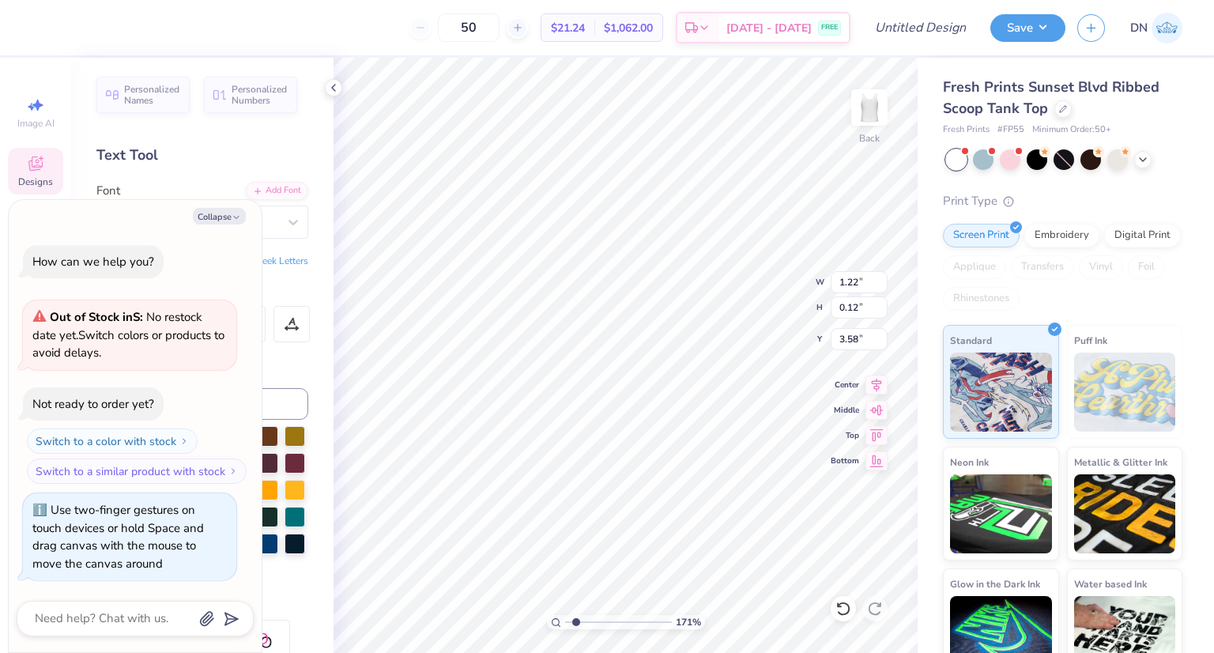
type input "1.7072643069773"
type textarea "x"
type textarea "Perfec"
type input "1.7072643069773"
type textarea "x"
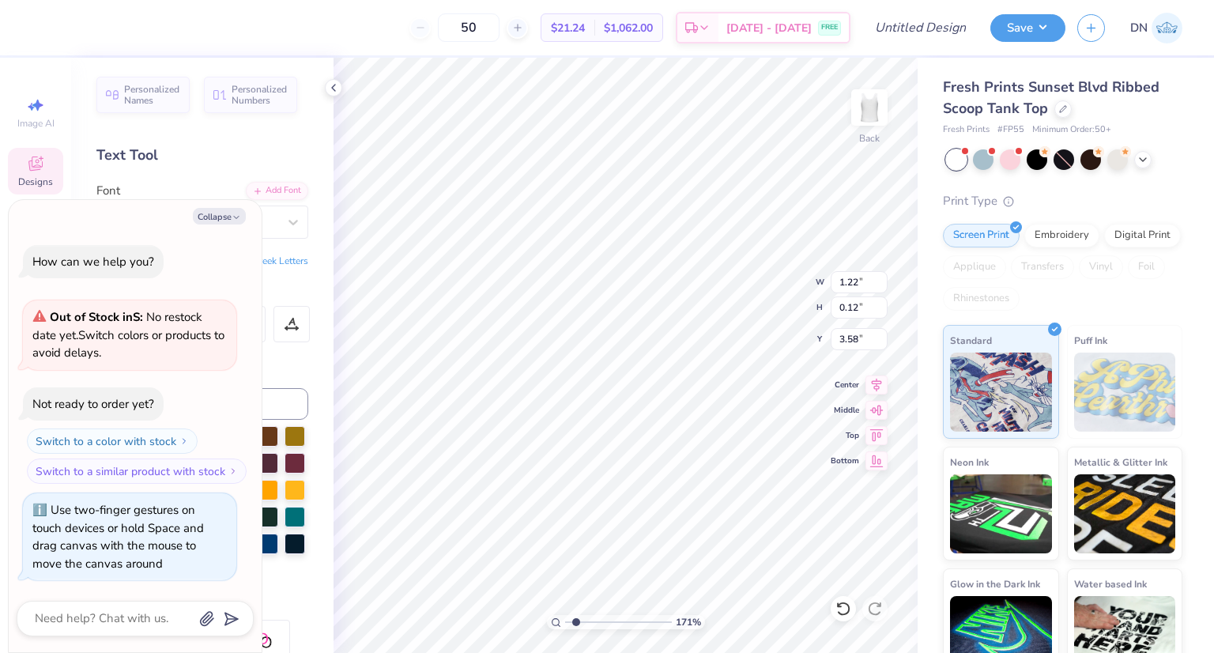
type textarea "Perfec"
type input "1.7072643069773"
type textarea "x"
type textarea "Perfect"
type input "1.7072643069773"
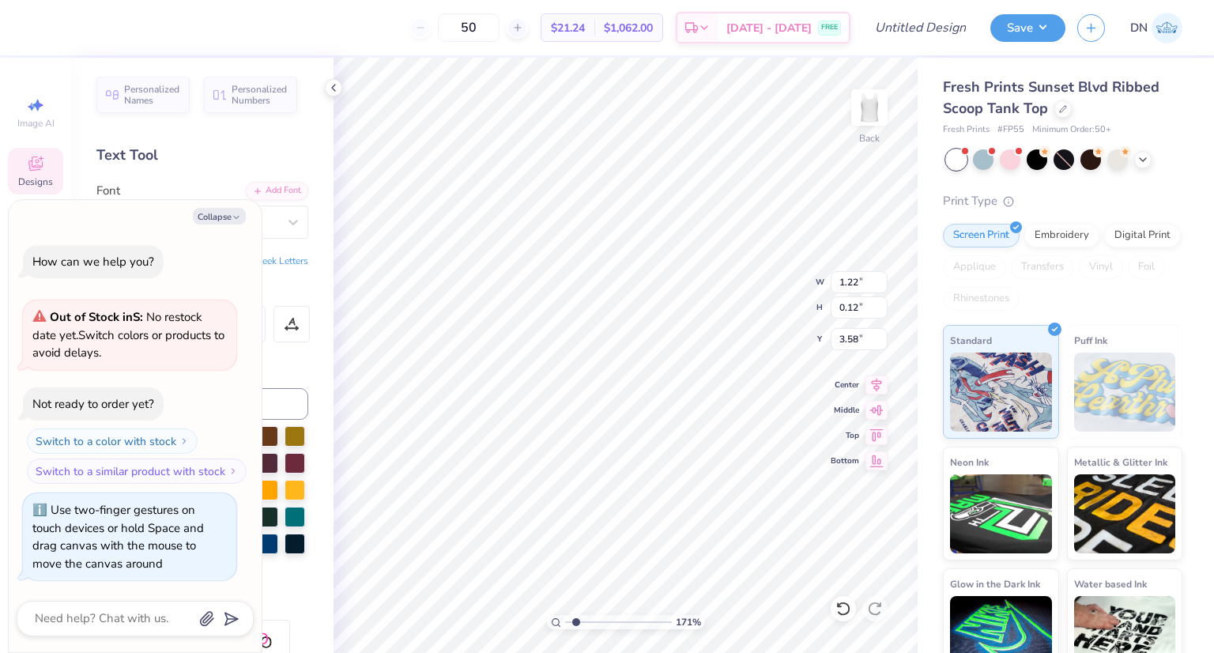
type textarea "x"
type textarea "Perfect"
type input "1.7072643069773"
type textarea "x"
type textarea "Perfect fi"
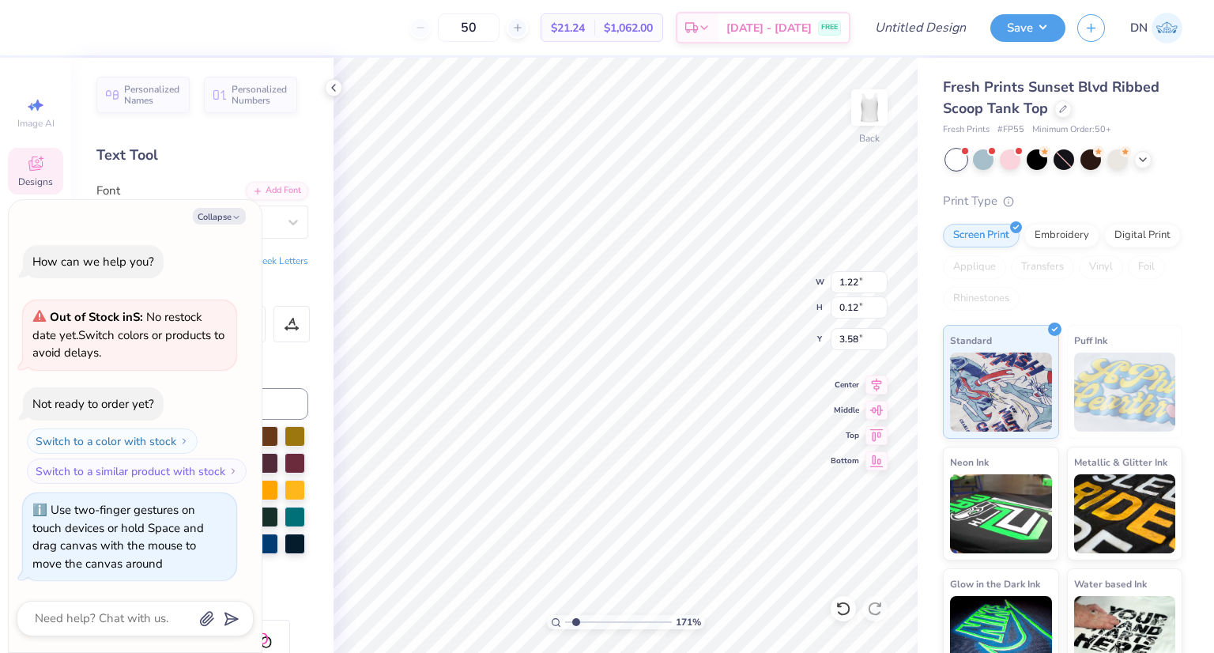
type input "1.7072643069773"
type textarea "x"
type input "1.7072643069773"
type textarea "x"
type textarea "Perfect fit"
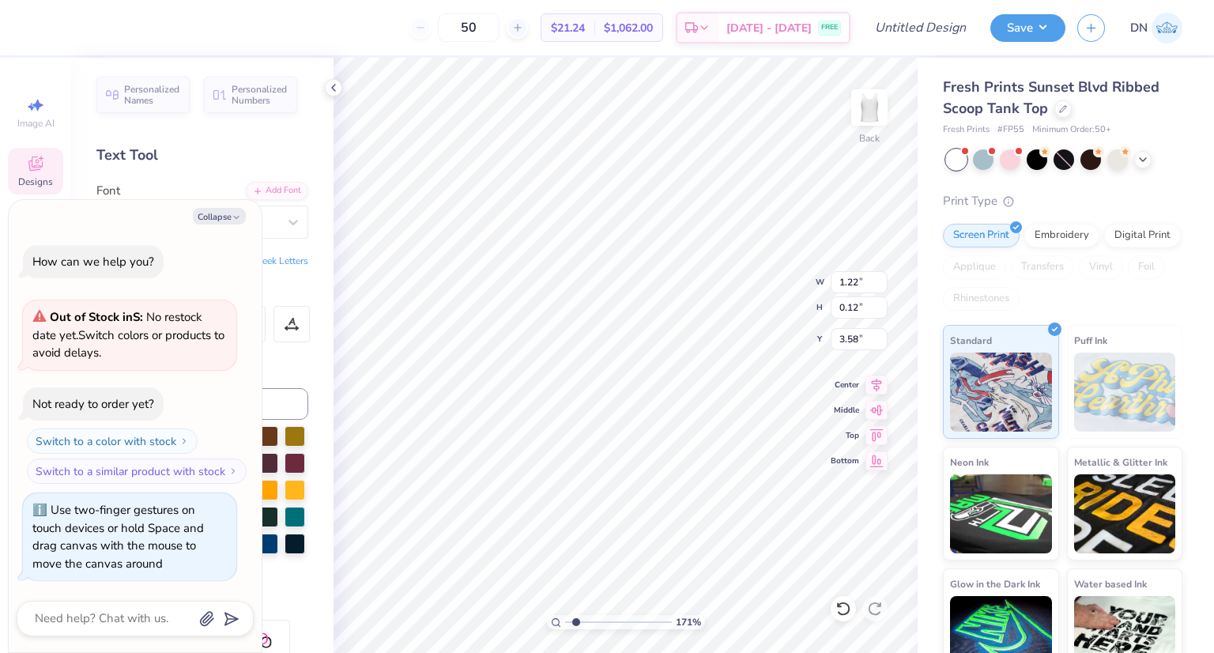
type input "1.7072643069773"
type textarea "x"
type textarea "Perfect fit"
type input "1.7072643069773"
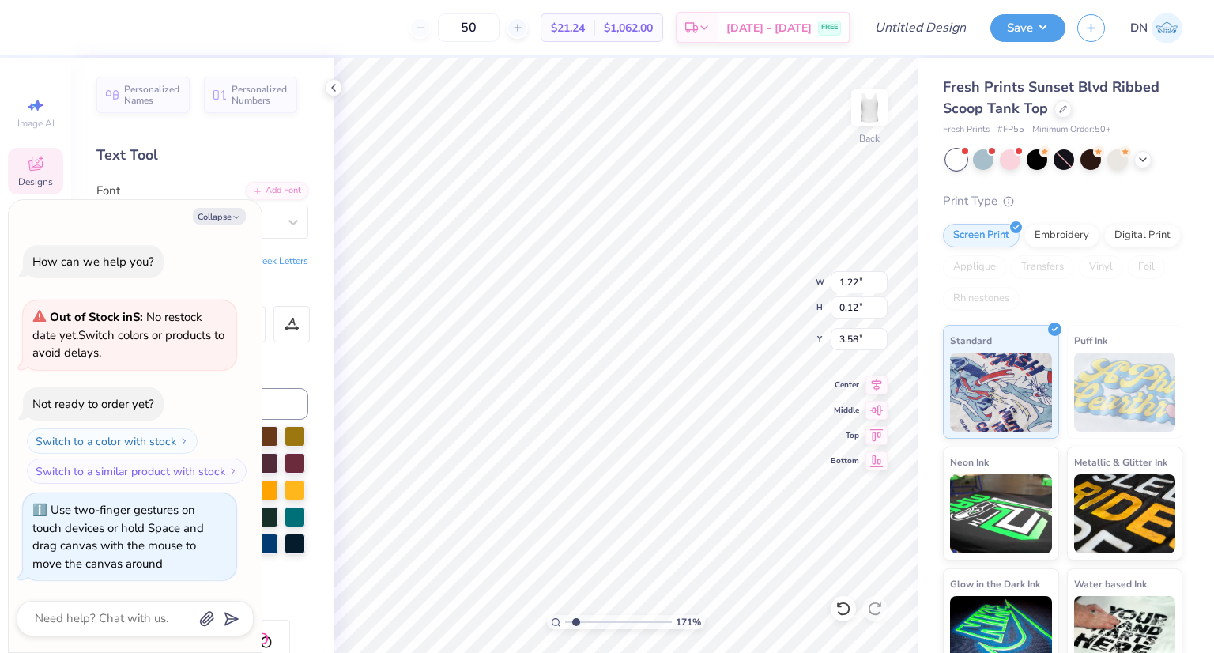
type textarea "x"
type textarea "Perfect fit"
type input "1.7072643069773"
type textarea "x"
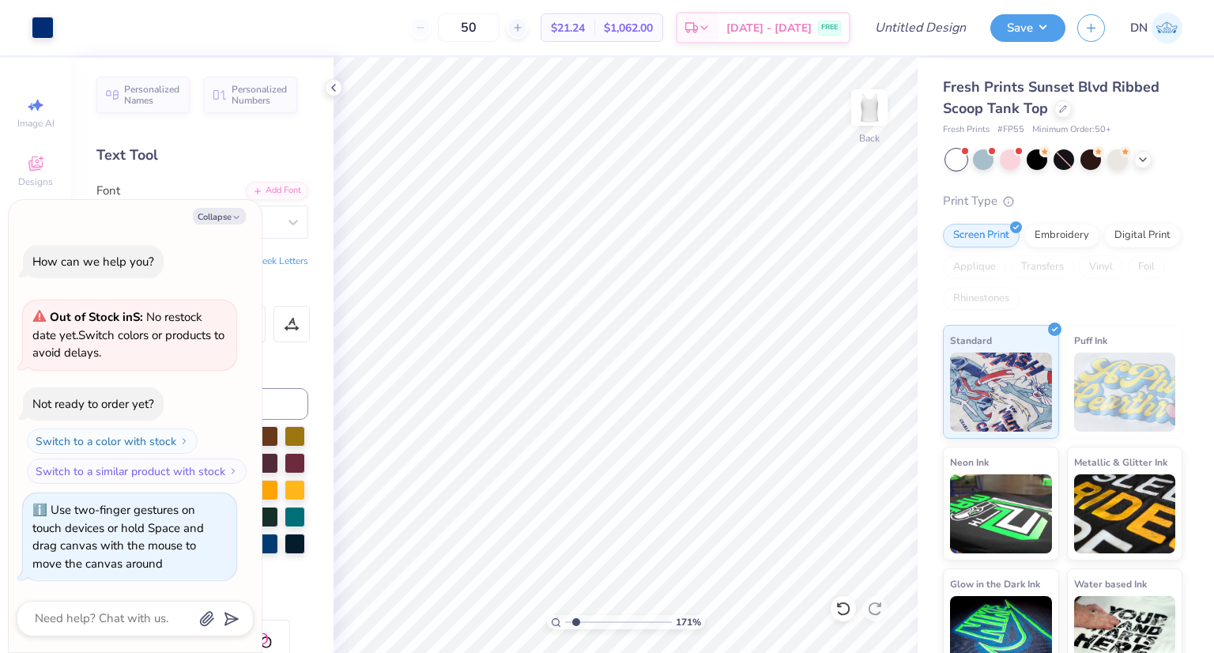
type input "1.7072643069773"
type textarea "x"
type input "1.7072643069773"
type textarea "x"
type input "1.7072643069773"
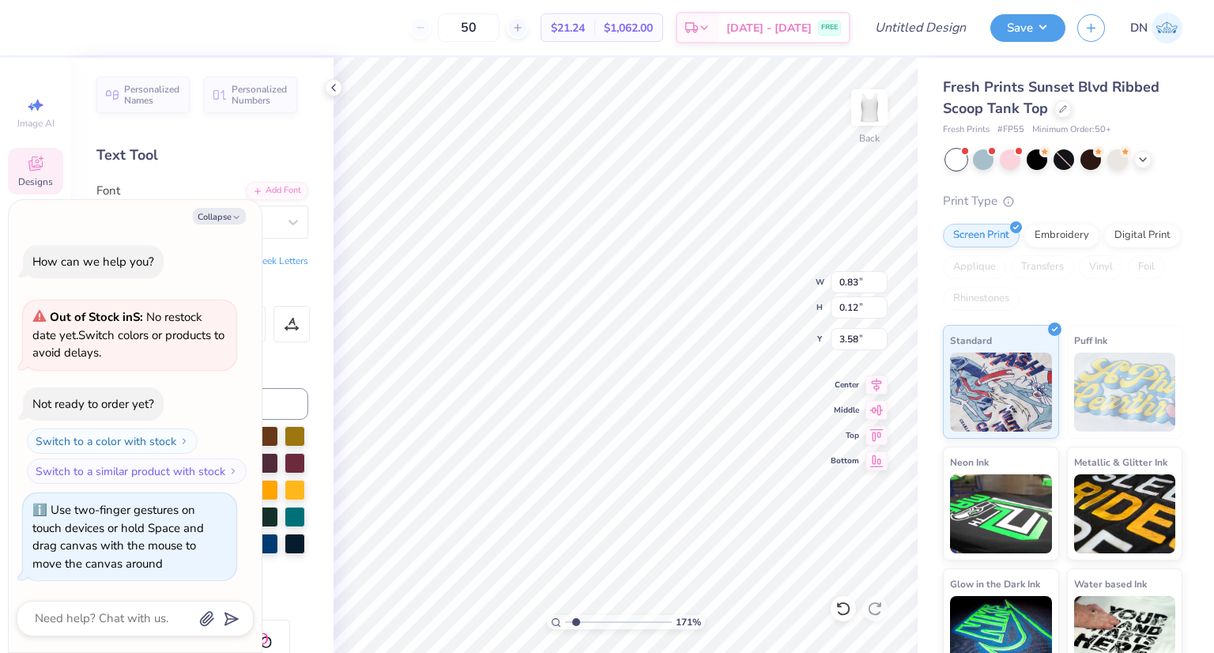
type textarea "x"
type input "1.49"
type input "0.21"
type input "1.7072643069773"
type textarea "x"
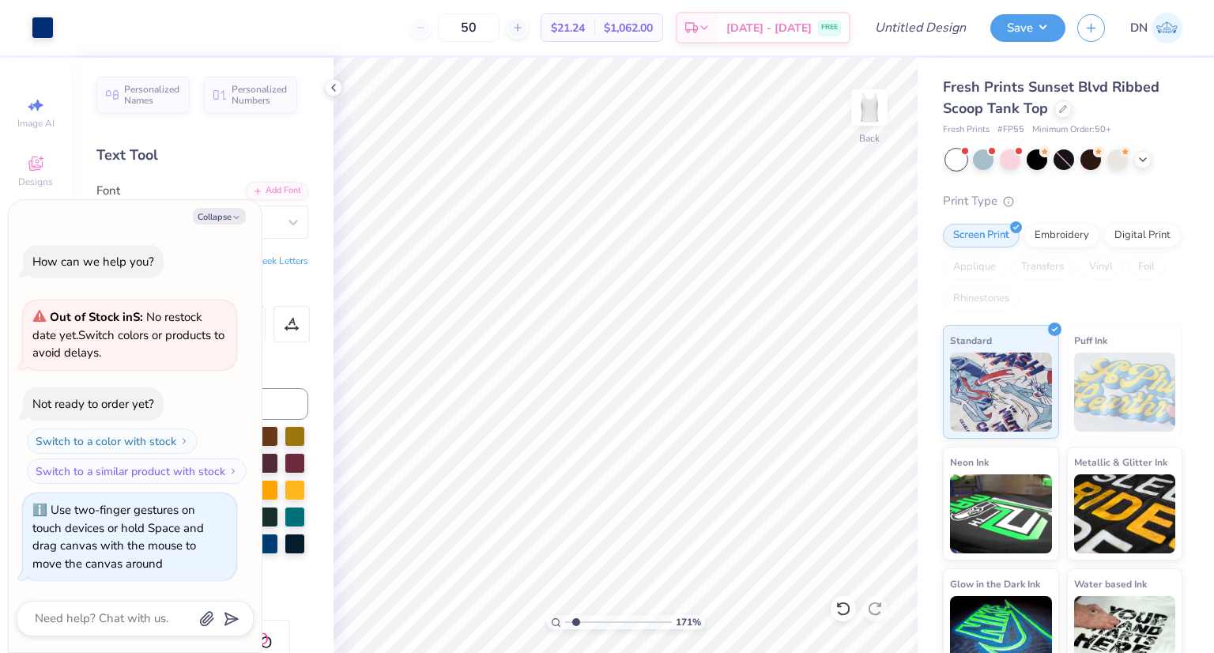
type input "1.7072643069773"
type textarea "x"
type input "1.7072643069773"
type textarea "x"
type input "3.73"
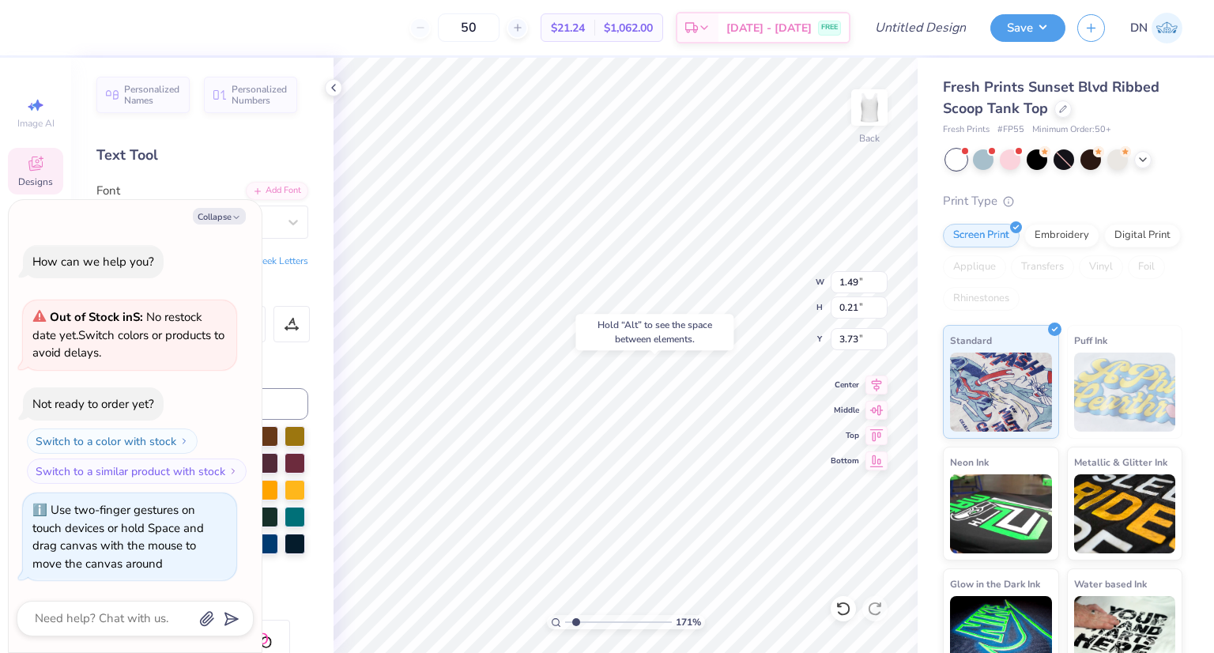
type input "1.7072643069773"
type textarea "x"
type input "1.7072643069773"
type textarea "x"
type input "1.7072643069773"
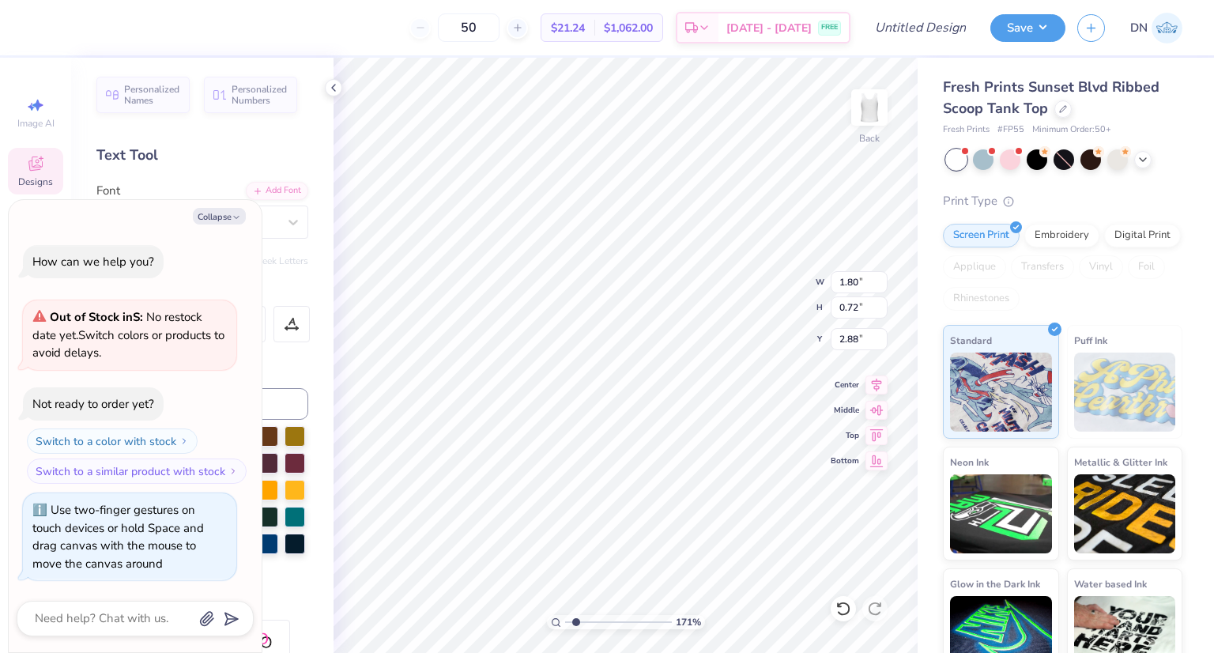
type textarea "x"
type input "3.01"
type input "1.7072643069773"
type textarea "x"
type input "1.7072643069773"
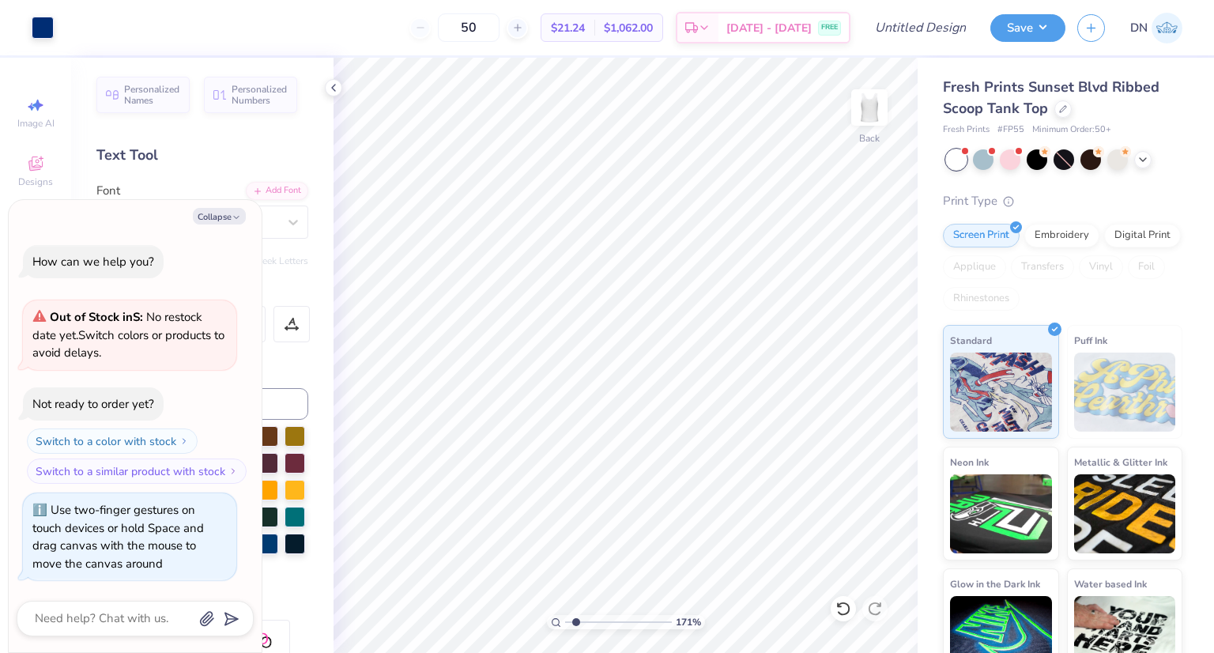
type textarea "x"
type input "1.7072643069773"
type textarea "x"
type input "1.7072643069773"
type textarea "x"
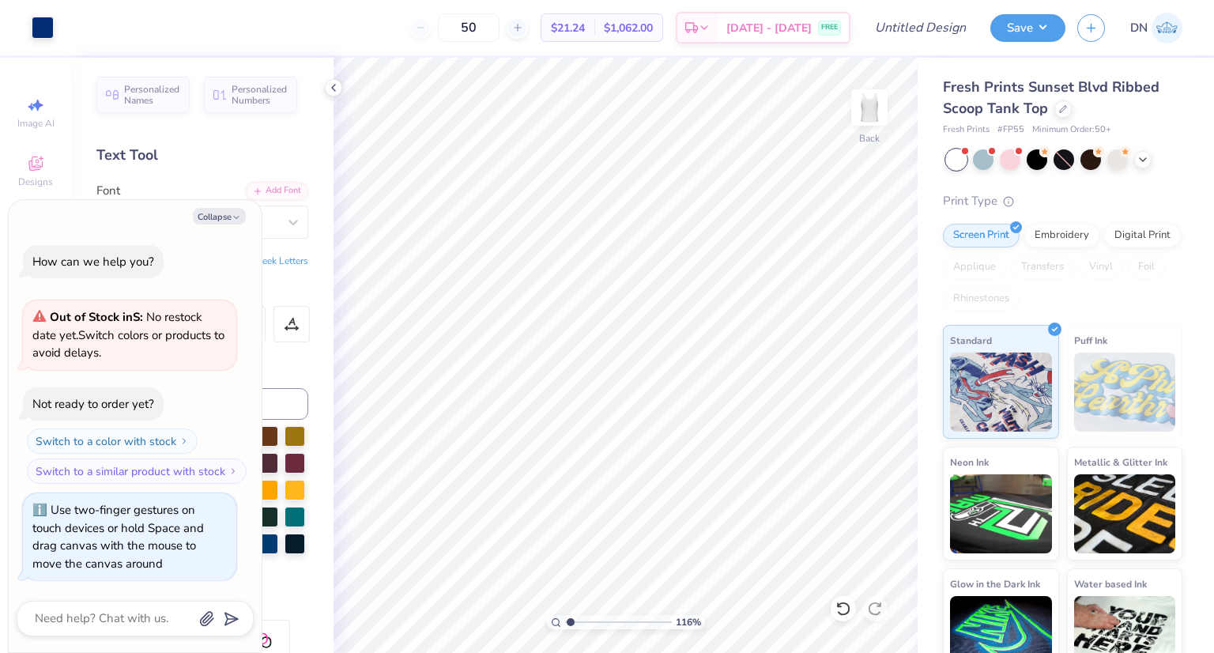
type input "1.16102683847149"
type textarea "x"
type input "1.16102683847149"
type textarea "x"
type input "1.16102683847149"
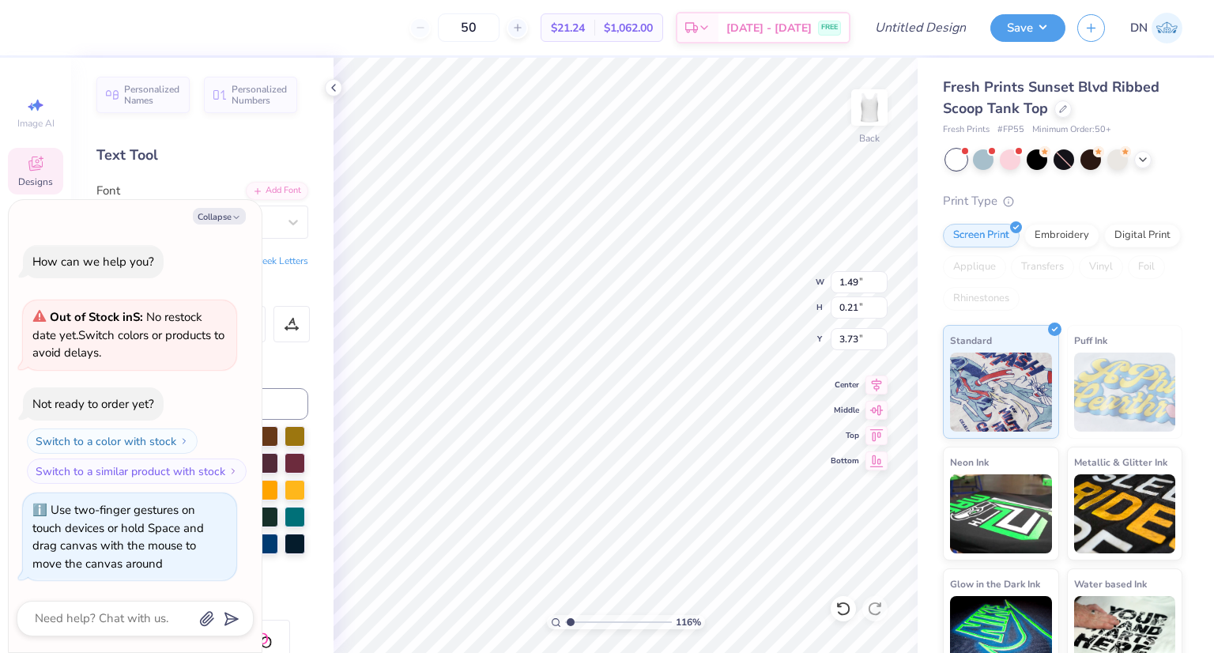
type textarea "x"
type input "1.45"
type input "0.20"
type input "1.16102683847149"
type textarea "x"
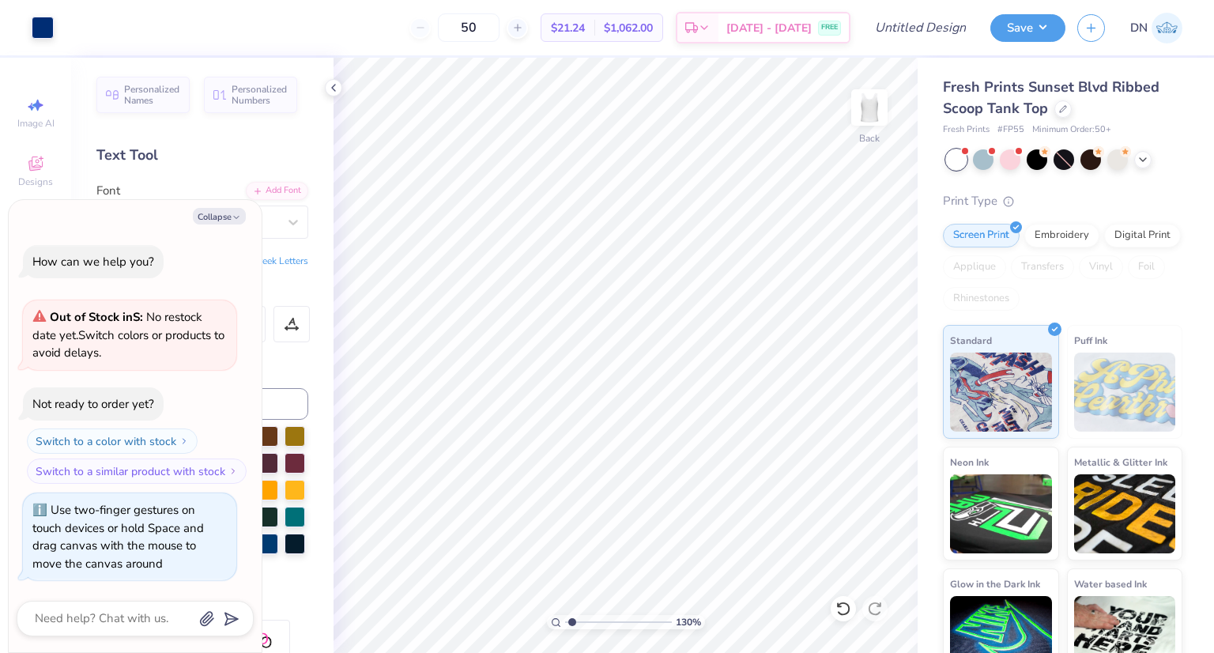
type input "1.30037199521348"
type textarea "x"
type input "1.30037199521348"
type textarea "x"
type input "1.30037199521348"
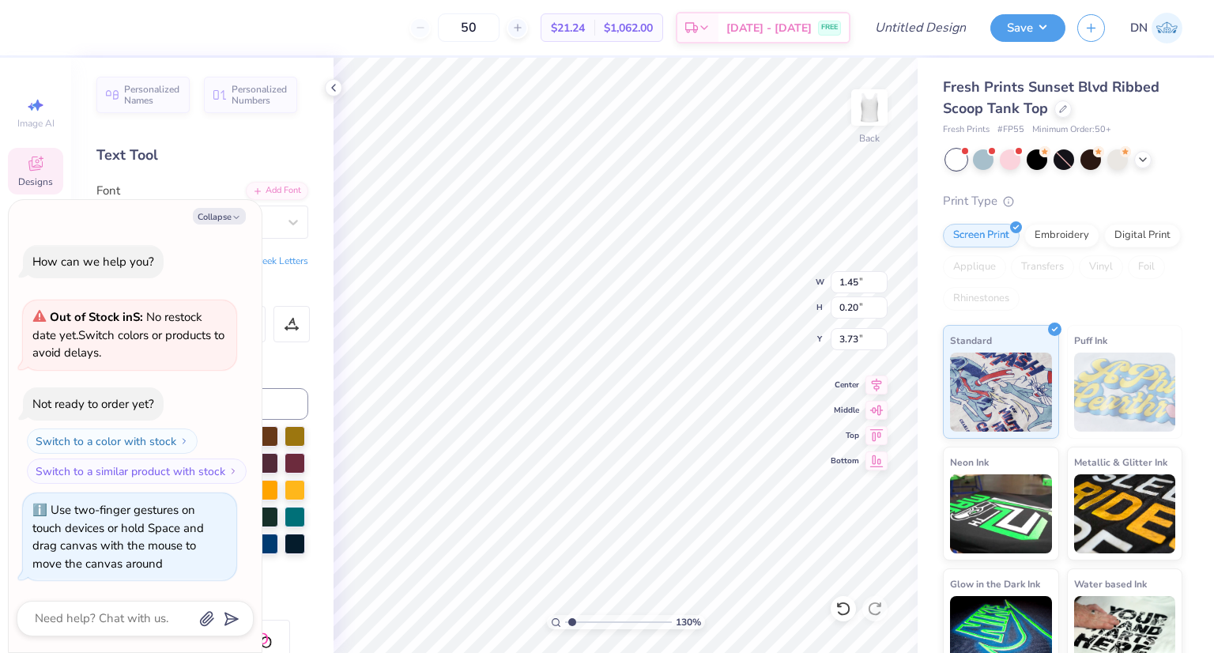
type textarea "x"
type input "1.30037199521348"
type textarea "x"
type input "3.85"
type input "1.30037199521348"
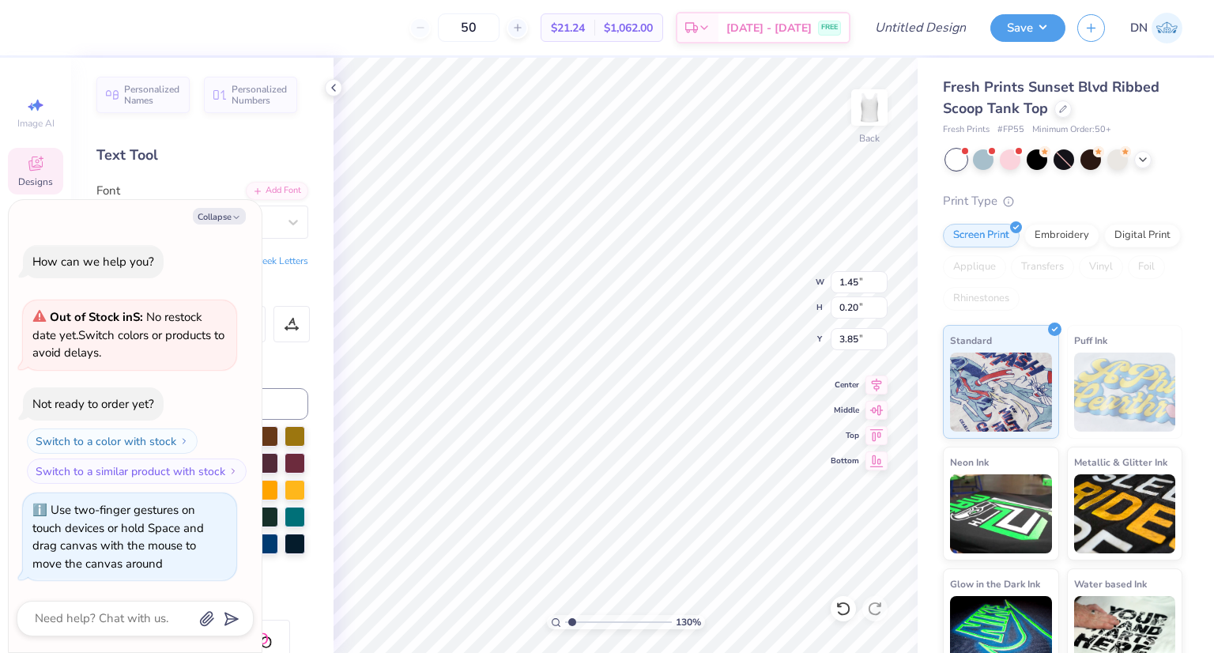
type textarea "x"
type input "1.30037199521348"
type textarea "x"
type input "1.30037199521348"
type textarea "x"
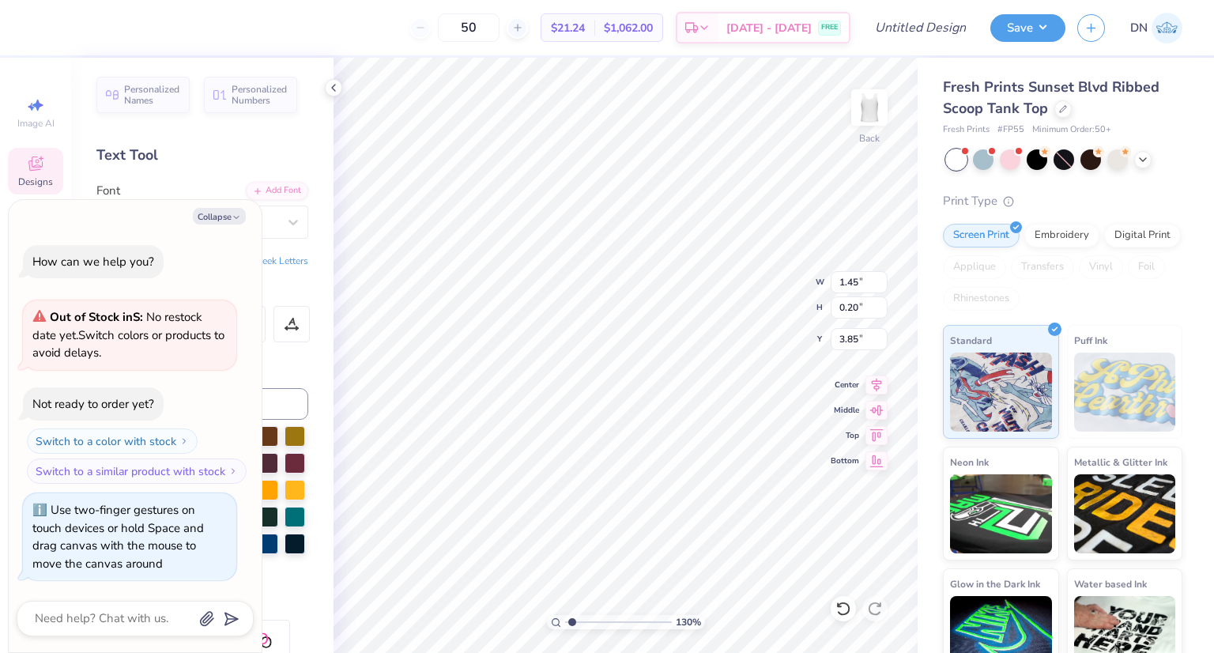
type input "1.30037199521348"
type textarea "x"
type input "1.16"
type input "0.16"
type input "3.89"
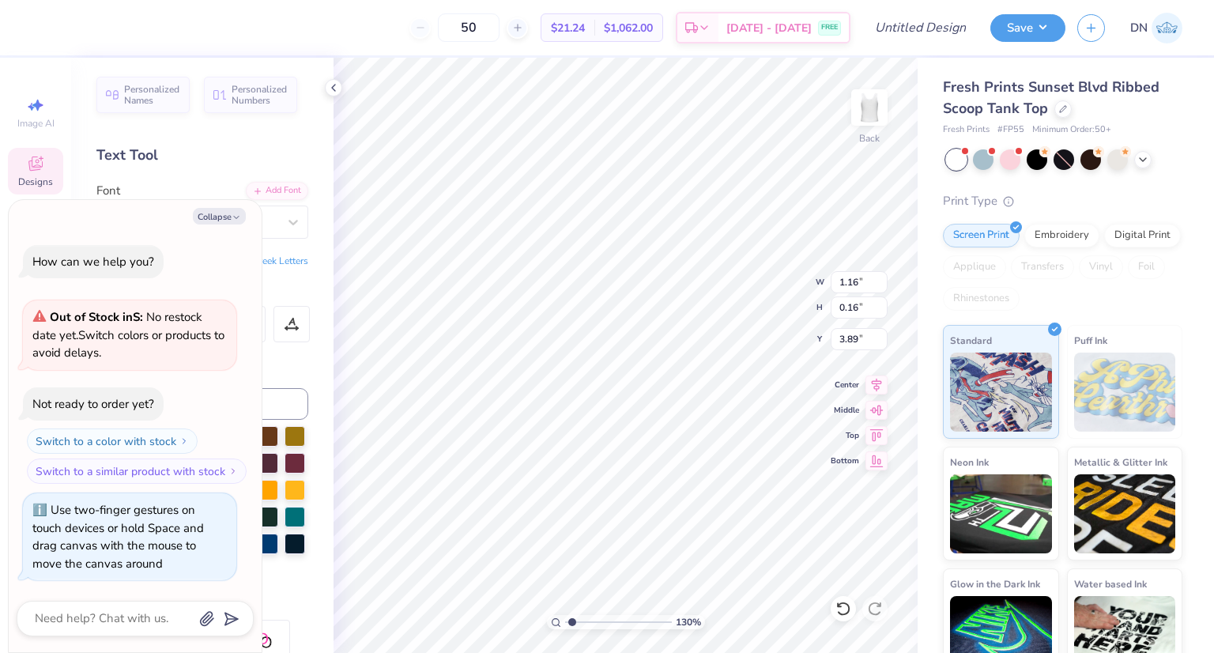
type input "1.30037199521348"
type textarea "x"
type input "1.30037199521348"
type textarea "x"
type input "1.30037199521348"
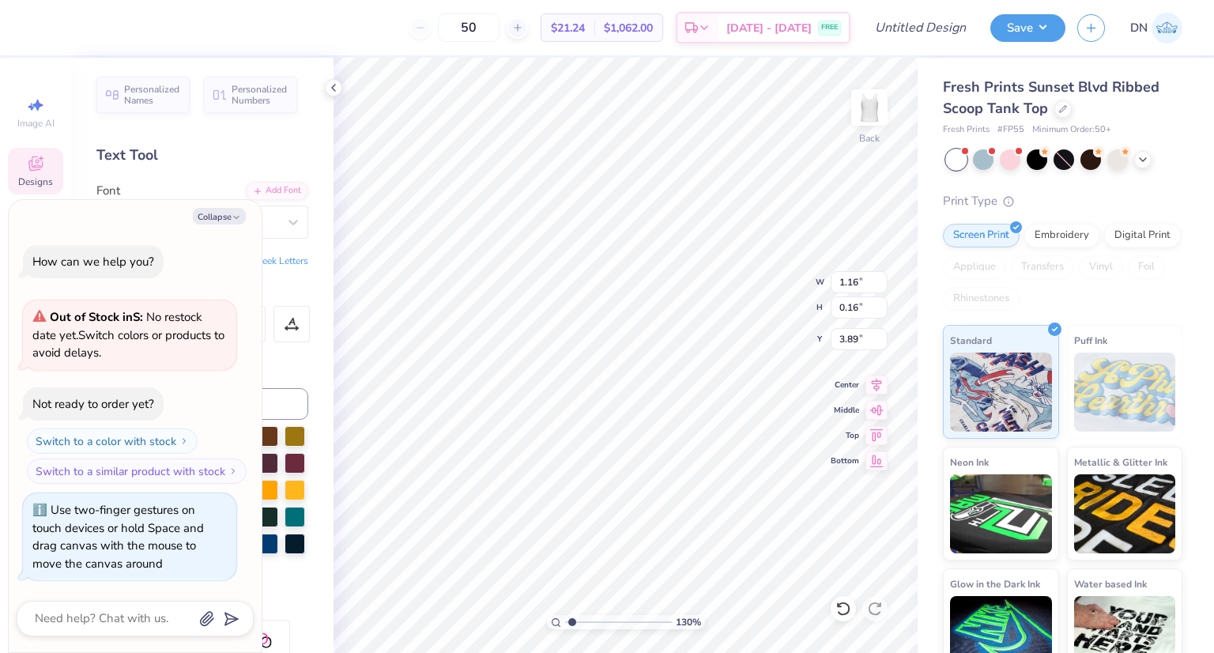
type textarea "x"
type input "1.30037199521348"
type textarea "x"
type input "1.01399612330056"
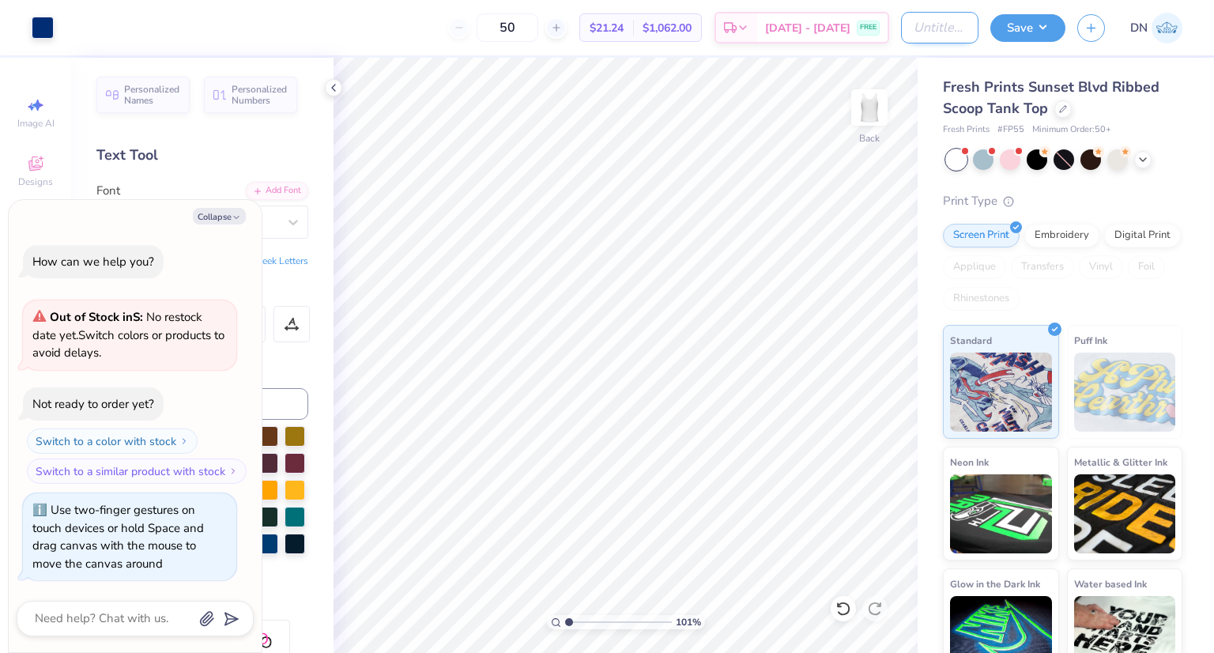
click at [937, 39] on input "Design Title" at bounding box center [939, 28] width 77 height 32
type input "sdt perfect fit tank"
type input "1.01399612330056"
type textarea "x"
click at [952, 29] on input "sdt perfect fit tank" at bounding box center [939, 28] width 77 height 32
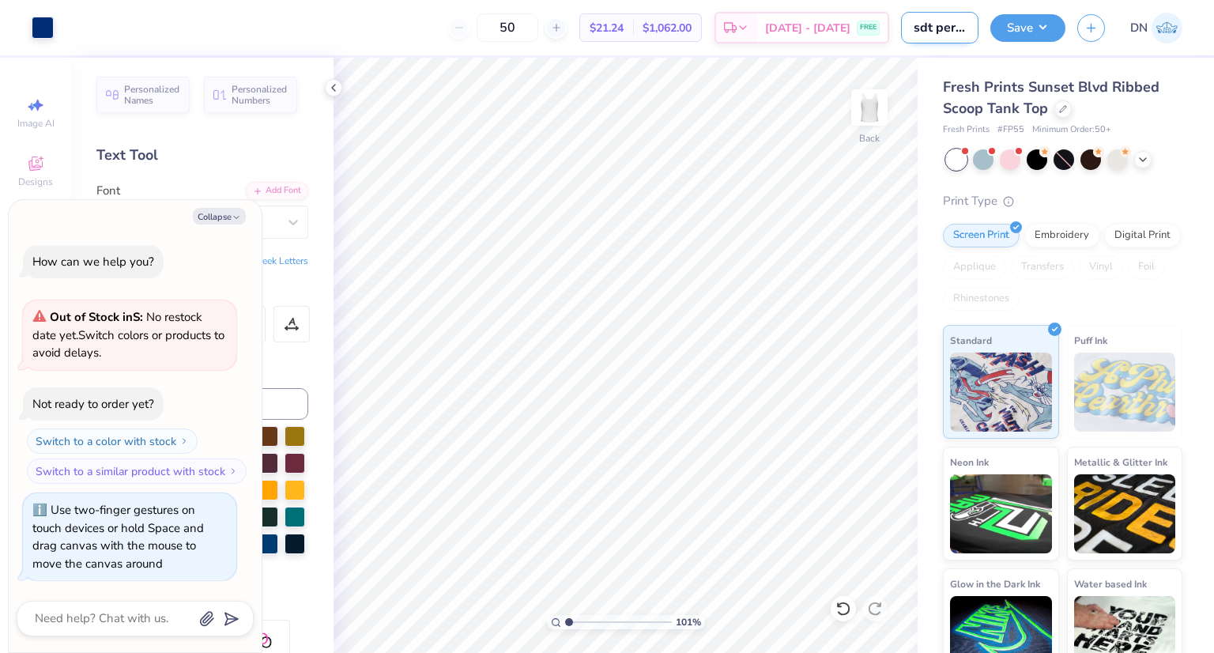
click at [956, 28] on input "sdt perfect fit tank" at bounding box center [939, 28] width 77 height 32
type input "sdt perfect fit tank"
type input "1.01399612330056"
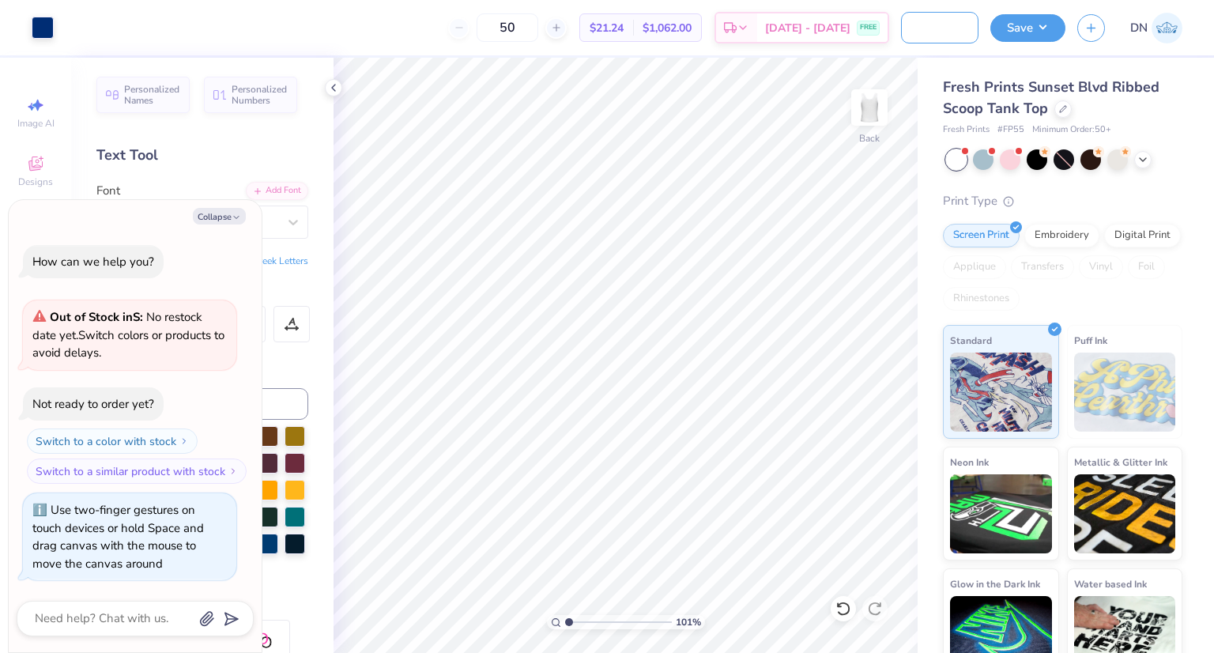
type textarea "x"
type input "sdt perfect fit tank 2"
type input "1.01399612330056"
type textarea "x"
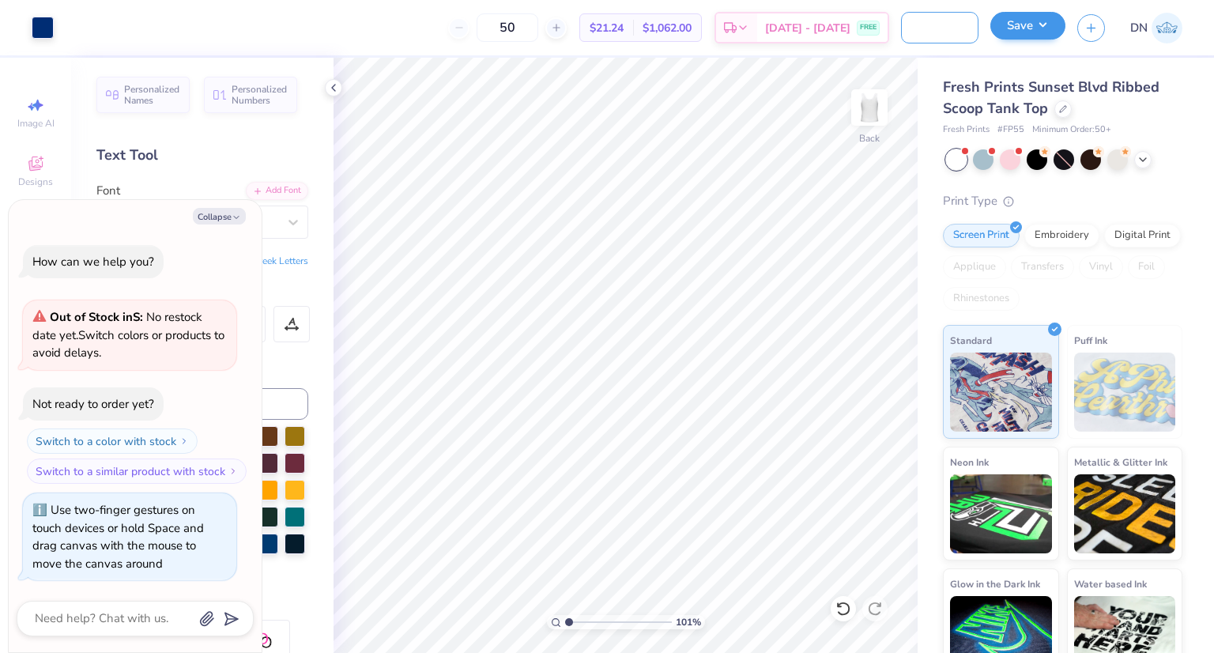
type input "sdt perfect fit tank 2"
click at [1034, 29] on button "Save" at bounding box center [1027, 26] width 75 height 28
type input "1.01399612330056"
type textarea "x"
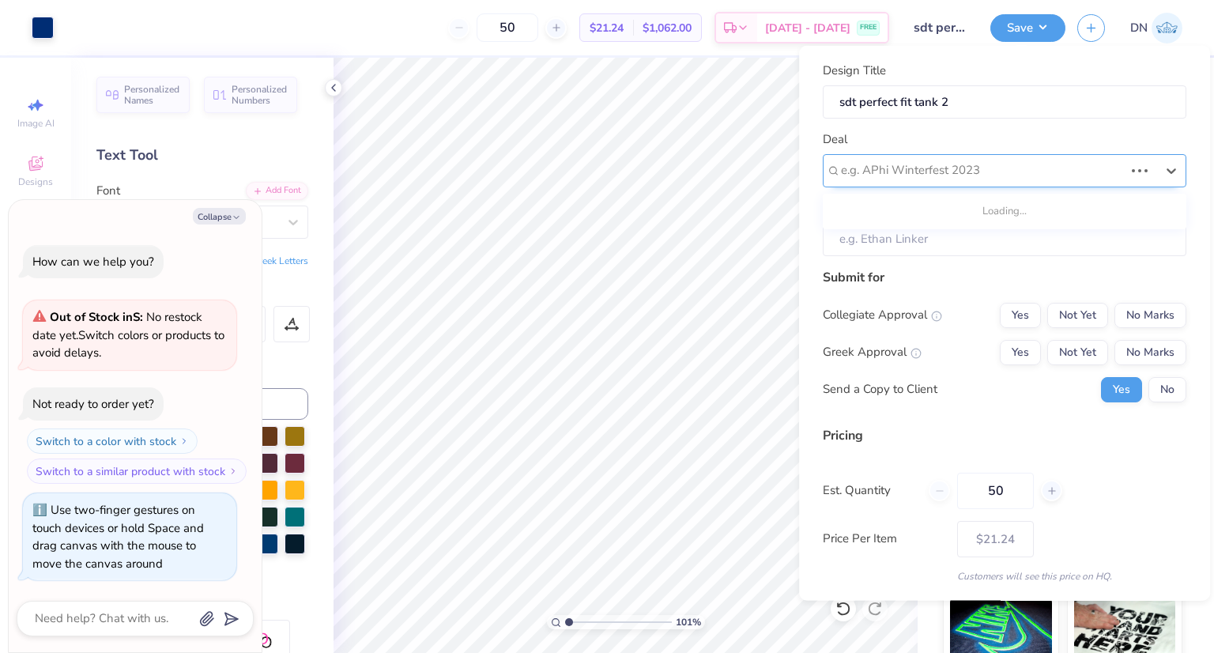
click at [989, 176] on div at bounding box center [982, 170] width 283 height 21
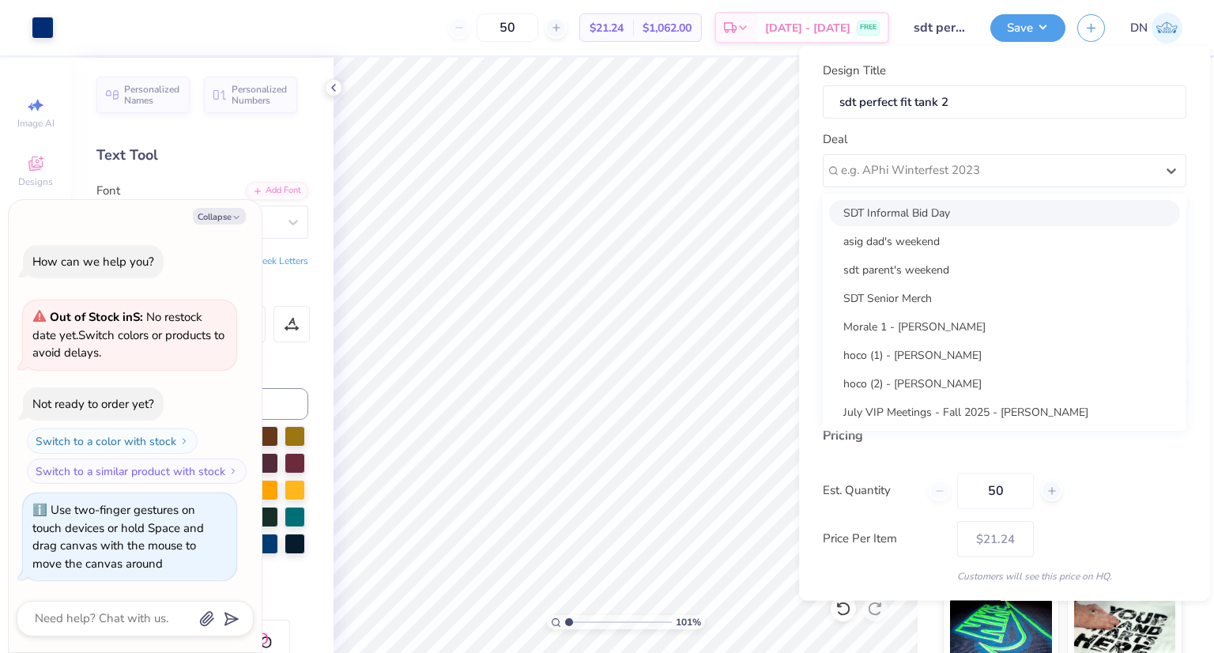
click at [975, 213] on div "SDT Informal Bid Day" at bounding box center [1004, 212] width 351 height 26
type input "1.01399612330056"
type textarea "x"
type input "[PERSON_NAME]"
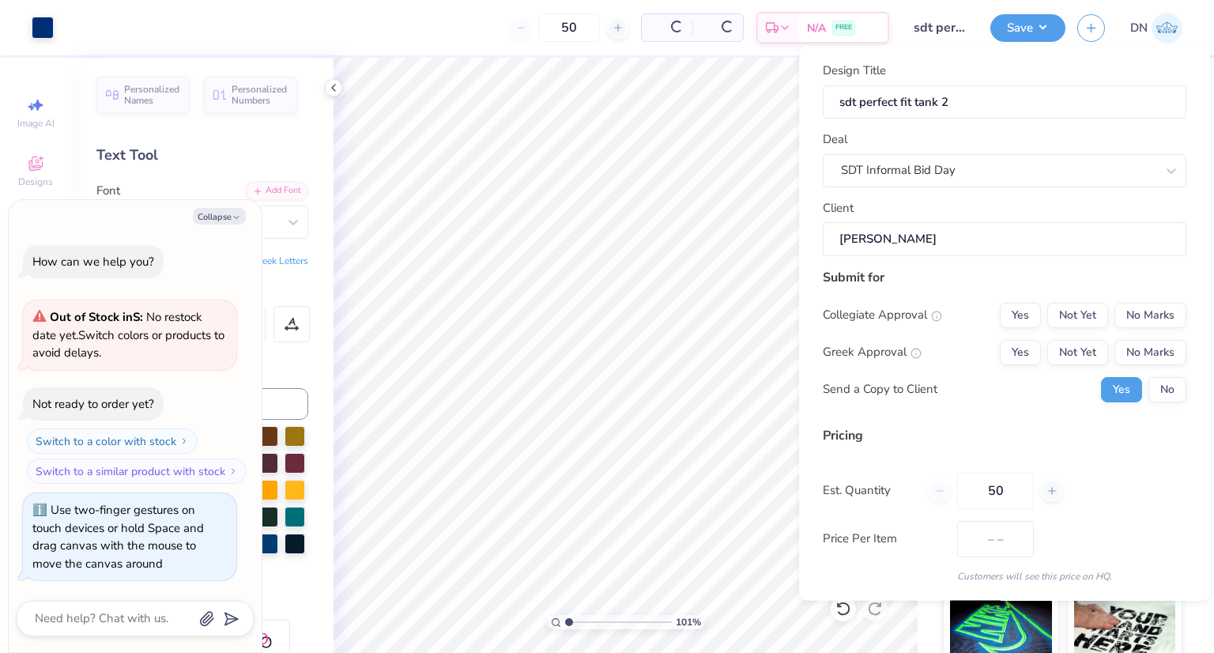
type input "$25.19"
click at [1164, 393] on button "No" at bounding box center [1167, 388] width 38 height 25
type input "1.01399612330056"
type textarea "x"
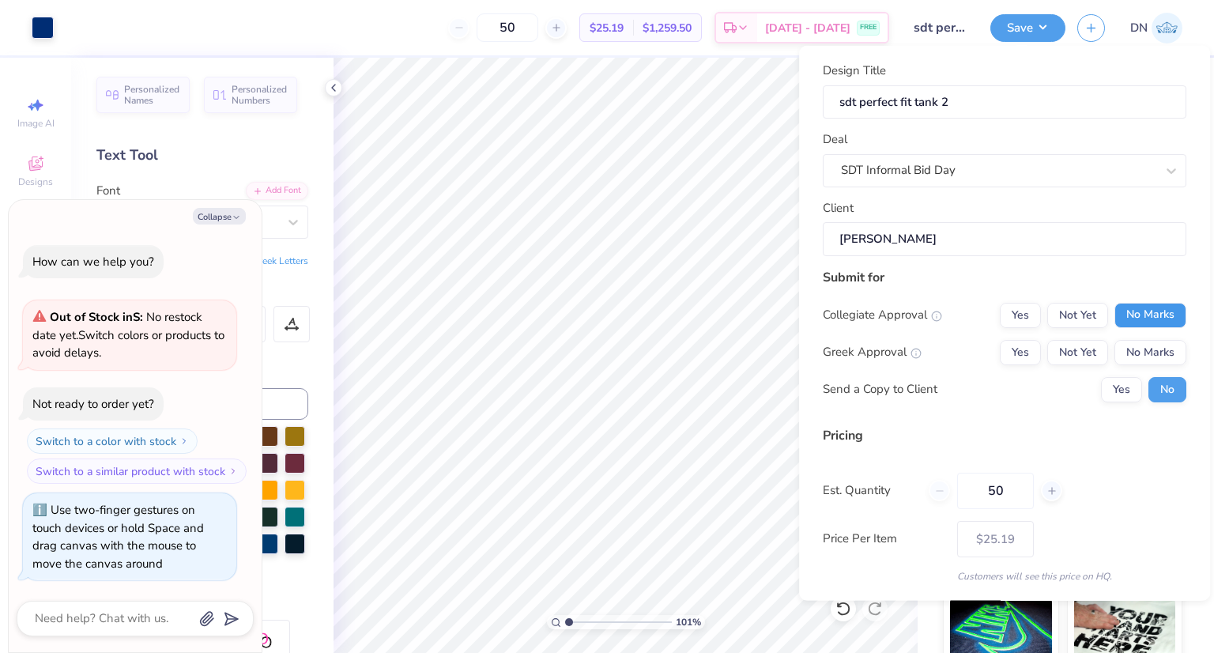
click at [1132, 317] on button "No Marks" at bounding box center [1150, 314] width 72 height 25
click at [1068, 339] on button "Not Yet" at bounding box center [1077, 351] width 61 height 25
type input "$25.19"
click at [1024, 492] on input "50" at bounding box center [995, 490] width 77 height 36
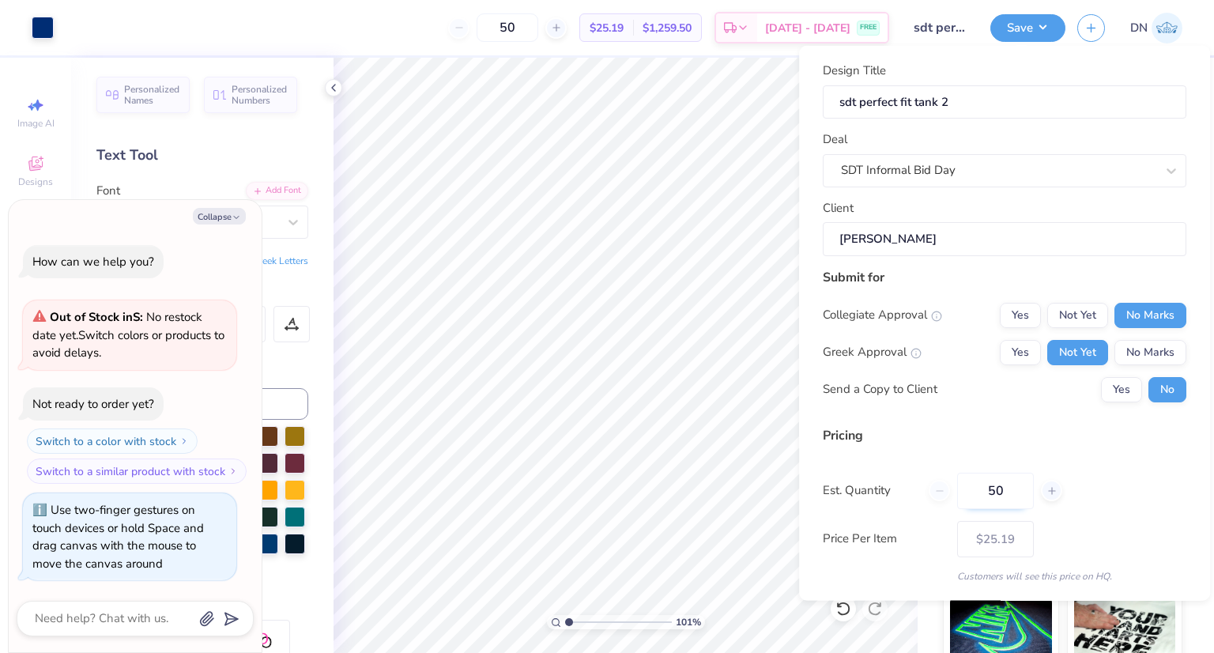
click at [1024, 492] on input "50" at bounding box center [995, 490] width 77 height 36
type input "1100"
type input "$21.78"
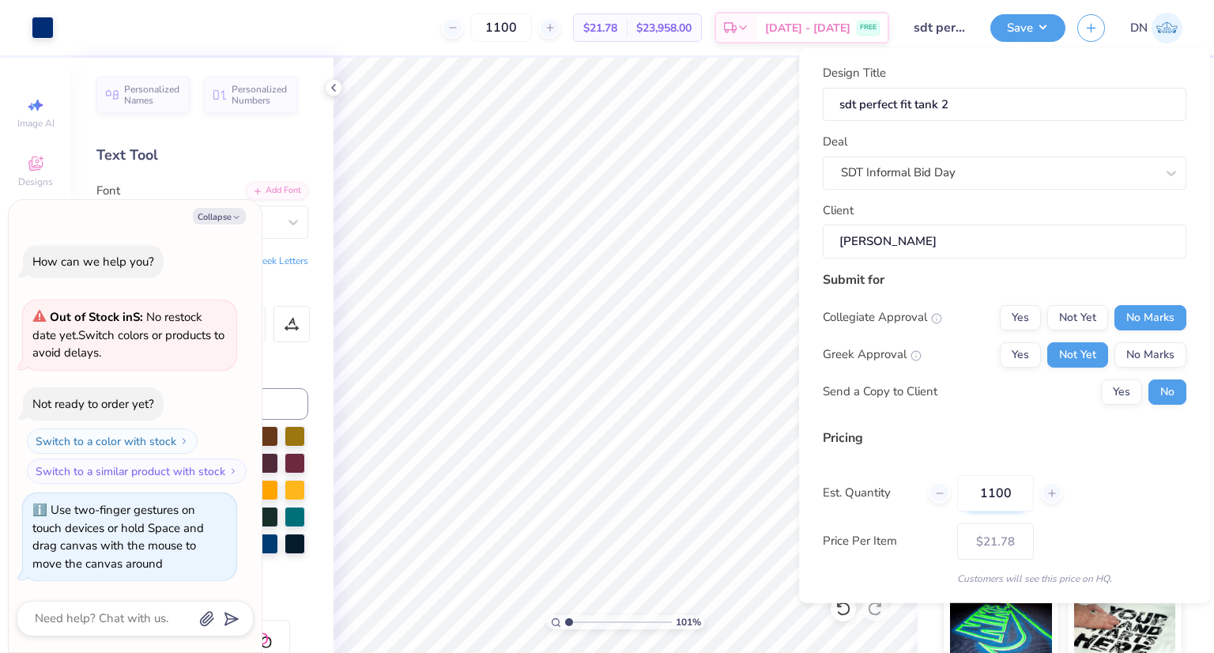
scroll to position [47, 0]
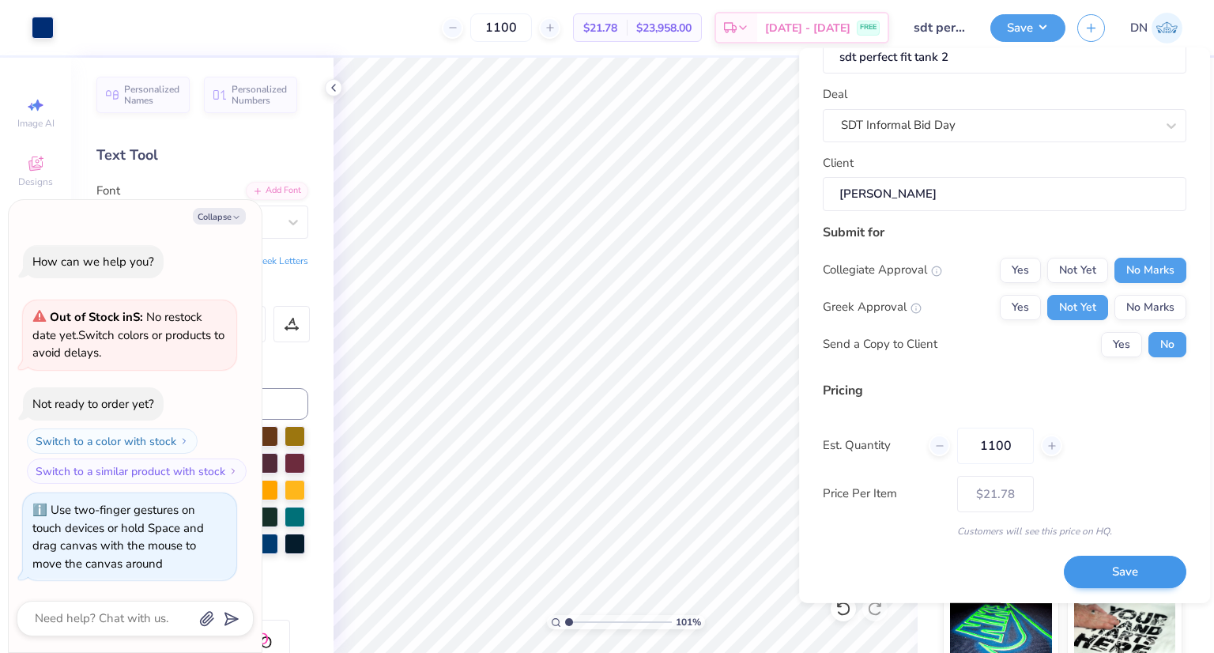
type input "1100"
click at [1087, 572] on button "Save" at bounding box center [1125, 572] width 122 height 32
type input "$21.78"
type input "1.01399612330056"
type textarea "x"
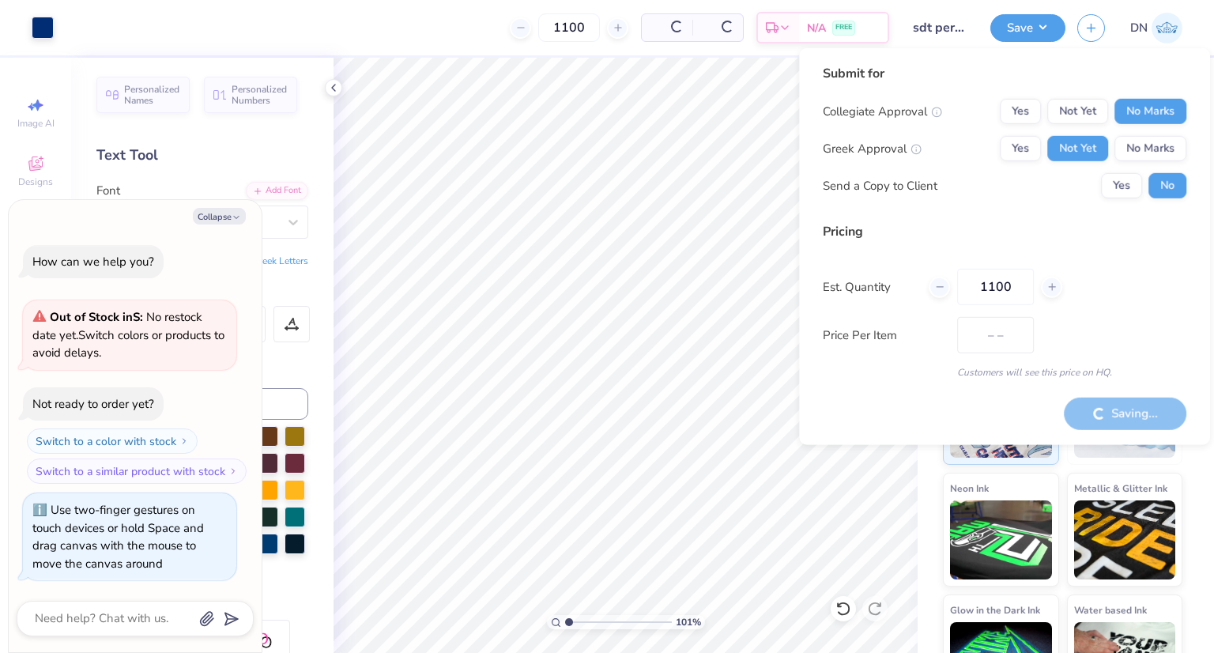
type input "$18.37"
type input "1.01399612330056"
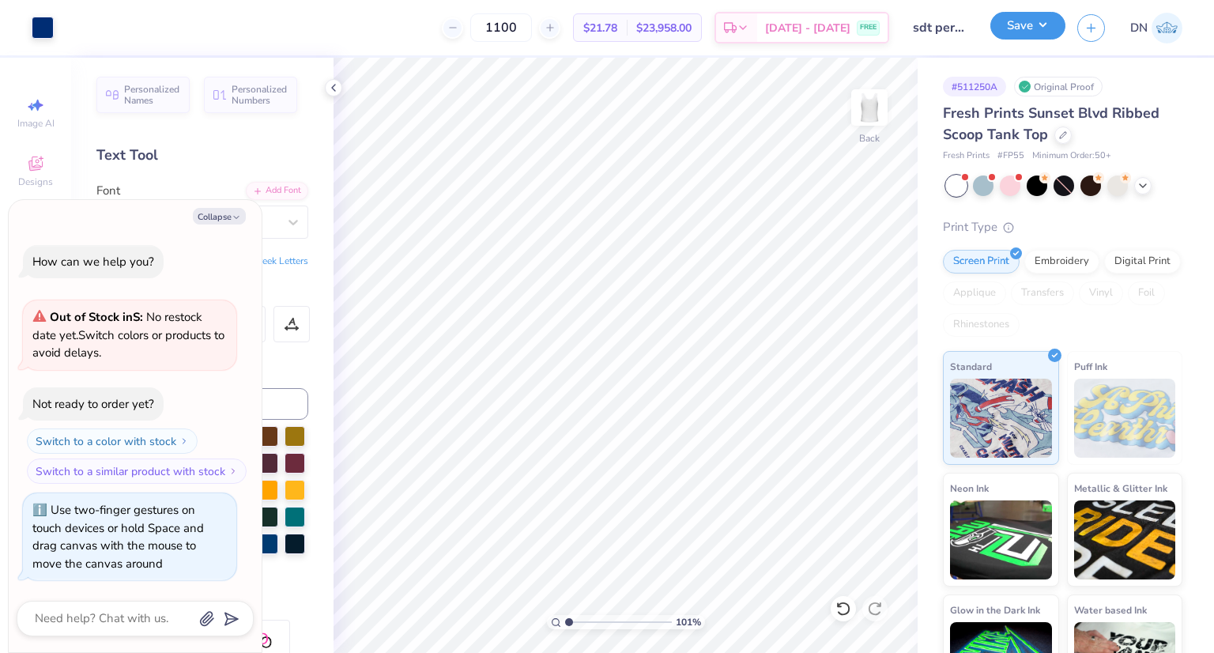
click at [1012, 20] on button "Save" at bounding box center [1027, 26] width 75 height 28
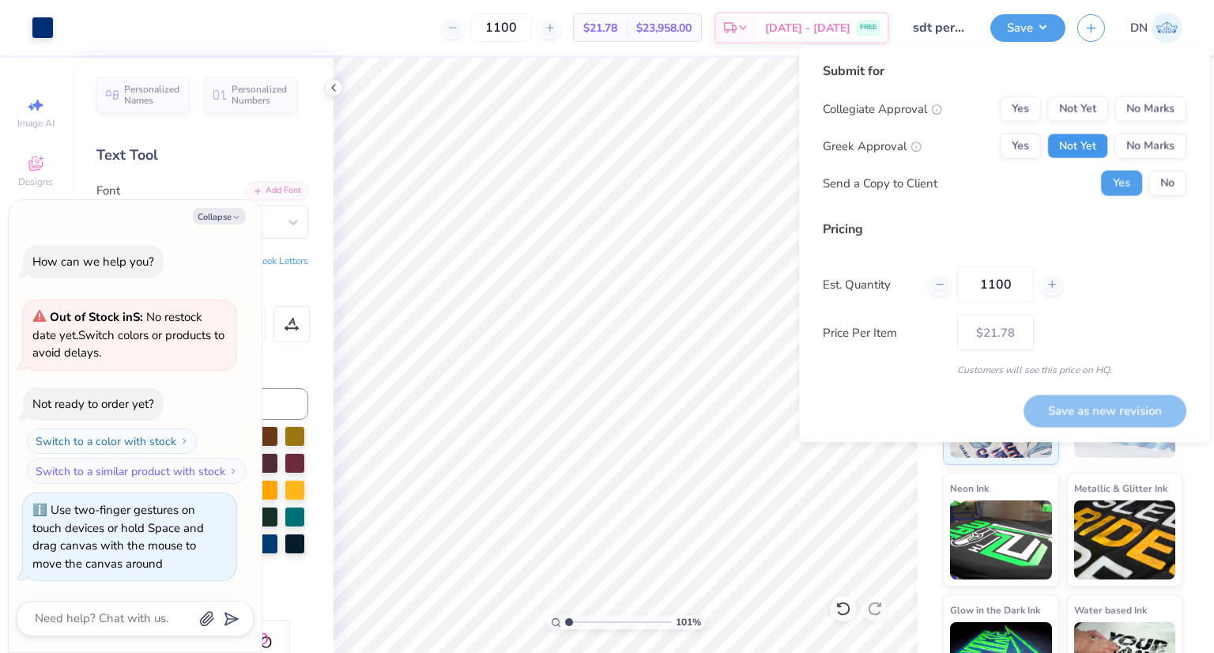
click at [1069, 146] on button "Not Yet" at bounding box center [1077, 146] width 61 height 25
click at [1028, 143] on button "Yes" at bounding box center [1020, 146] width 41 height 25
click at [1154, 99] on button "No Marks" at bounding box center [1150, 108] width 72 height 25
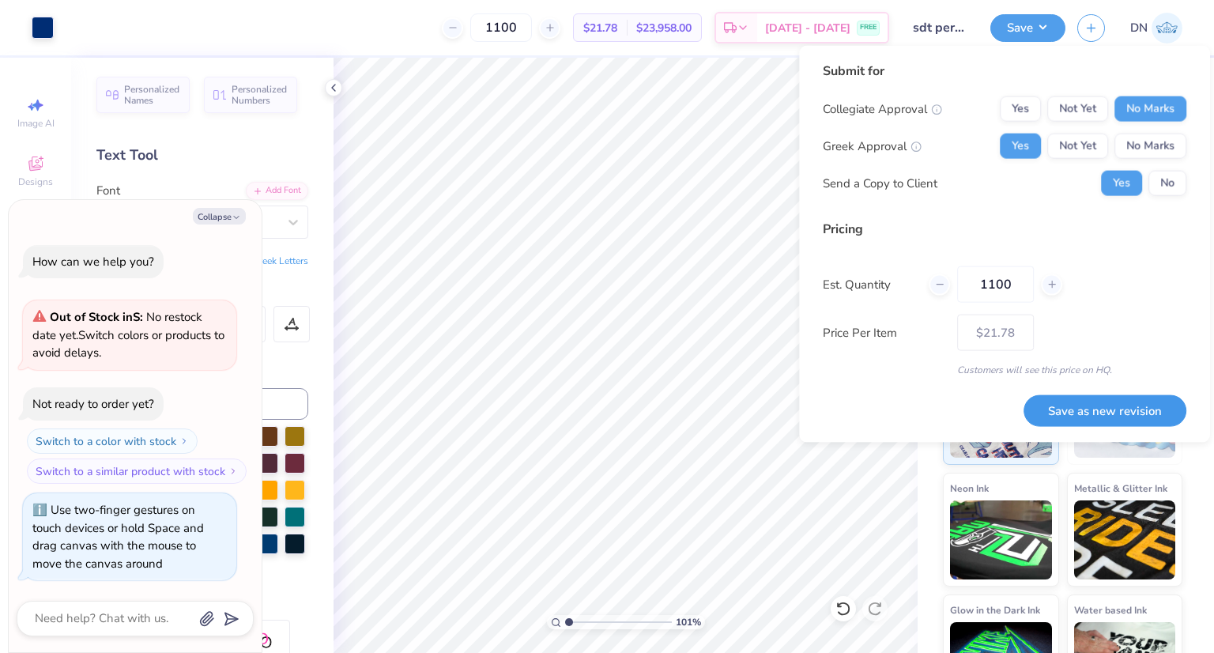
click at [1072, 423] on button "Save as new revision" at bounding box center [1104, 410] width 163 height 32
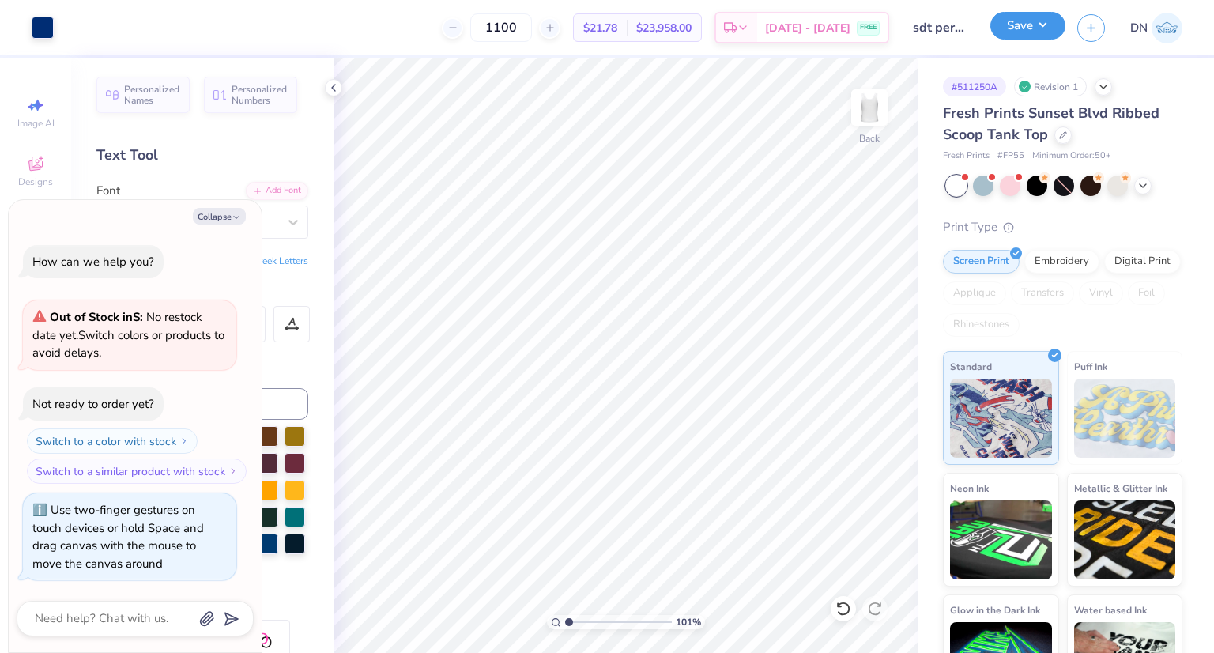
click at [1040, 26] on button "Save" at bounding box center [1027, 26] width 75 height 28
click at [1050, 29] on button "Save" at bounding box center [1027, 26] width 75 height 28
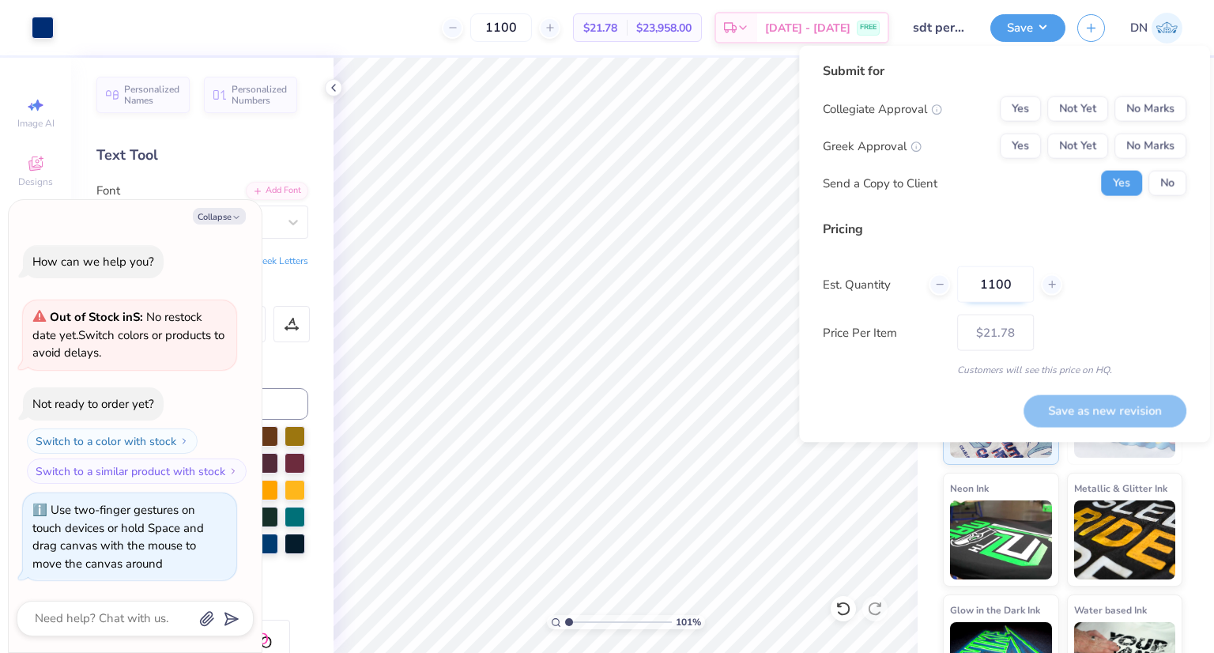
scroll to position [55, 0]
